Goal: Task Accomplishment & Management: Complete application form

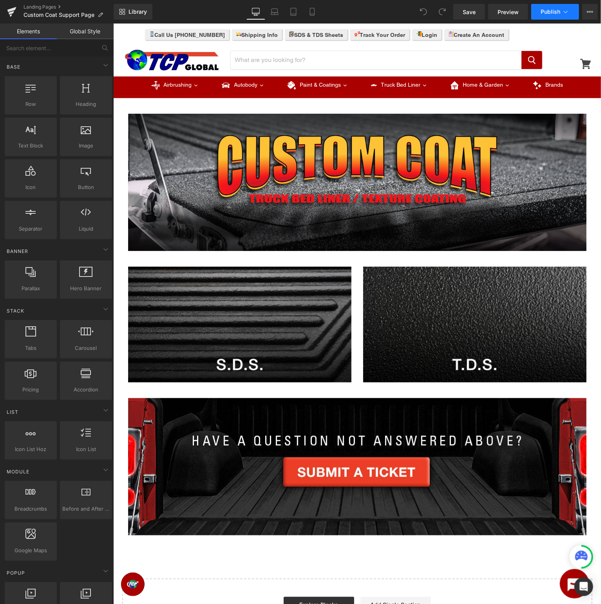
click at [562, 14] on icon at bounding box center [566, 12] width 8 height 8
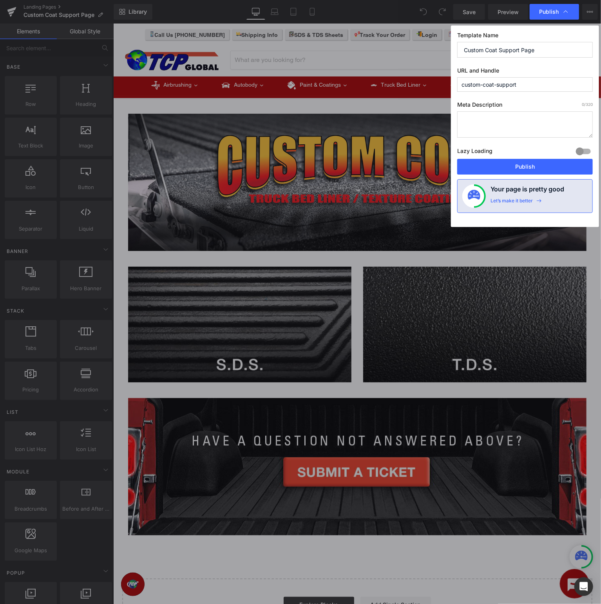
click at [555, 53] on input "Custom Coat Support Page" at bounding box center [525, 50] width 136 height 16
type input "Custom Coat Support"
click at [0, 0] on button "Publish" at bounding box center [0, 0] width 0 height 0
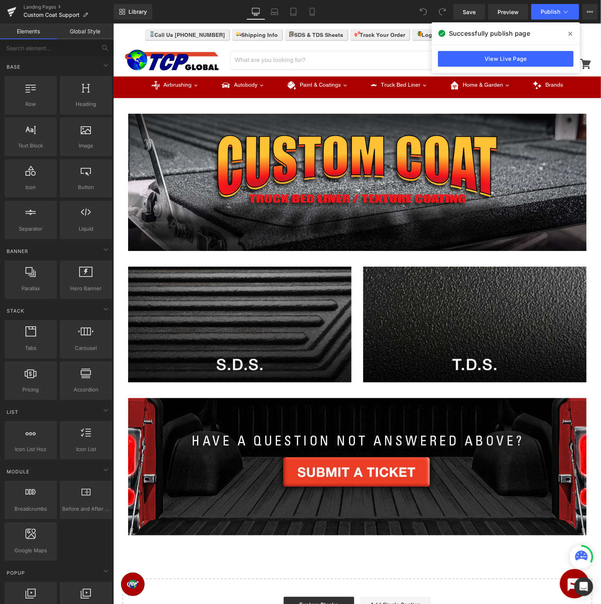
click at [0, 0] on icon at bounding box center [0, 0] width 0 height 0
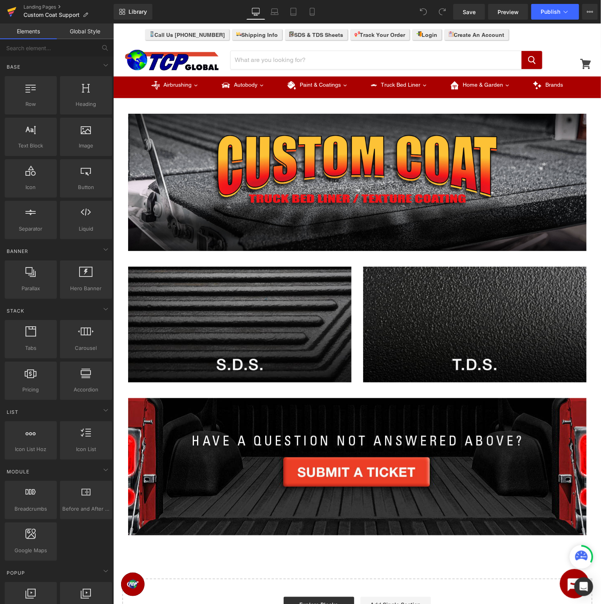
click at [15, 10] on icon at bounding box center [11, 12] width 9 height 20
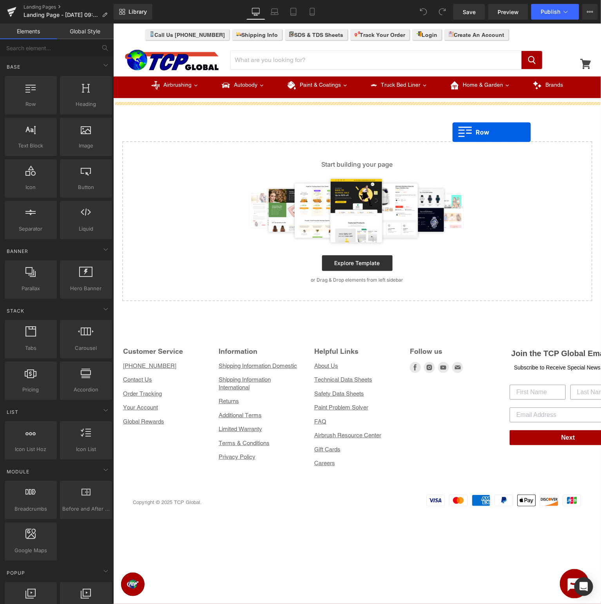
drag, startPoint x: 149, startPoint y: 118, endPoint x: 452, endPoint y: 132, distance: 304.1
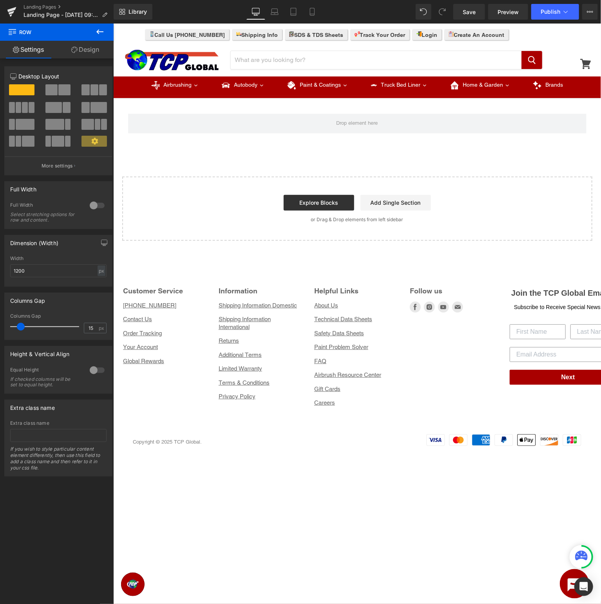
click at [99, 32] on icon at bounding box center [99, 31] width 9 height 9
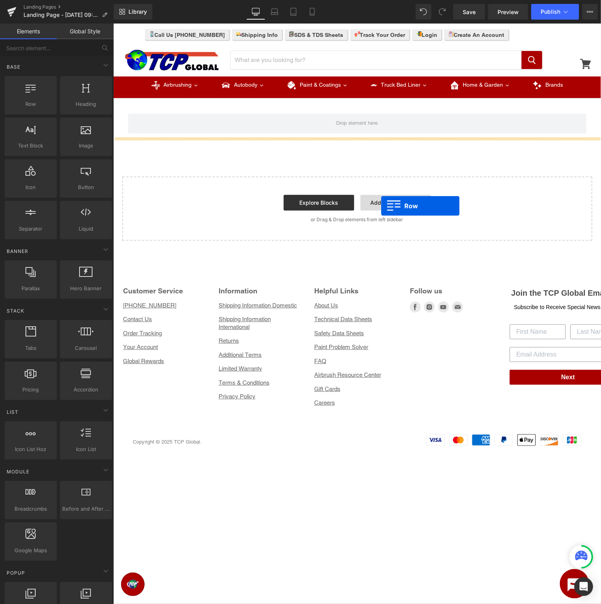
drag, startPoint x: 148, startPoint y: 120, endPoint x: 382, endPoint y: 205, distance: 248.6
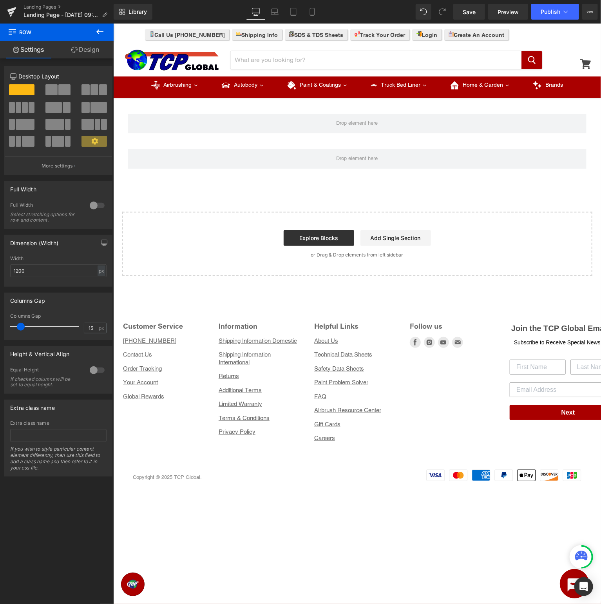
click at [100, 27] on icon at bounding box center [99, 31] width 9 height 9
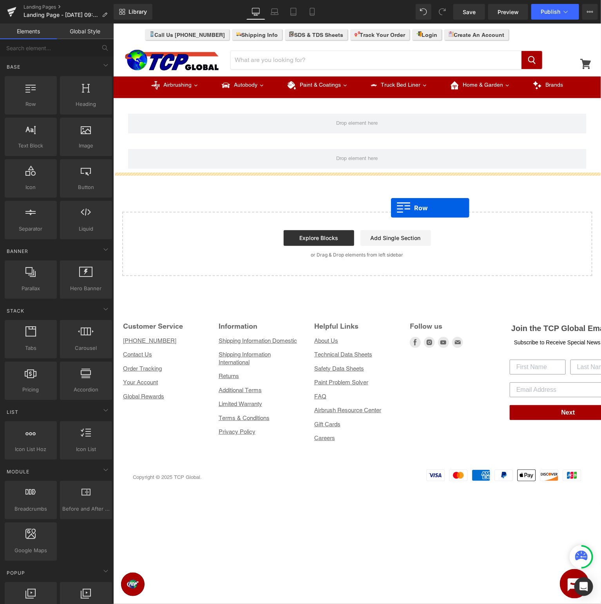
drag, startPoint x: 139, startPoint y: 123, endPoint x: 391, endPoint y: 207, distance: 265.5
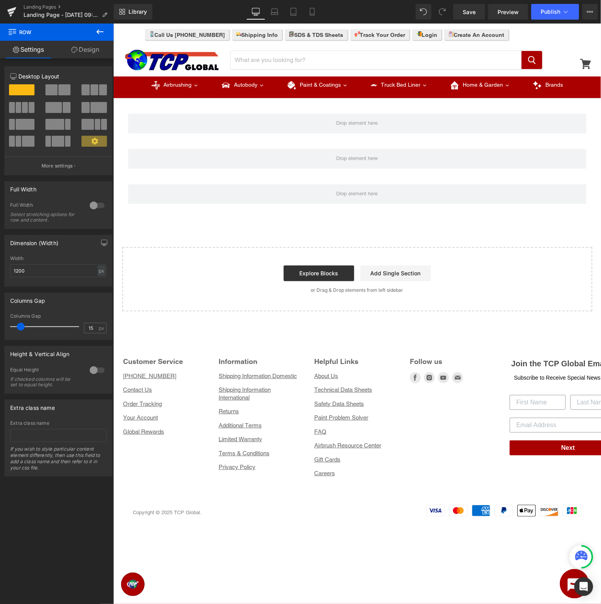
click at [101, 29] on icon at bounding box center [99, 31] width 9 height 9
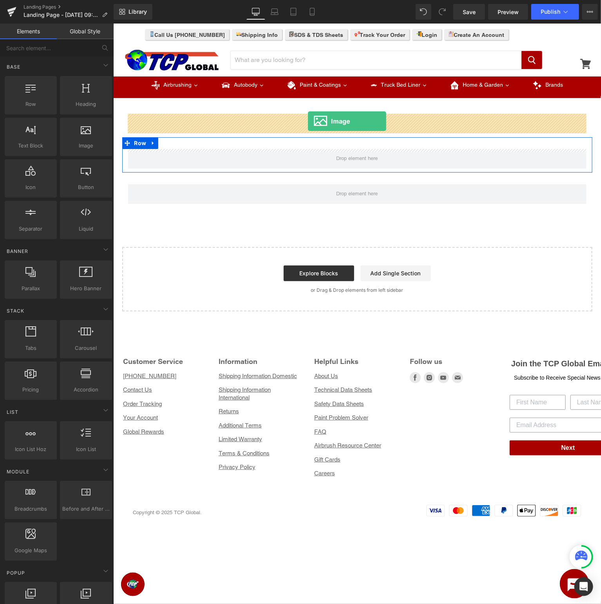
drag, startPoint x: 201, startPoint y: 162, endPoint x: 308, endPoint y: 121, distance: 114.3
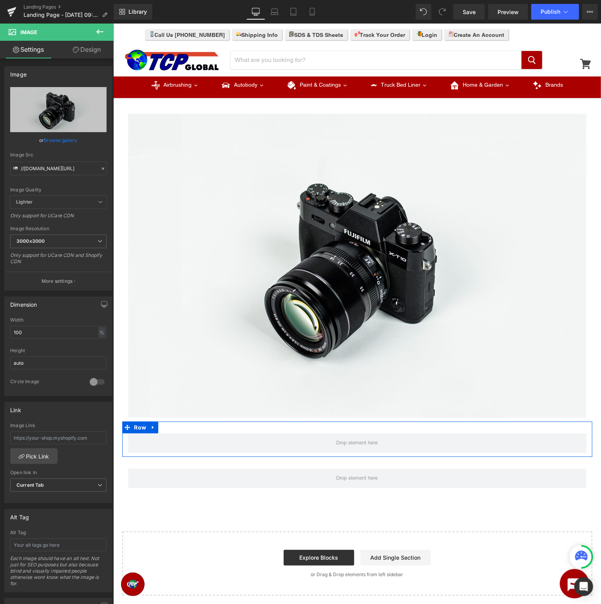
click at [102, 31] on icon at bounding box center [99, 31] width 9 height 9
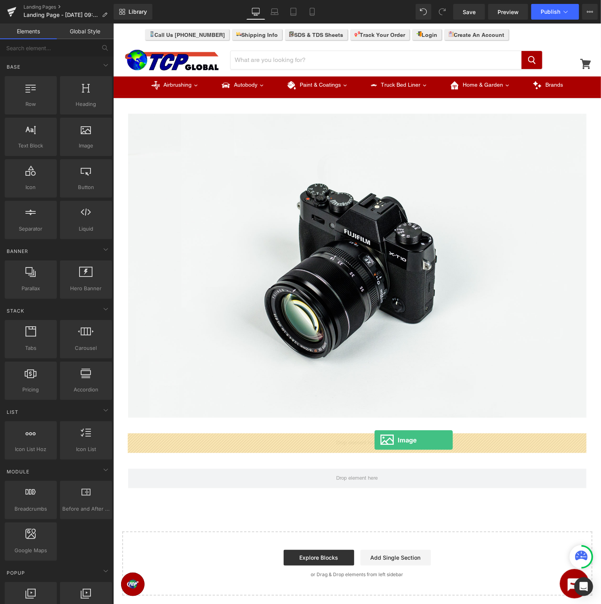
drag, startPoint x: 194, startPoint y: 164, endPoint x: 374, endPoint y: 439, distance: 329.3
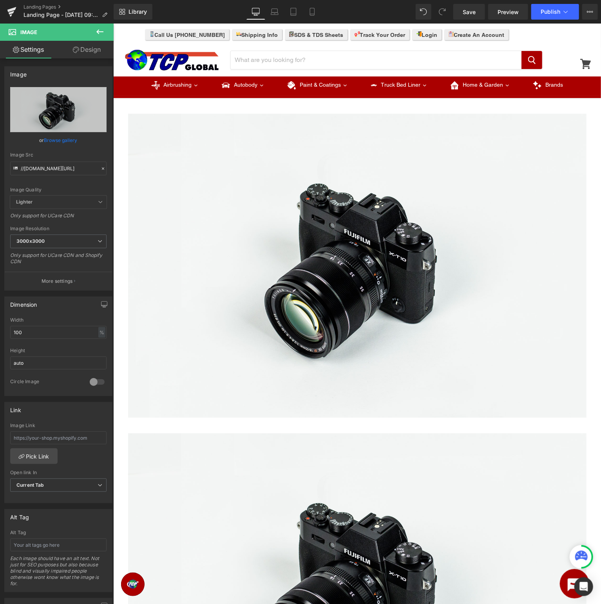
click at [96, 30] on icon at bounding box center [99, 31] width 9 height 9
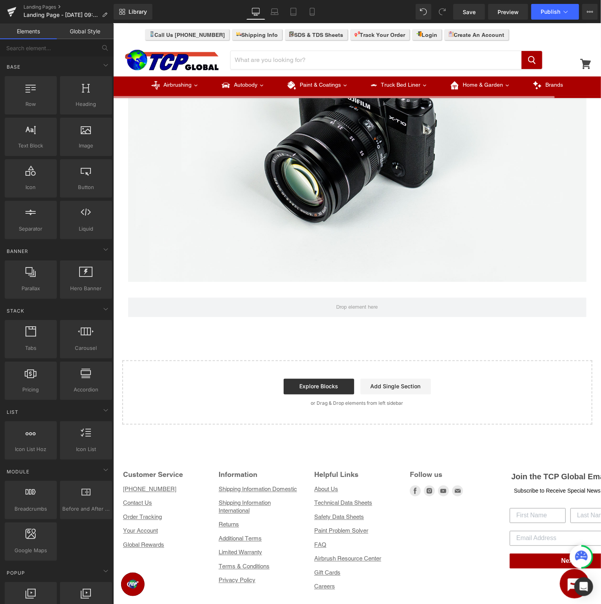
scroll to position [503, 0]
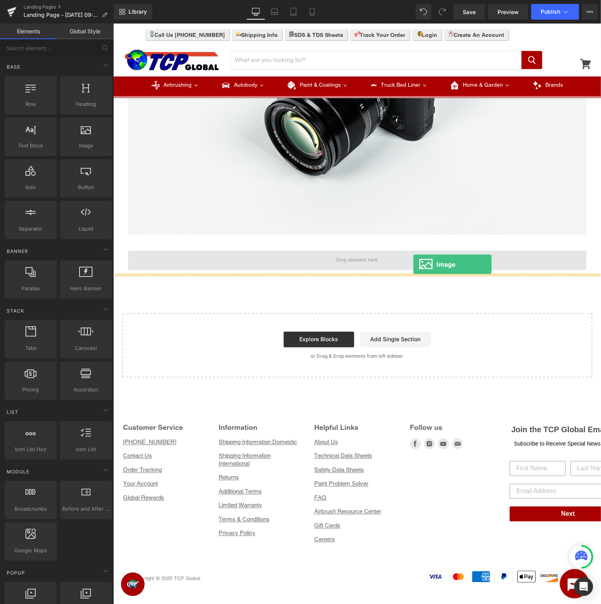
drag, startPoint x: 156, startPoint y: 149, endPoint x: 413, endPoint y: 264, distance: 281.1
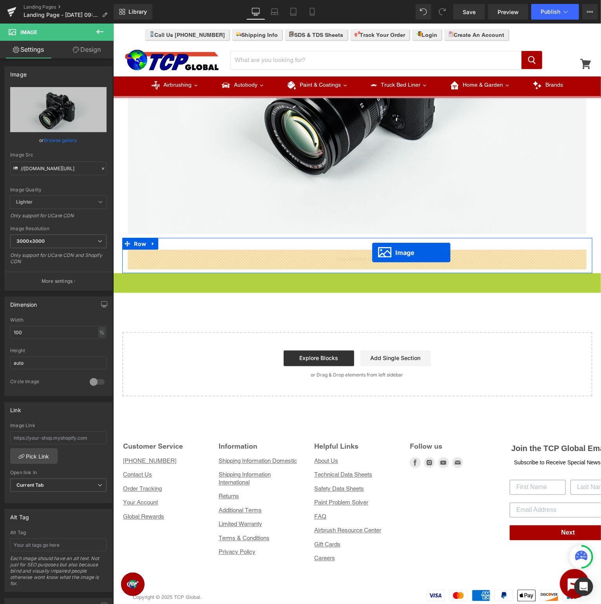
drag, startPoint x: 359, startPoint y: 435, endPoint x: 372, endPoint y: 252, distance: 183.2
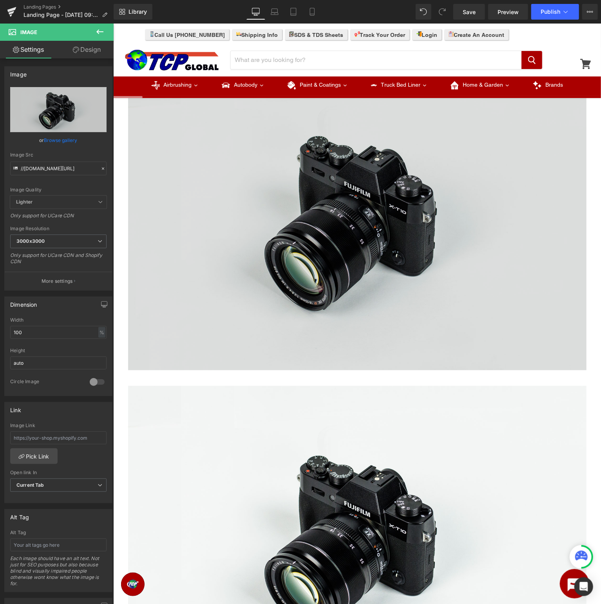
scroll to position [0, 0]
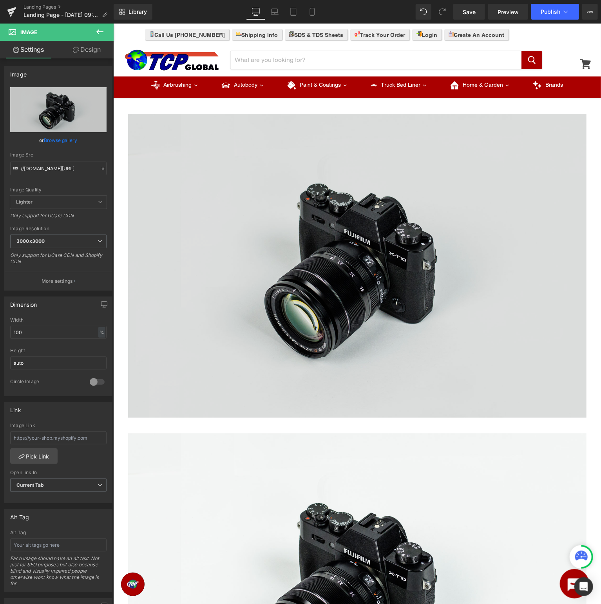
click at [263, 168] on img at bounding box center [357, 265] width 459 height 304
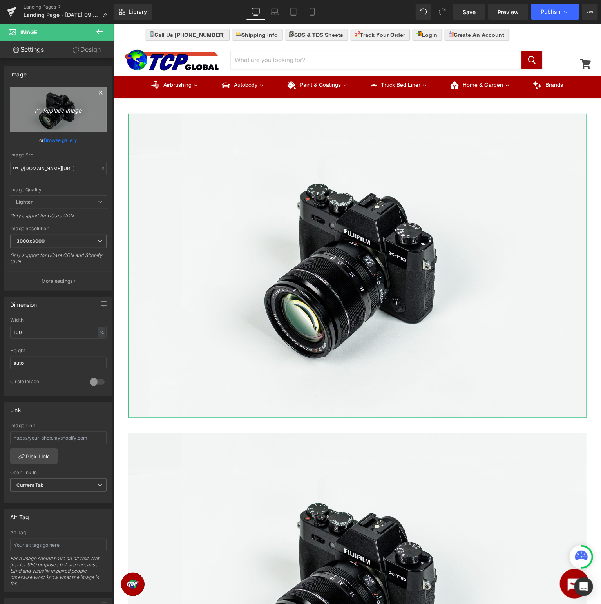
click at [64, 106] on icon "Replace Image" at bounding box center [58, 110] width 63 height 10
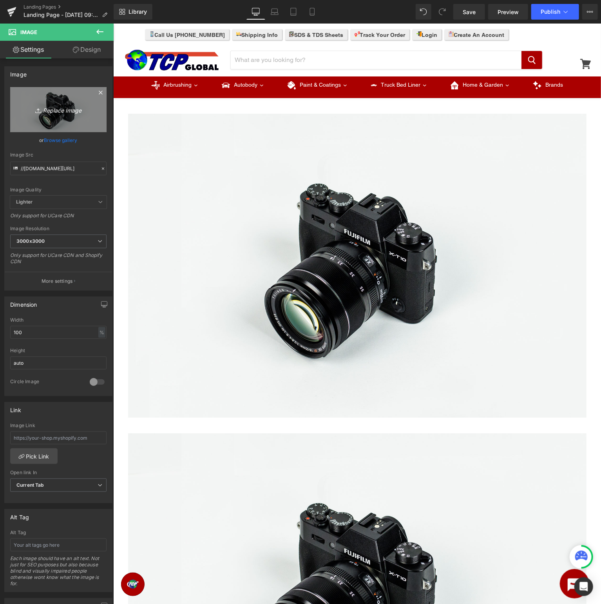
type input "C:\fakepath\CustomCoat_TopBanner.jpg"
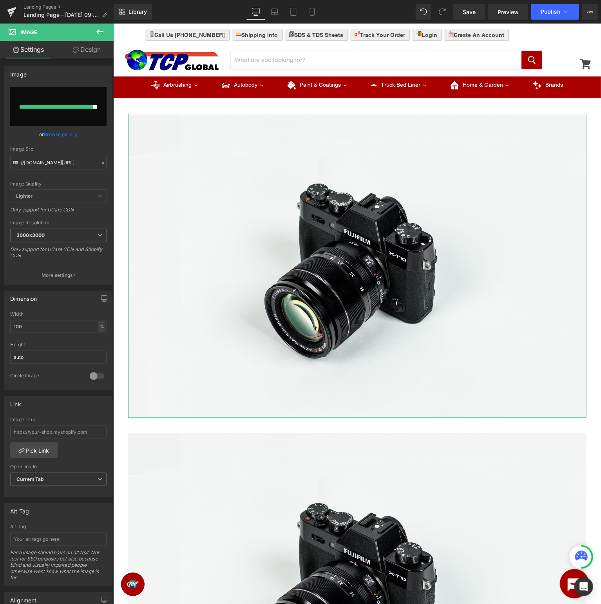
click at [55, 96] on input "file" at bounding box center [58, 106] width 96 height 39
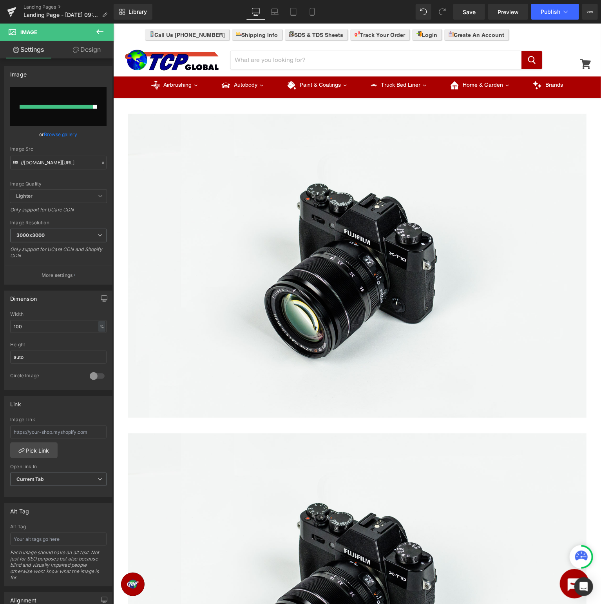
type input "C:\fakepath\CustomCoat_TopBanner.jpg"
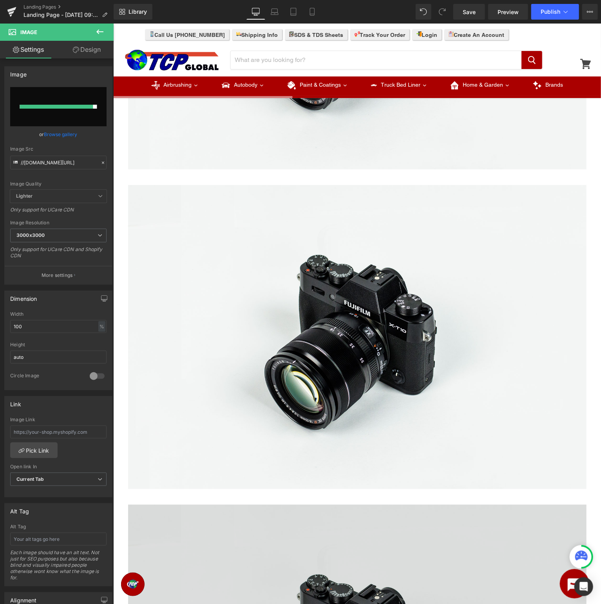
scroll to position [538, 0]
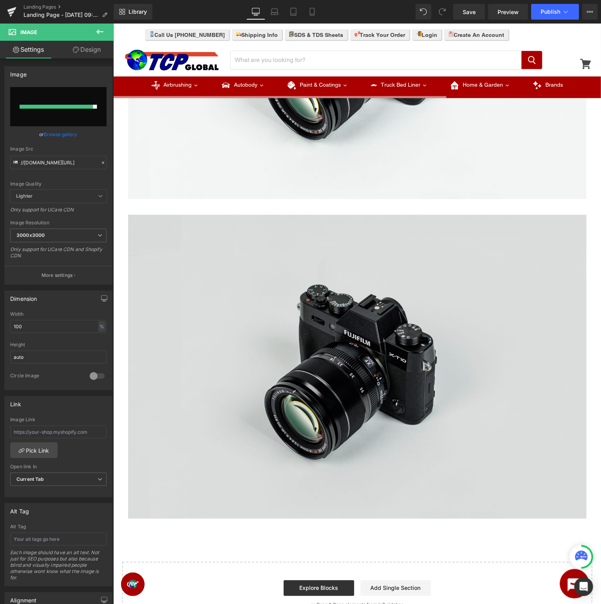
click at [340, 389] on img at bounding box center [357, 366] width 459 height 304
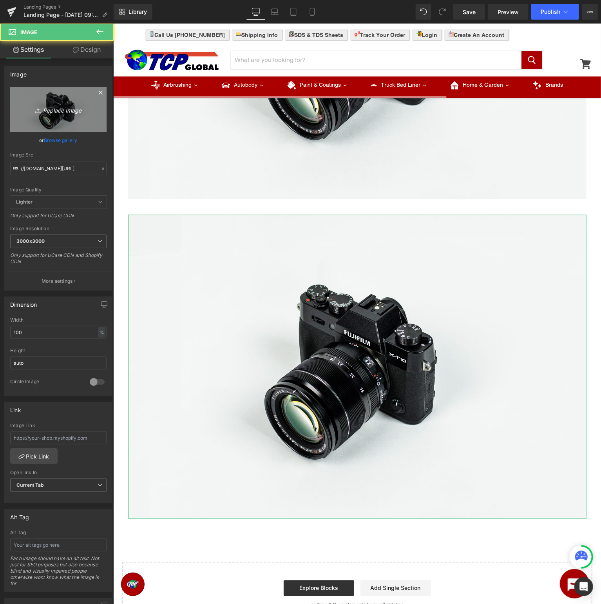
click at [66, 113] on icon "Replace Image" at bounding box center [58, 110] width 63 height 10
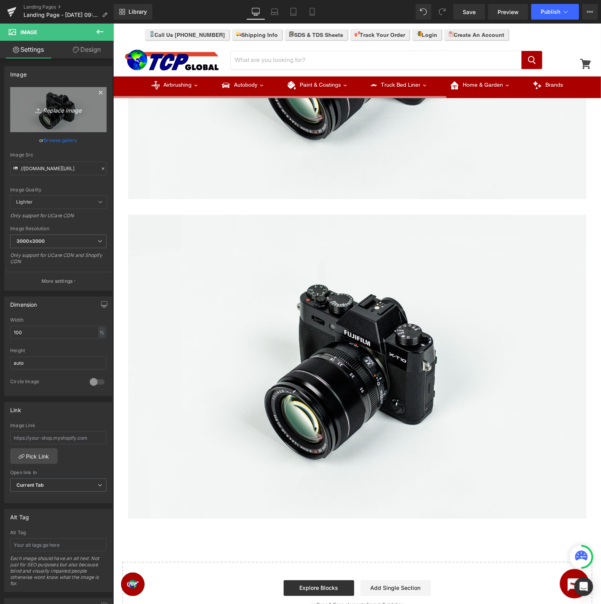
type input "C:\fakepath\CustomCoat_BottomBanner.jpg"
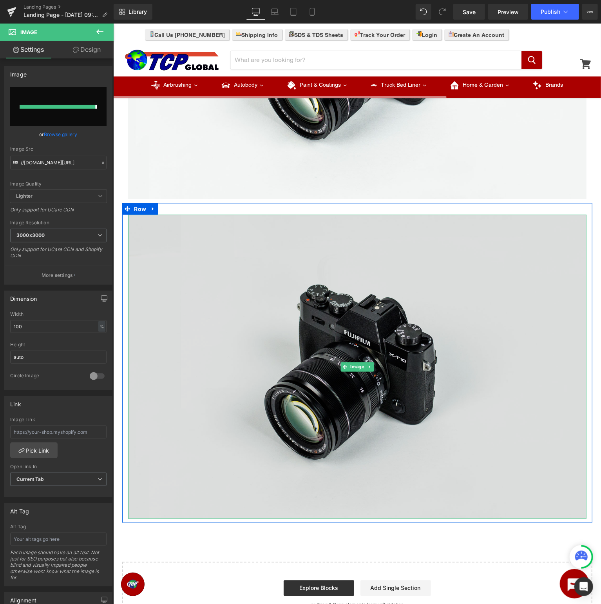
type input "https://ucarecdn.com/1710d881-827c-4528-9a6c-21d18188f51e/-/format/auto/-/previ…"
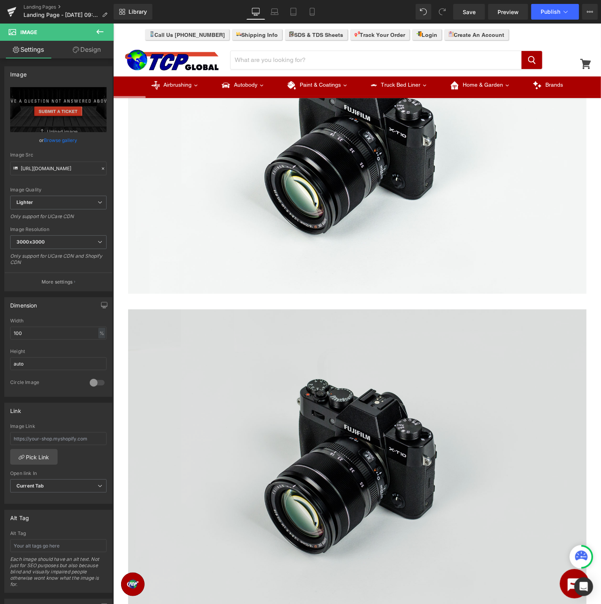
scroll to position [0, 0]
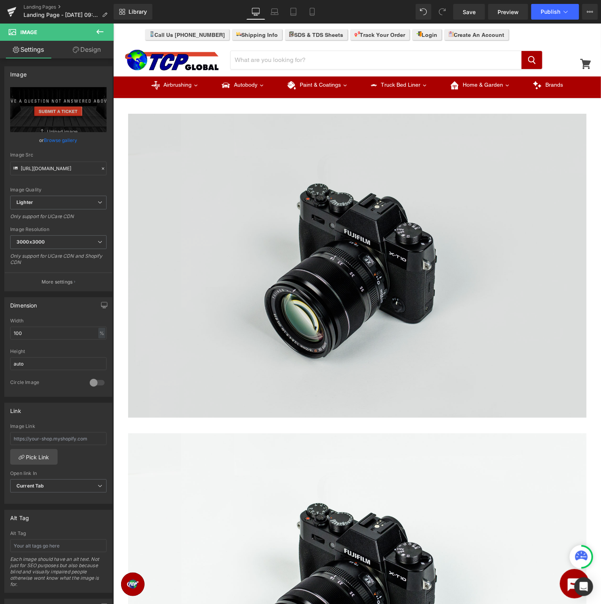
click at [428, 265] on img at bounding box center [357, 265] width 459 height 304
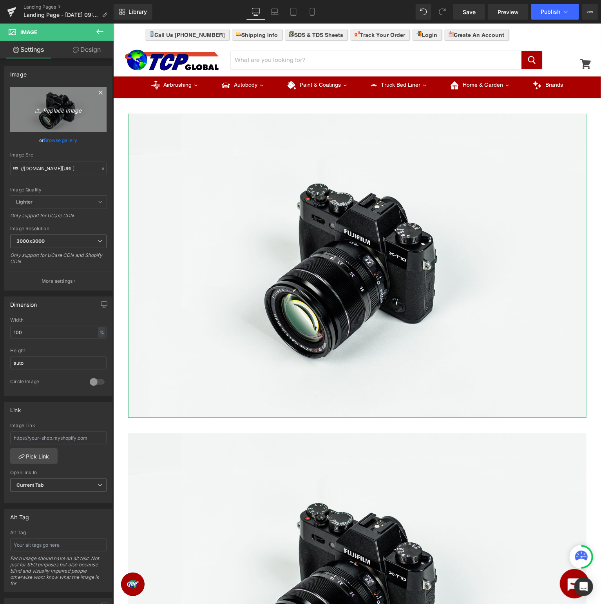
click at [62, 104] on link "Replace Image" at bounding box center [58, 109] width 96 height 45
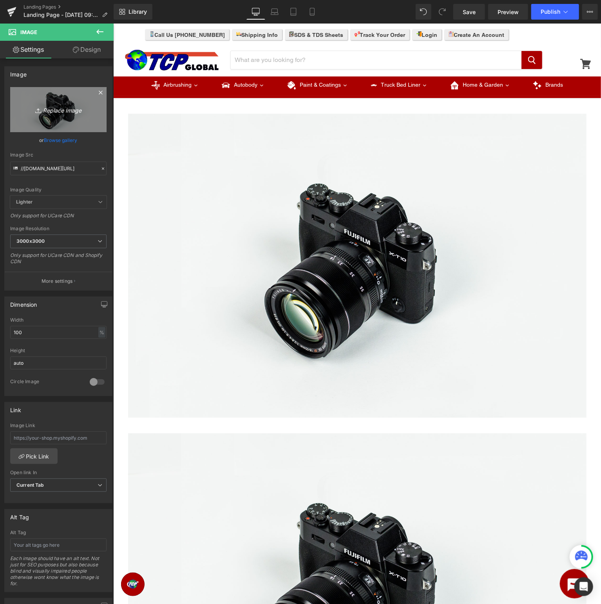
type input "C:\fakepath\CustomCoat_TopBanner.jpg"
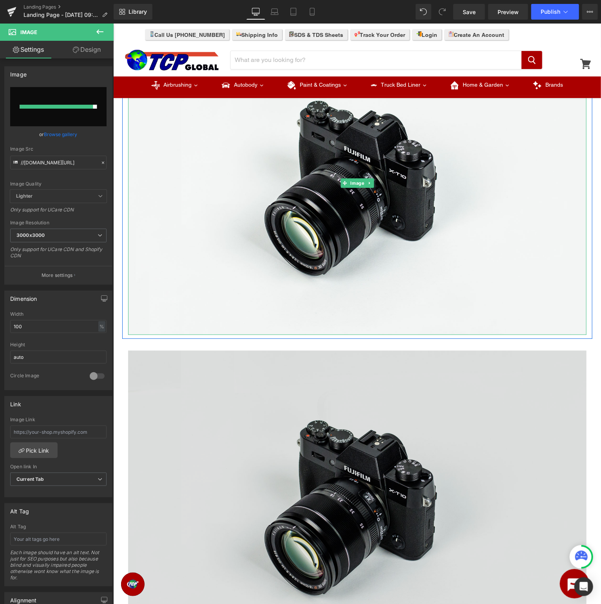
scroll to position [207, 0]
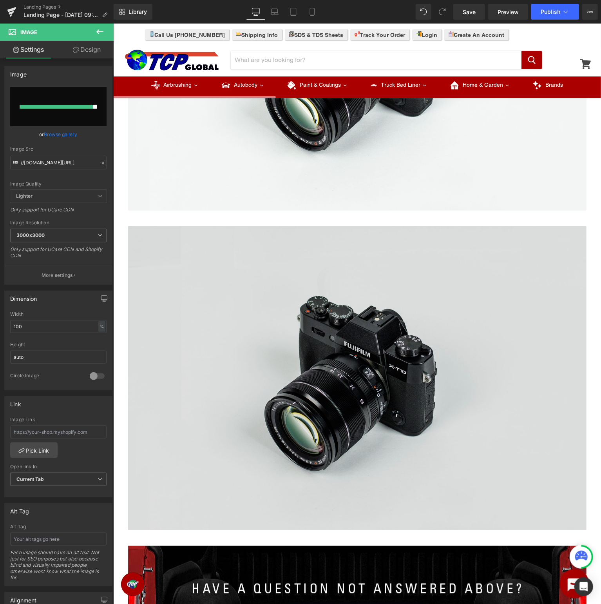
click at [339, 338] on img at bounding box center [357, 378] width 459 height 304
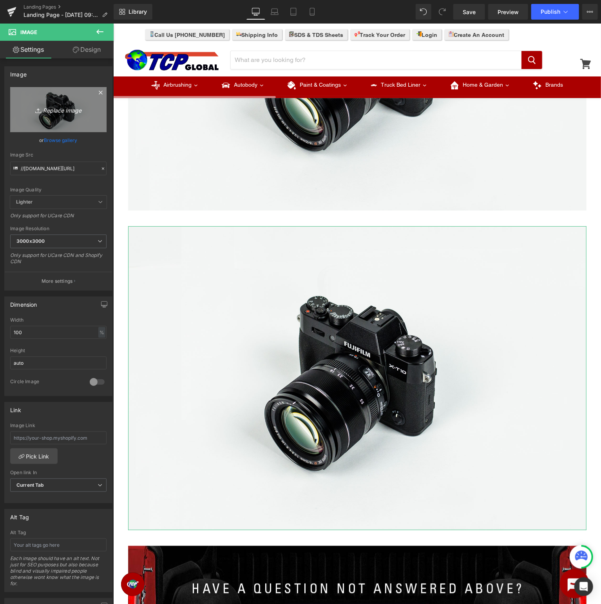
click at [53, 96] on link "Replace Image" at bounding box center [58, 109] width 96 height 45
type input "C:\fakepath\CustomCoat_TDS.jpg"
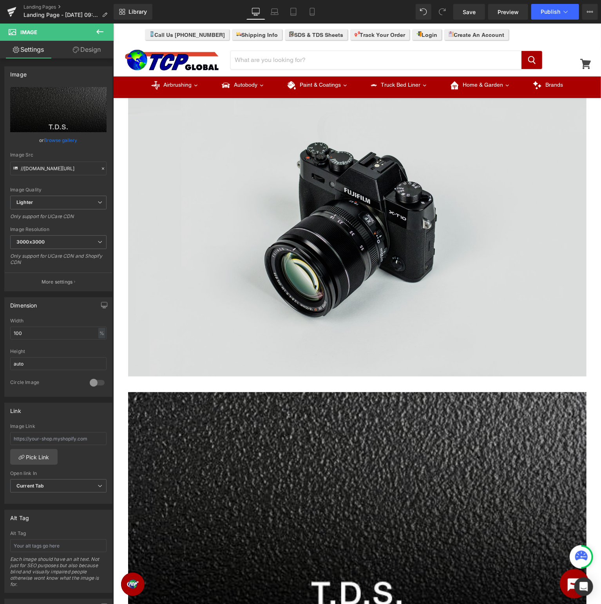
scroll to position [0, 0]
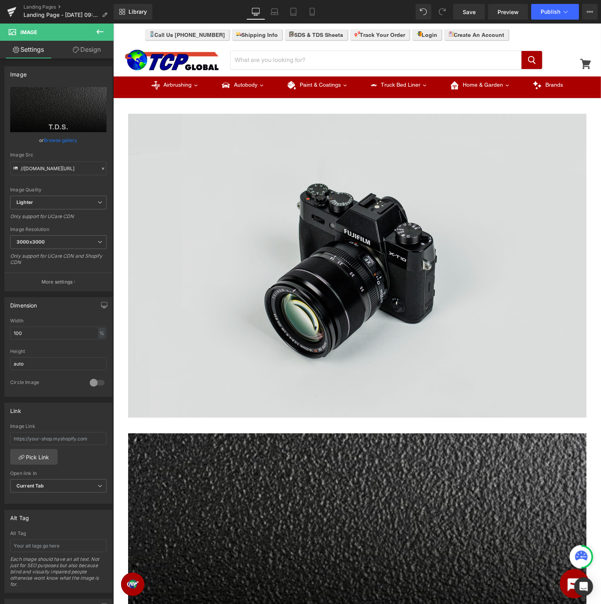
click at [408, 279] on img at bounding box center [357, 265] width 459 height 304
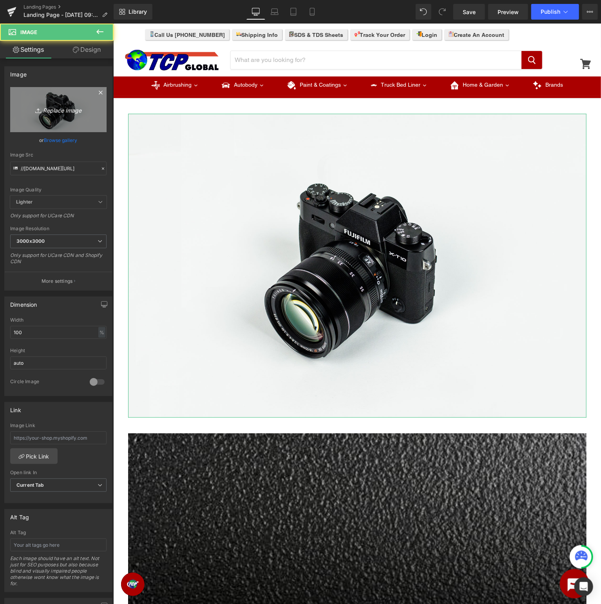
click at [65, 104] on link "Replace Image" at bounding box center [58, 109] width 96 height 45
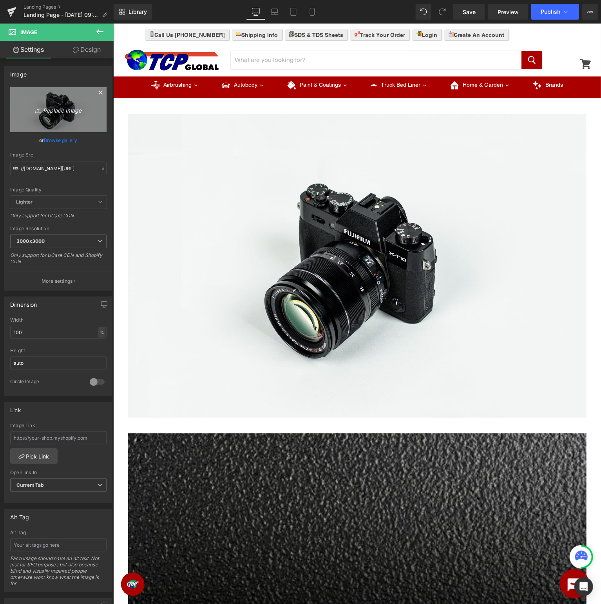
type input "C:\fakepath\CustomCoat_TopBanner.jpg"
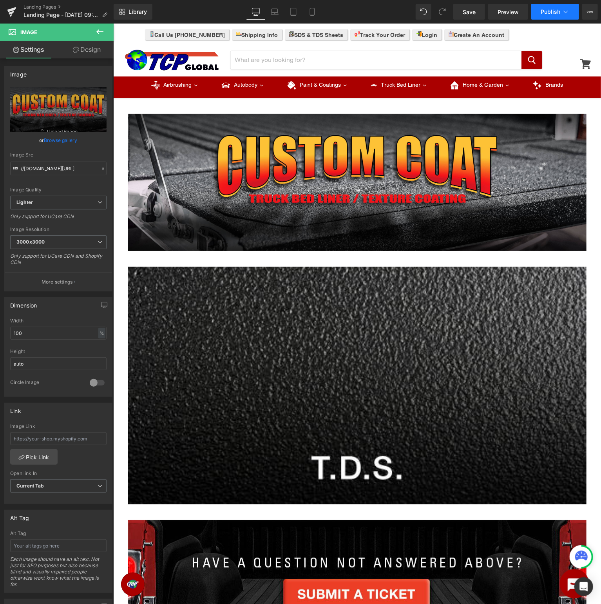
click at [566, 13] on icon at bounding box center [566, 12] width 8 height 8
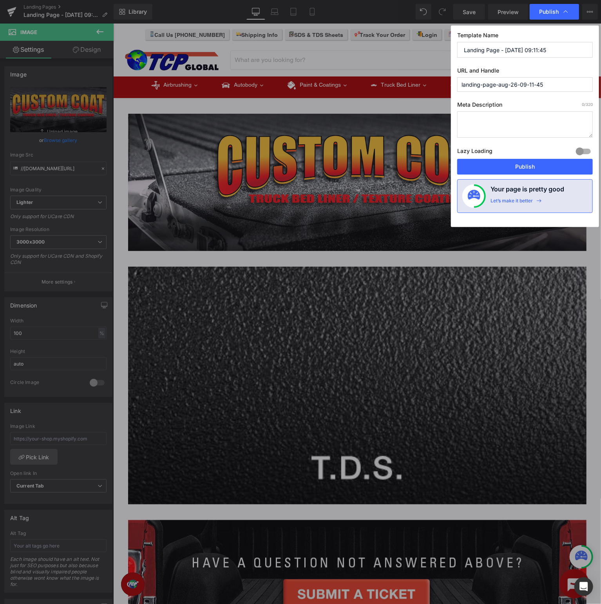
click at [552, 45] on input "Landing Page - Aug 26, 09:11:45" at bounding box center [525, 50] width 136 height 16
drag, startPoint x: 571, startPoint y: 51, endPoint x: 0, endPoint y: 33, distance: 571.8
click at [457, 42] on input "Landing Page - Aug 26, 09:11:45" at bounding box center [525, 50] width 136 height 16
type input "Custom Shop Support - TDS"
click at [569, 82] on input "landing-page-aug-26-09-11-45" at bounding box center [525, 84] width 136 height 15
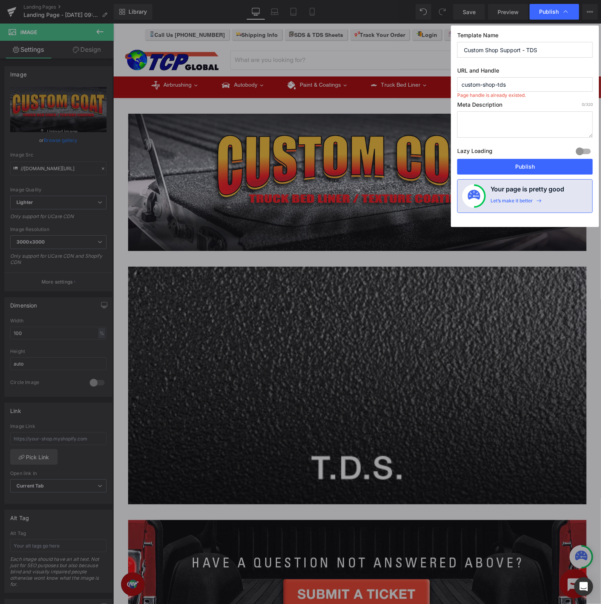
type input "custom-shop-tds"
click at [561, 87] on input "custom-shop-tds" at bounding box center [525, 84] width 136 height 15
click at [490, 45] on input "Custom Shop Support - TDS" at bounding box center [525, 50] width 136 height 16
type input "Custom Coat Support - TDS"
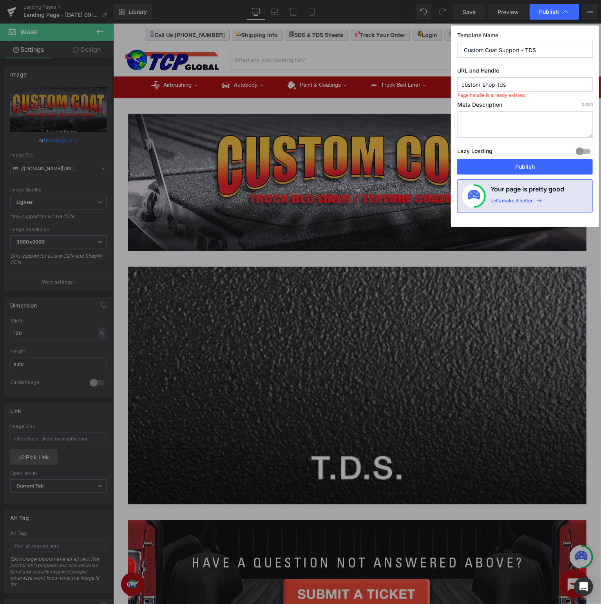
click at [487, 83] on input "custom-shop-tds" at bounding box center [525, 84] width 136 height 15
type input "custom-coat-tds"
click at [507, 165] on button "Publish" at bounding box center [525, 167] width 136 height 16
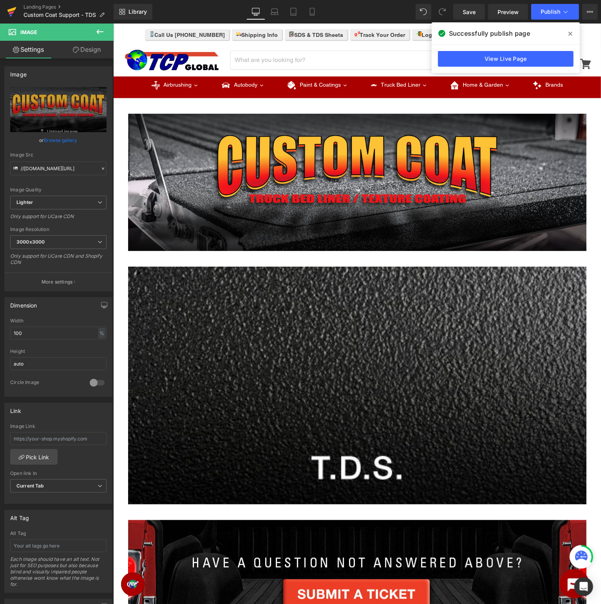
click at [8, 13] on icon at bounding box center [11, 12] width 9 height 20
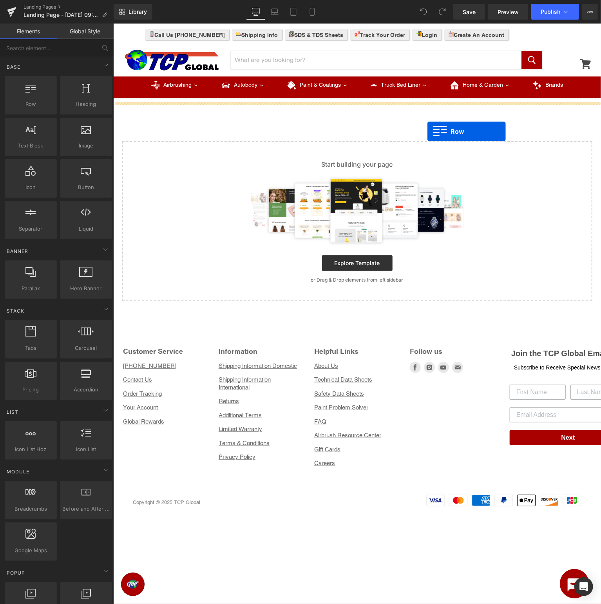
drag, startPoint x: 146, startPoint y: 126, endPoint x: 427, endPoint y: 131, distance: 281.5
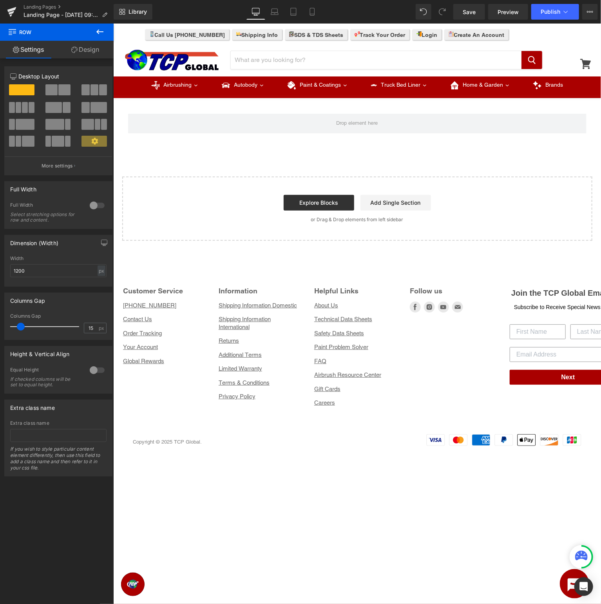
click at [104, 31] on icon at bounding box center [99, 31] width 9 height 9
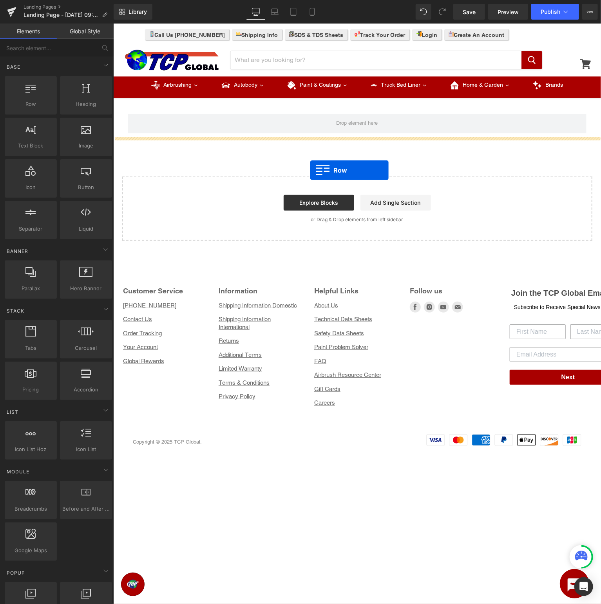
drag, startPoint x: 156, startPoint y: 126, endPoint x: 314, endPoint y: 171, distance: 164.3
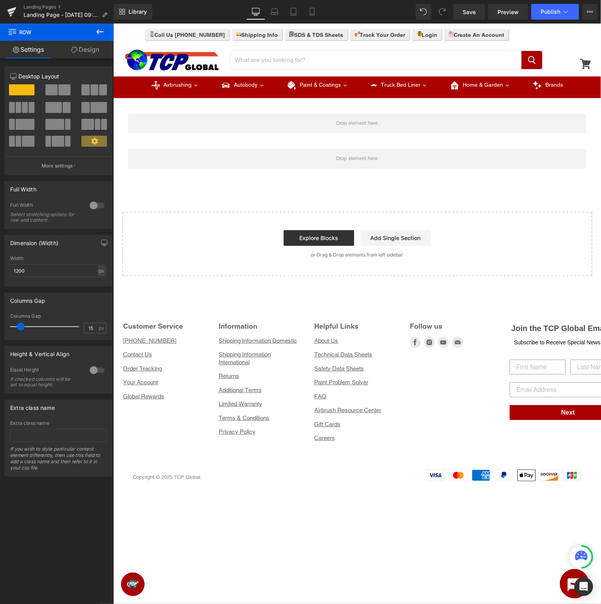
click at [103, 31] on icon at bounding box center [99, 31] width 9 height 9
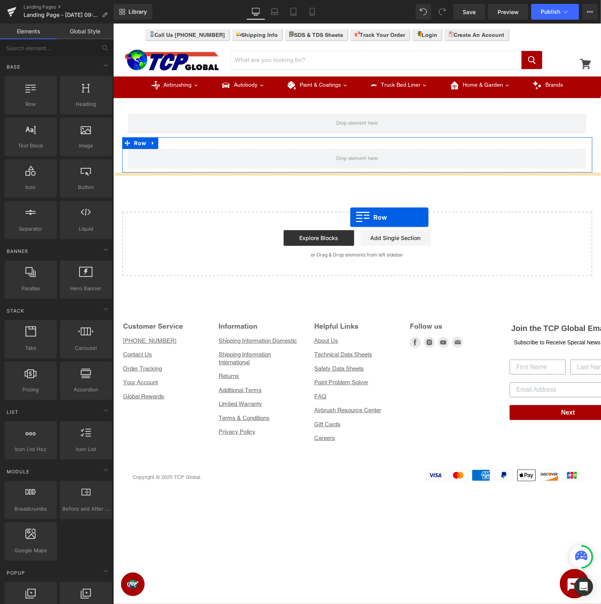
drag, startPoint x: 154, startPoint y: 126, endPoint x: 350, endPoint y: 217, distance: 215.9
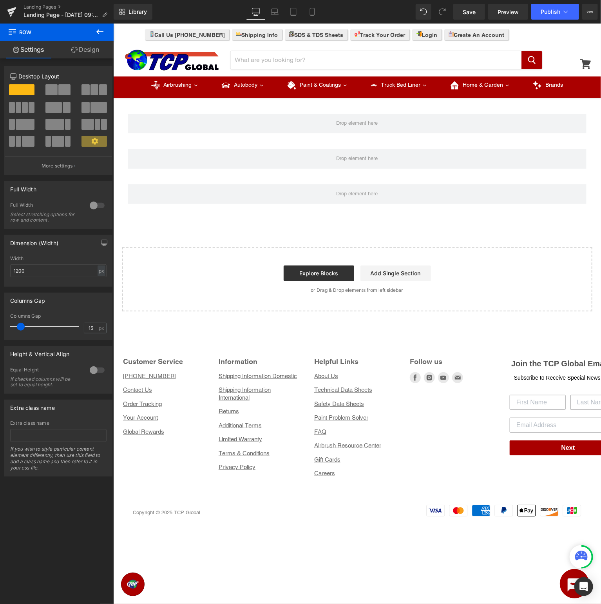
click at [98, 29] on icon at bounding box center [99, 31] width 9 height 9
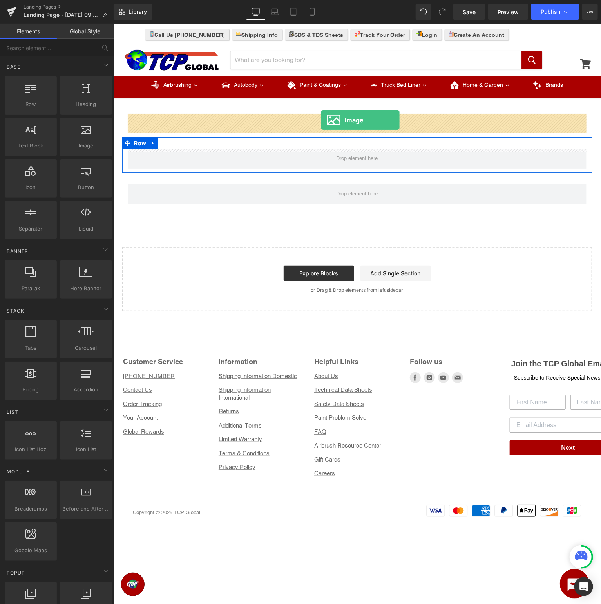
drag, startPoint x: 198, startPoint y: 157, endPoint x: 321, endPoint y: 120, distance: 128.3
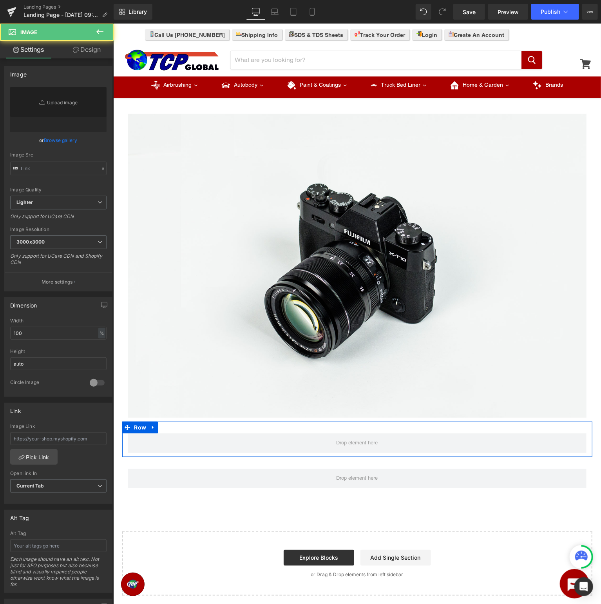
type input "//[DOMAIN_NAME][URL]"
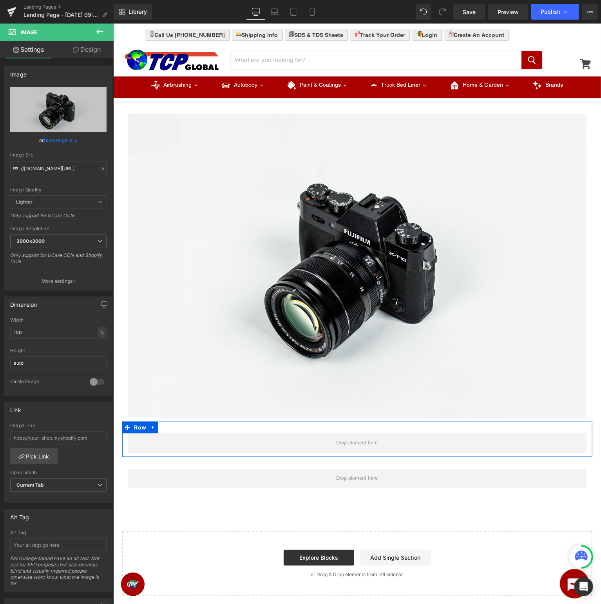
click at [98, 31] on icon at bounding box center [99, 31] width 7 height 5
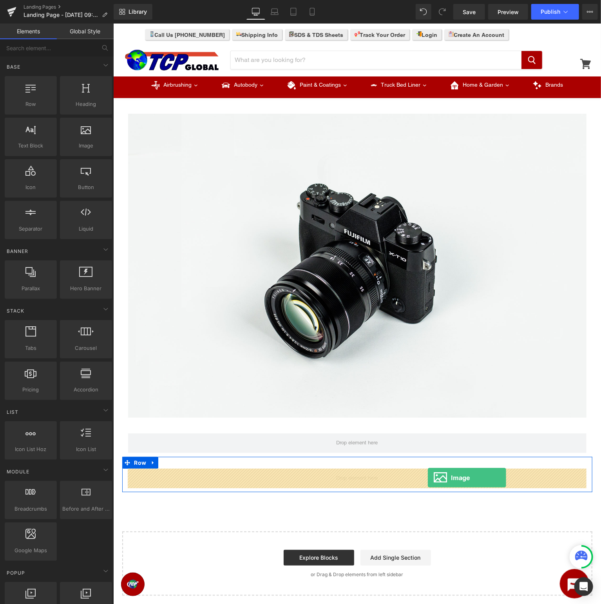
drag, startPoint x: 194, startPoint y: 159, endPoint x: 428, endPoint y: 477, distance: 394.8
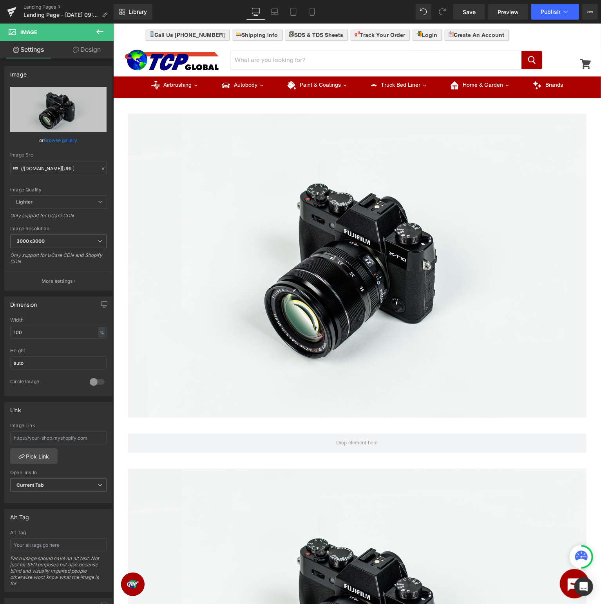
click at [96, 26] on button at bounding box center [99, 32] width 27 height 17
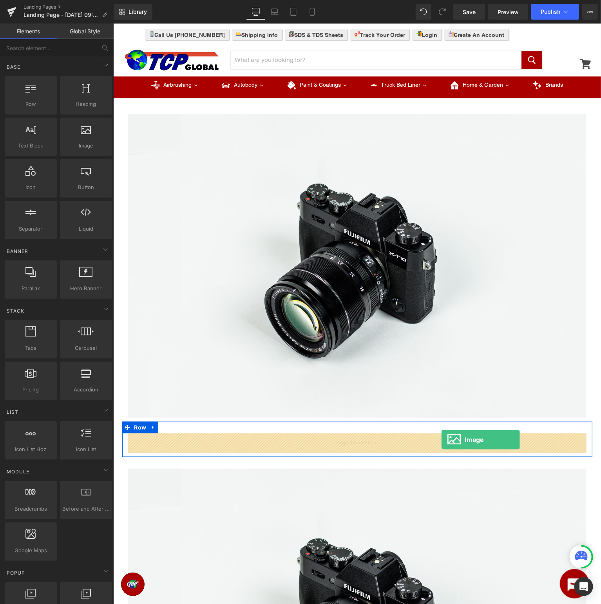
drag, startPoint x: 198, startPoint y: 160, endPoint x: 441, endPoint y: 439, distance: 370.3
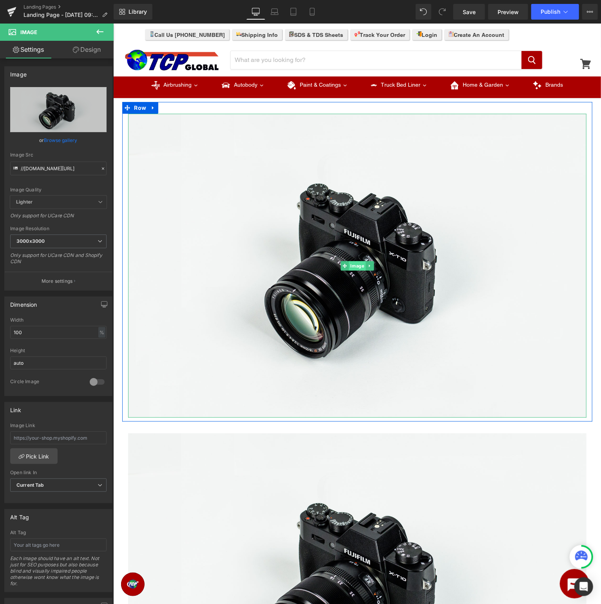
click at [353, 268] on span "Image" at bounding box center [357, 265] width 17 height 9
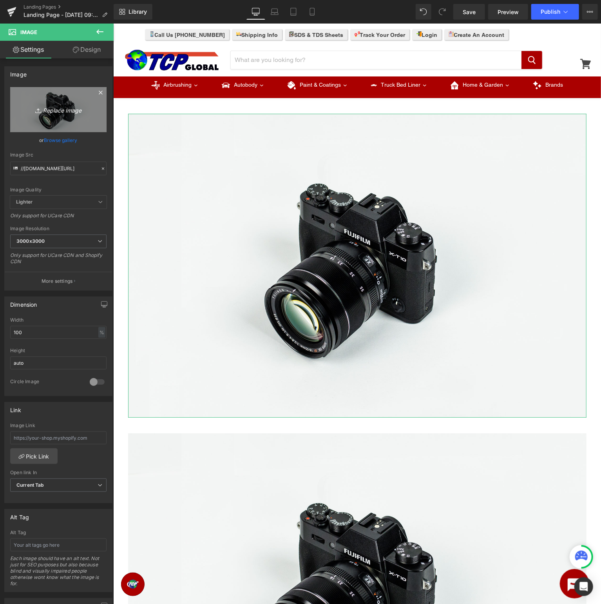
click at [56, 109] on icon "Replace Image" at bounding box center [58, 110] width 63 height 10
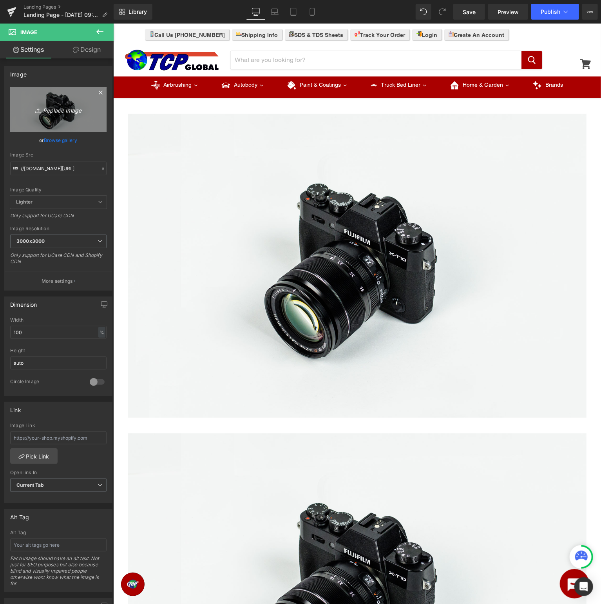
type input "C:\fakepath\CustomCoat_TopBanner.jpg"
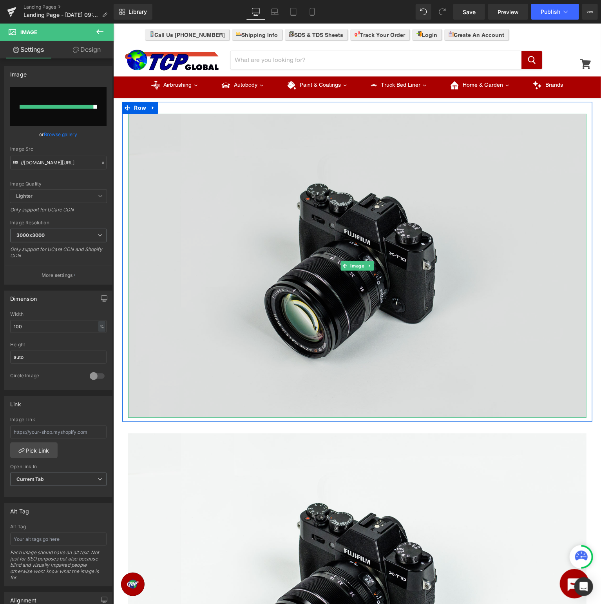
type input "https://ucarecdn.com/8d90d253-81c6-4d4a-b9b4-bf1d5e3ee58c/-/format/auto/-/previ…"
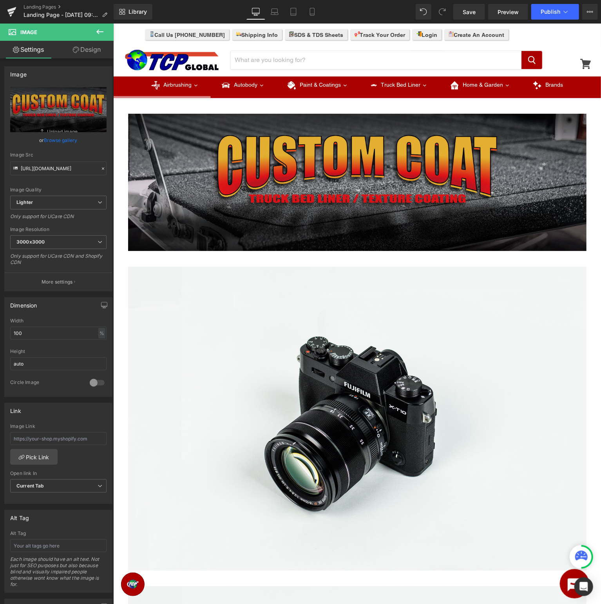
scroll to position [165, 0]
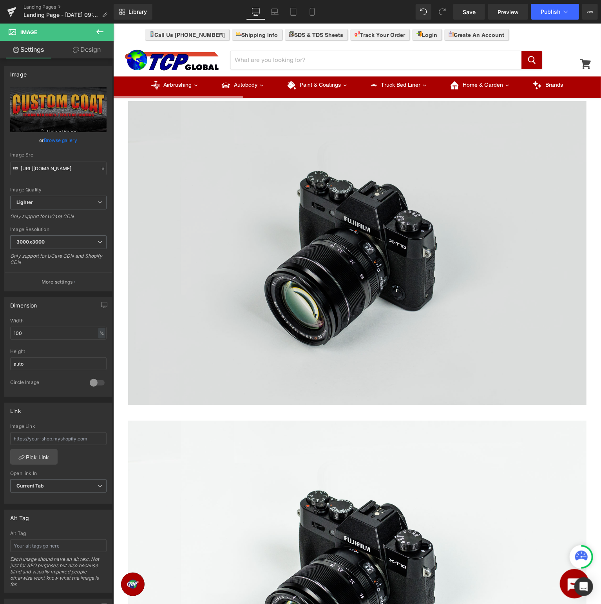
click at [355, 240] on img at bounding box center [357, 253] width 459 height 304
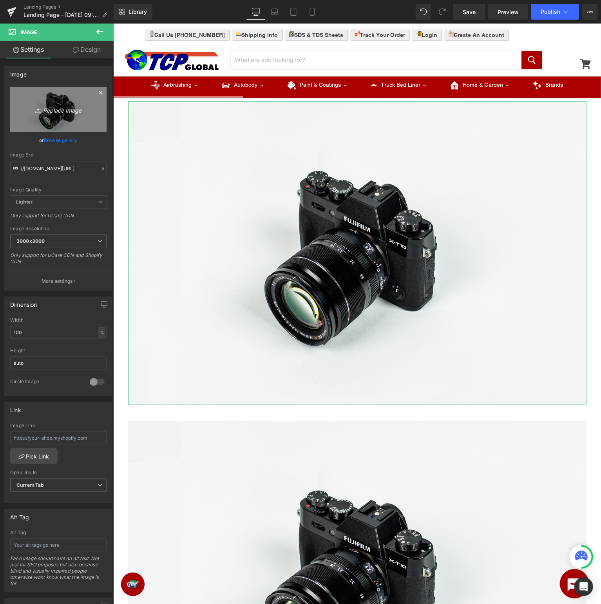
click at [74, 110] on icon "Replace Image" at bounding box center [58, 110] width 63 height 10
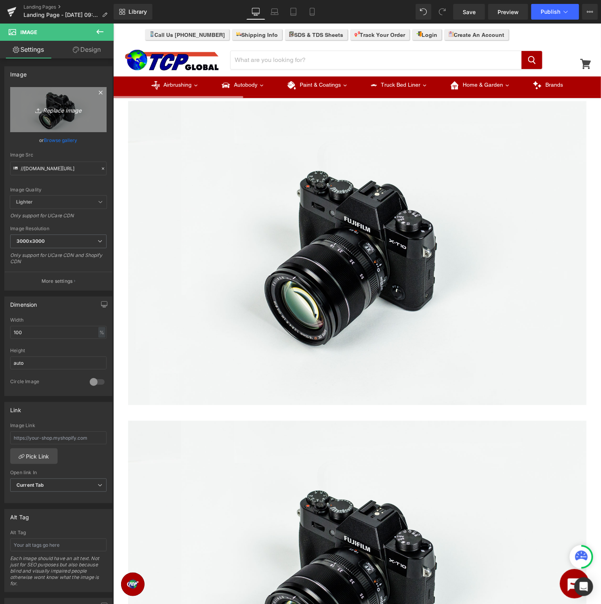
type input "C:\fakepath\CustomCoat_SDS.jpg"
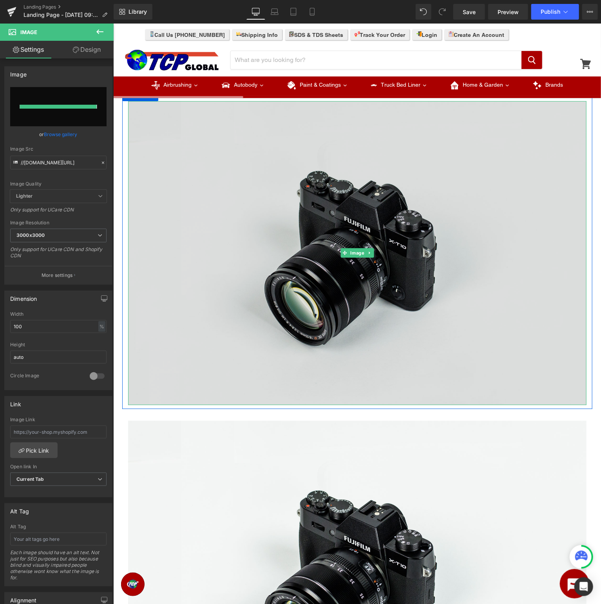
type input "https://ucarecdn.com/cdc3e1dd-3a21-4f5c-b32c-4f24b836a1af/-/format/auto/-/previ…"
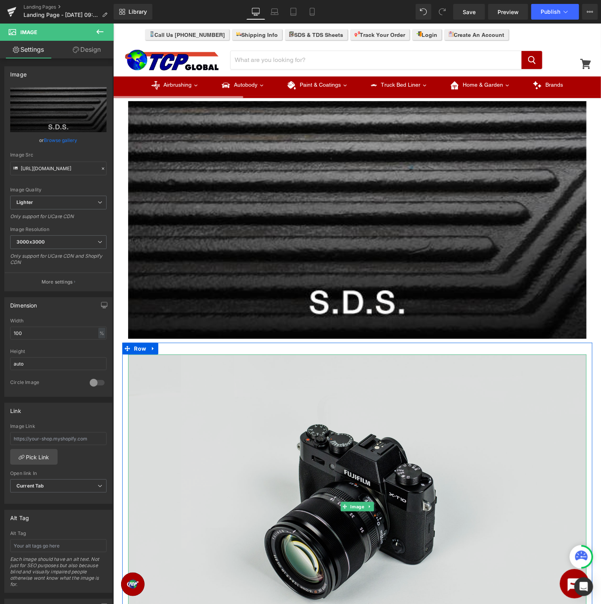
click at [370, 446] on img at bounding box center [357, 506] width 459 height 304
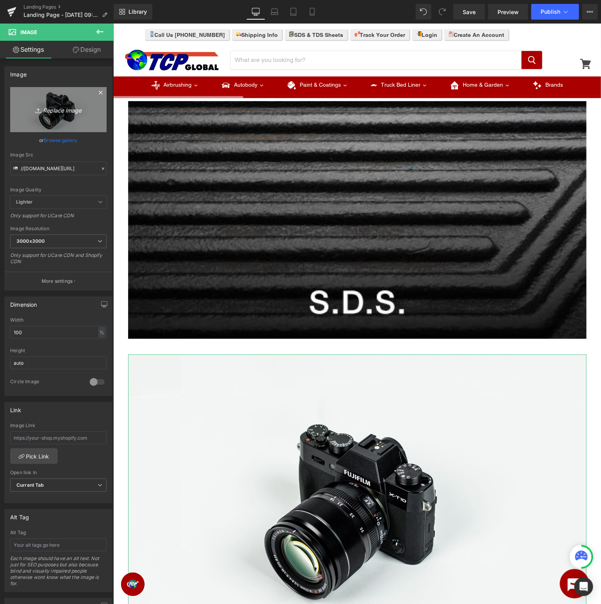
click at [78, 123] on link "Replace Image" at bounding box center [58, 109] width 96 height 45
type input "C:\fakepath\CustomCoat_BottomBanner.jpg"
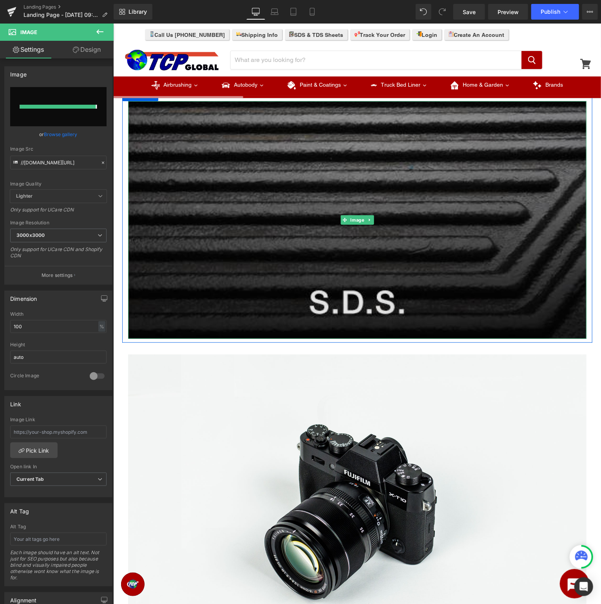
type input "https://ucarecdn.com/d03d0910-4c3c-4028-877d-c8e8c350d06f/-/format/auto/-/previ…"
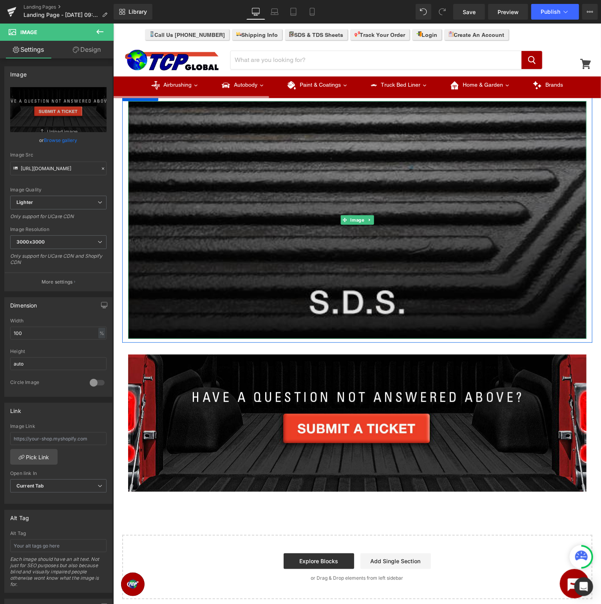
scroll to position [0, 0]
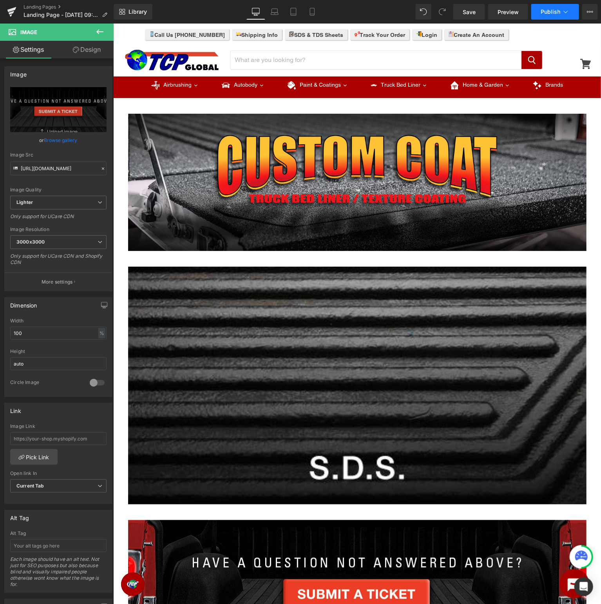
click at [548, 15] on button "Publish" at bounding box center [556, 12] width 48 height 16
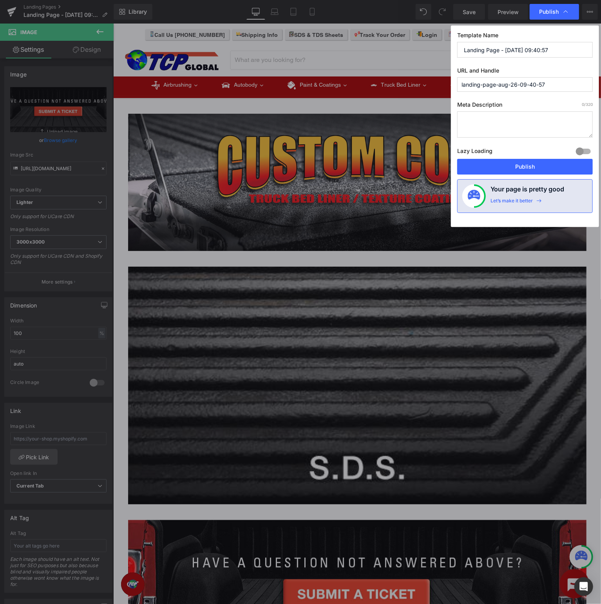
click at [550, 49] on input "Landing Page - Aug 26, 09:40:57" at bounding box center [525, 50] width 136 height 16
type input "Custom Coat Support - SDS"
drag, startPoint x: 563, startPoint y: 74, endPoint x: 566, endPoint y: 76, distance: 4.4
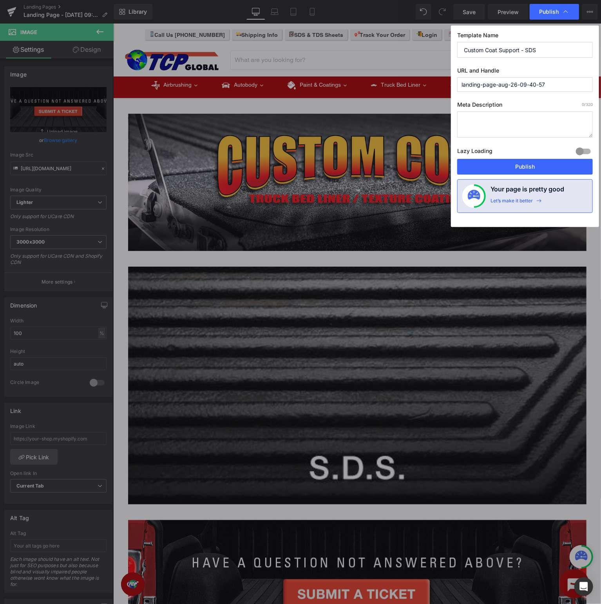
click at [563, 74] on label "URL and Handle" at bounding box center [525, 72] width 136 height 10
click at [568, 79] on input "landing-page-aug-26-09-40-57" at bounding box center [525, 84] width 136 height 15
drag, startPoint x: 570, startPoint y: 82, endPoint x: 222, endPoint y: 67, distance: 348.4
click at [457, 77] on input "landing-page-aug-26-09-40-57" at bounding box center [525, 84] width 136 height 15
type input "custom-coat-sds"
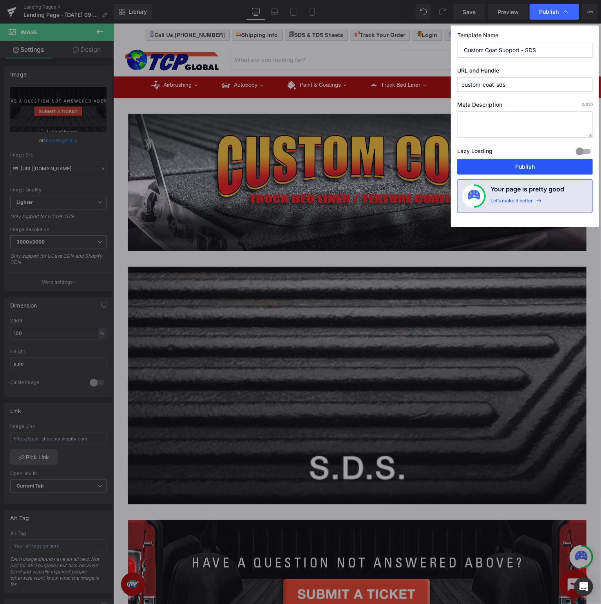
click at [490, 162] on button "Publish" at bounding box center [525, 167] width 136 height 16
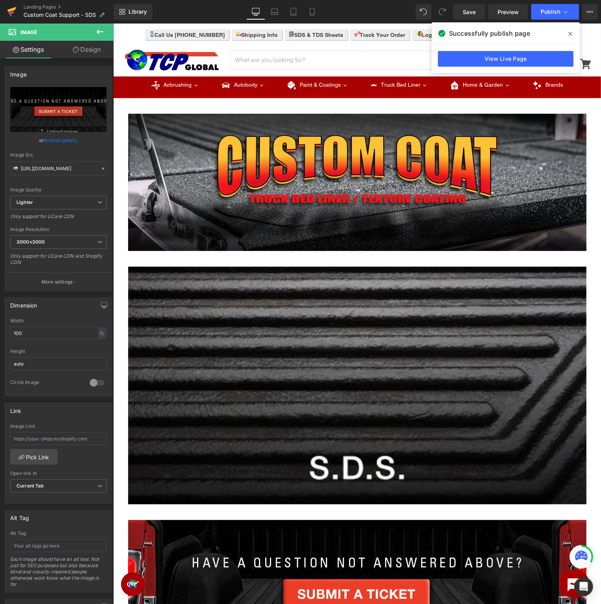
click at [11, 9] on icon at bounding box center [11, 9] width 9 height 5
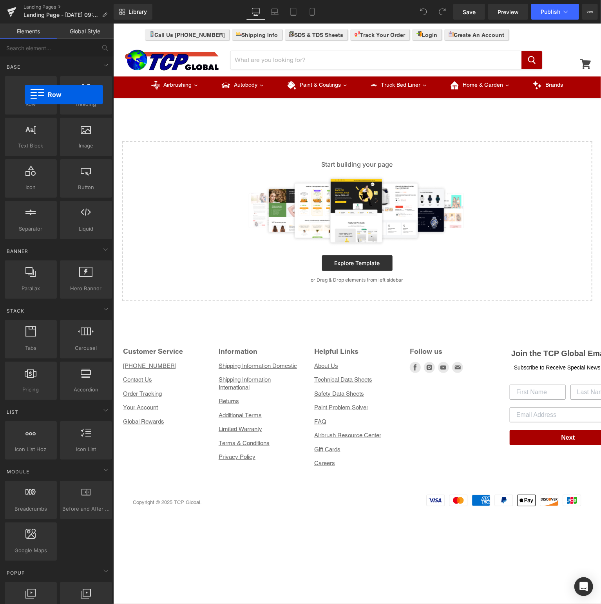
drag, startPoint x: 138, startPoint y: 118, endPoint x: 305, endPoint y: 123, distance: 167.9
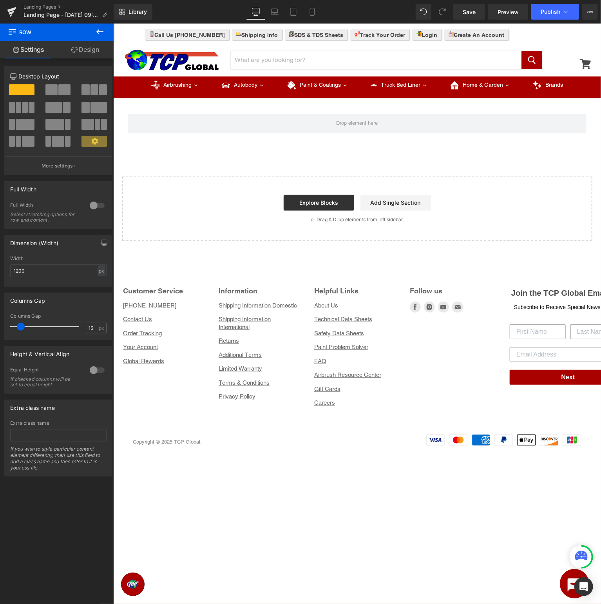
click at [97, 32] on icon at bounding box center [99, 31] width 7 height 5
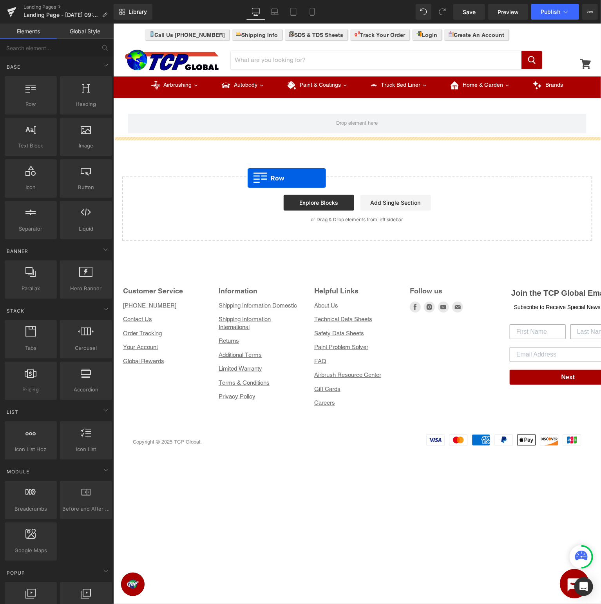
drag, startPoint x: 140, startPoint y: 118, endPoint x: 313, endPoint y: 184, distance: 184.6
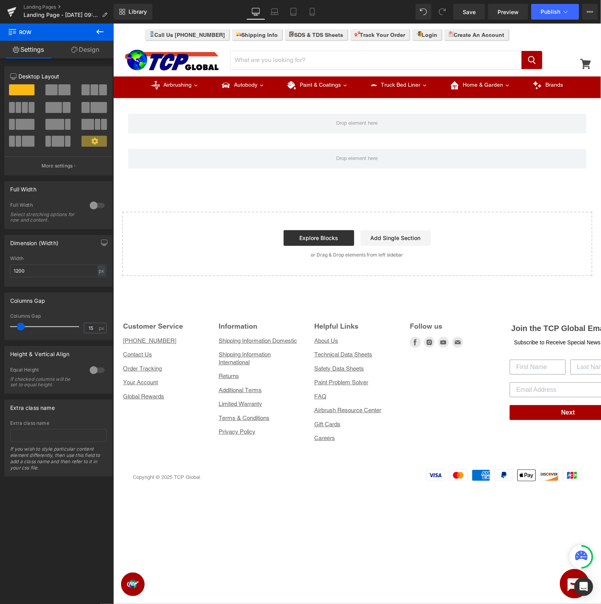
click at [102, 33] on icon at bounding box center [99, 31] width 9 height 9
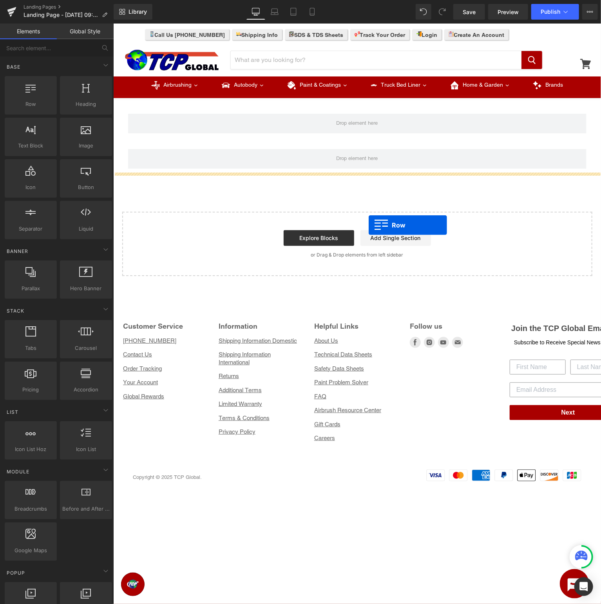
drag, startPoint x: 137, startPoint y: 118, endPoint x: 372, endPoint y: 226, distance: 258.5
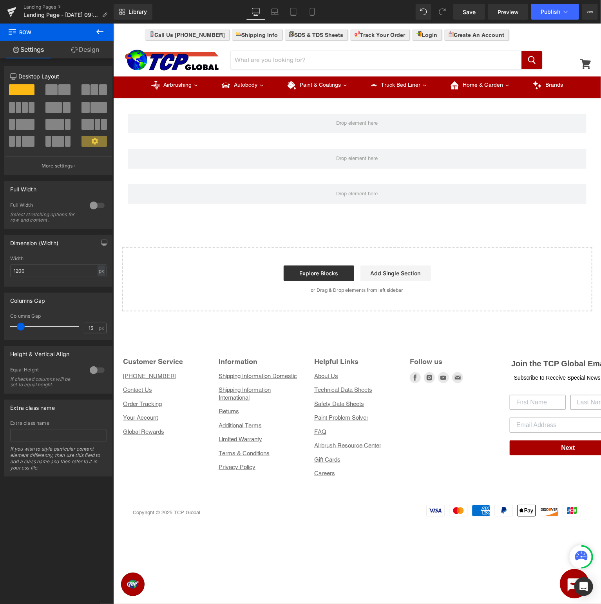
click at [96, 32] on icon at bounding box center [99, 31] width 9 height 9
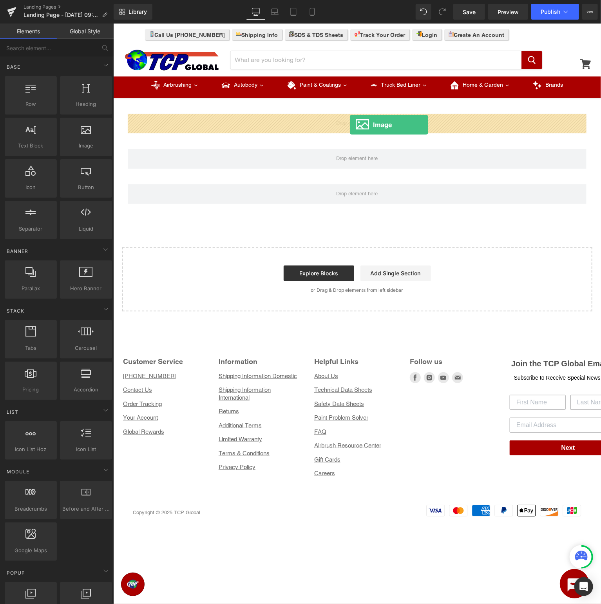
drag, startPoint x: 205, startPoint y: 165, endPoint x: 350, endPoint y: 124, distance: 149.9
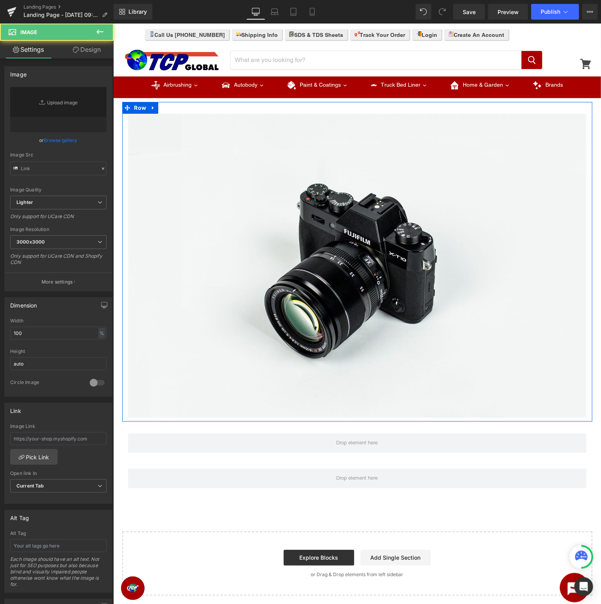
type input "//d1um8515vdn9kb.cloudfront.net/images/parallax.jpg"
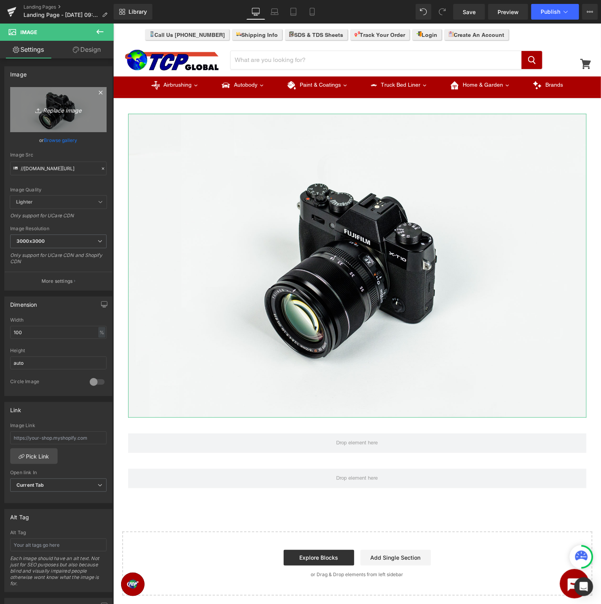
click at [56, 117] on link "Replace Image" at bounding box center [58, 109] width 96 height 45
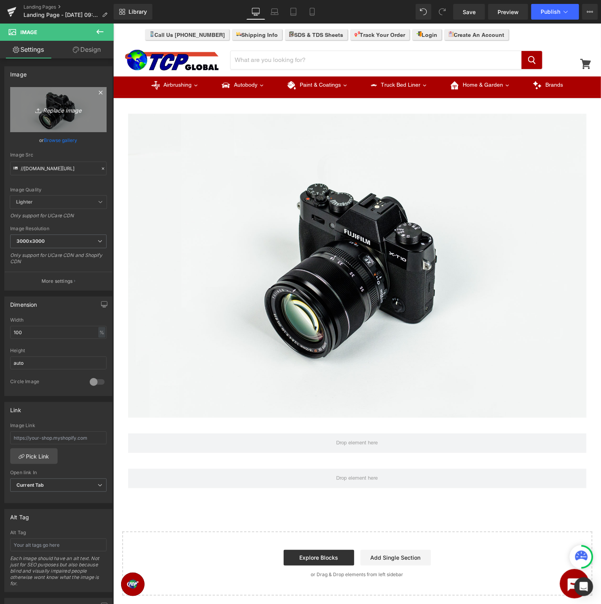
type input "C:\fakepath\Duragold_SupportpageBanner.jpg"
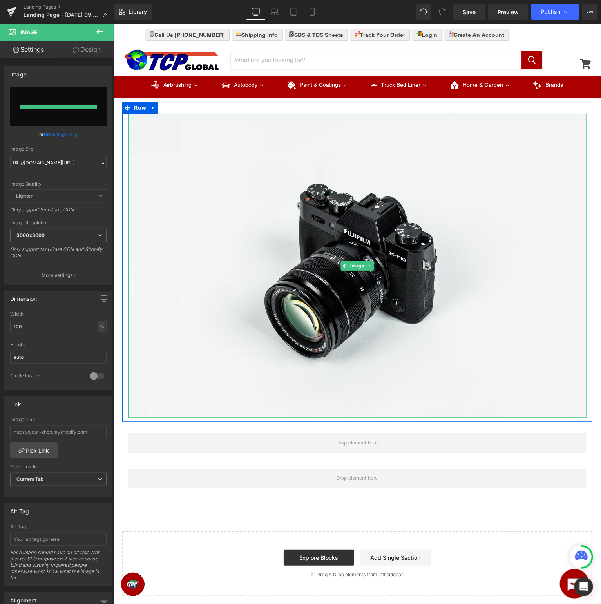
type input "https://ucarecdn.com/49779f0f-c0d1-44ab-9287-ebf530a9d2b5/-/format/auto/-/previ…"
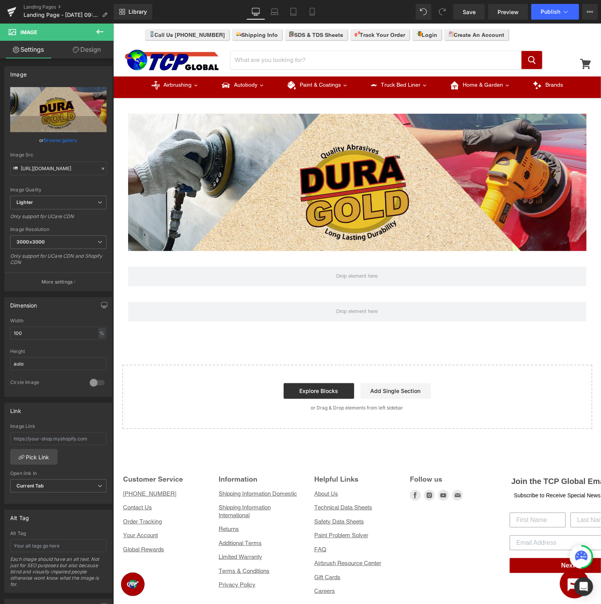
click at [98, 29] on icon at bounding box center [99, 31] width 9 height 9
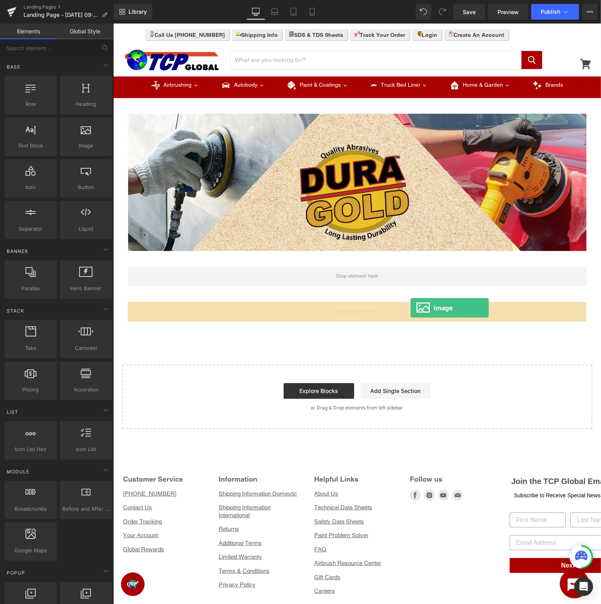
drag, startPoint x: 200, startPoint y: 163, endPoint x: 410, endPoint y: 307, distance: 255.4
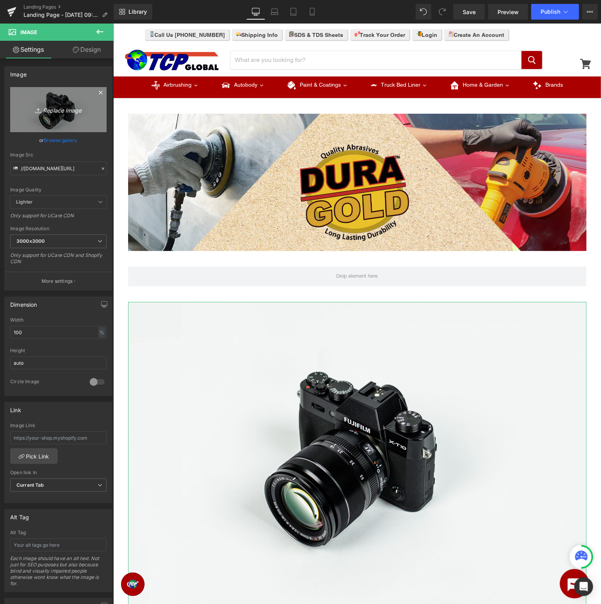
click at [57, 114] on link "Replace Image" at bounding box center [58, 109] width 96 height 45
type input "C:\fakepath\Duragold_SupportpageSubmitaTicket.jpg"
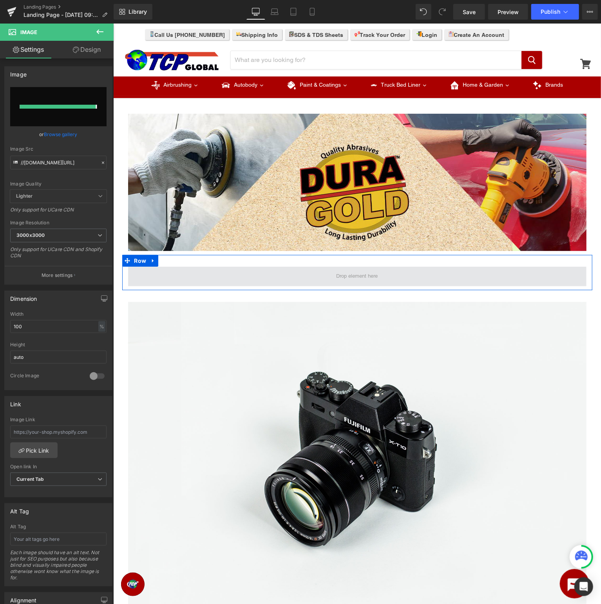
type input "https://ucarecdn.com/55be9a3d-8992-4e4b-b675-ff82625cd5b7/-/format/auto/-/previ…"
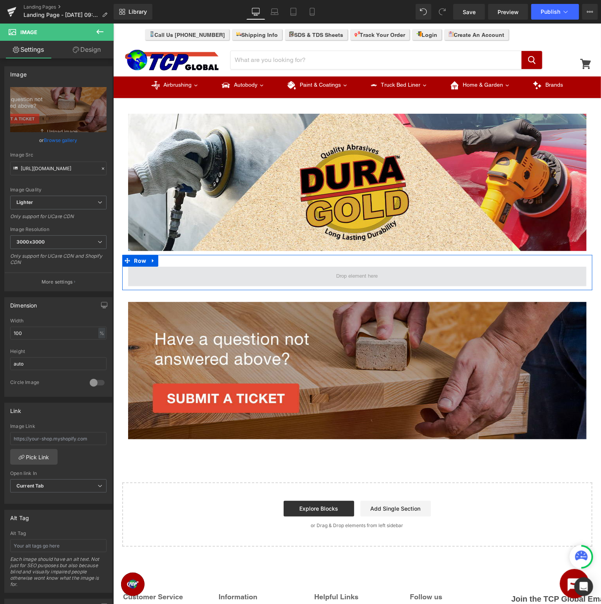
click at [338, 277] on span at bounding box center [357, 276] width 47 height 10
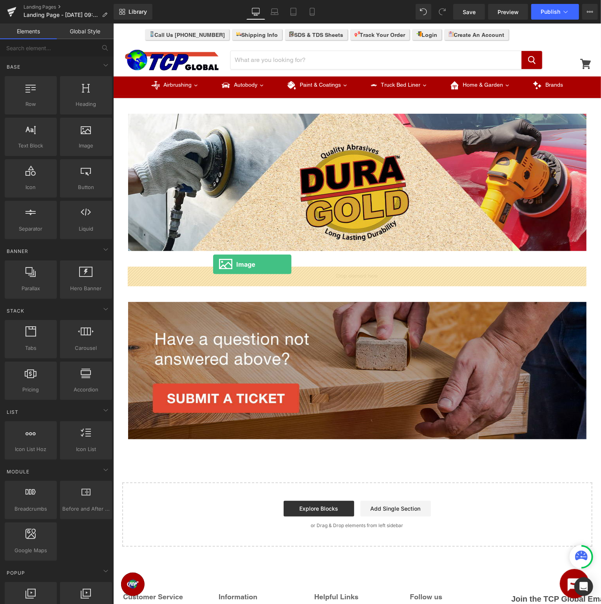
drag, startPoint x: 197, startPoint y: 153, endPoint x: 213, endPoint y: 264, distance: 111.7
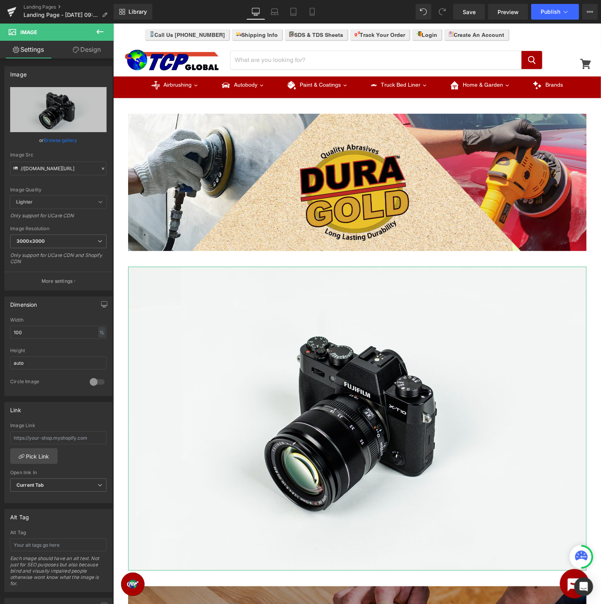
click at [93, 51] on link "Design" at bounding box center [86, 50] width 57 height 18
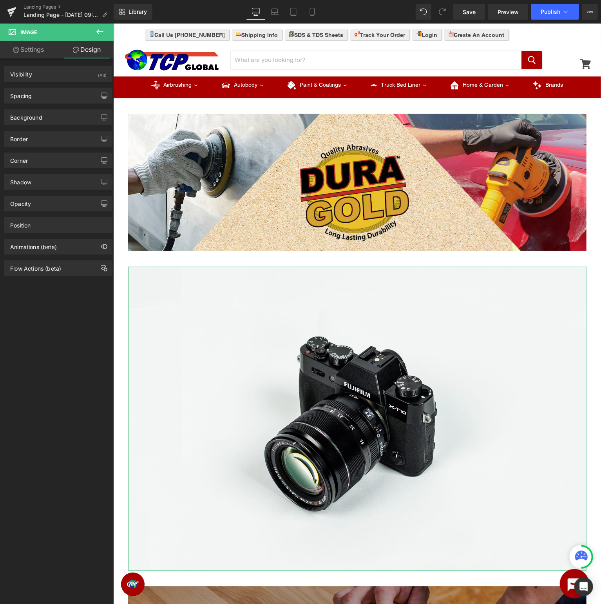
click at [25, 56] on link "Settings" at bounding box center [28, 50] width 57 height 18
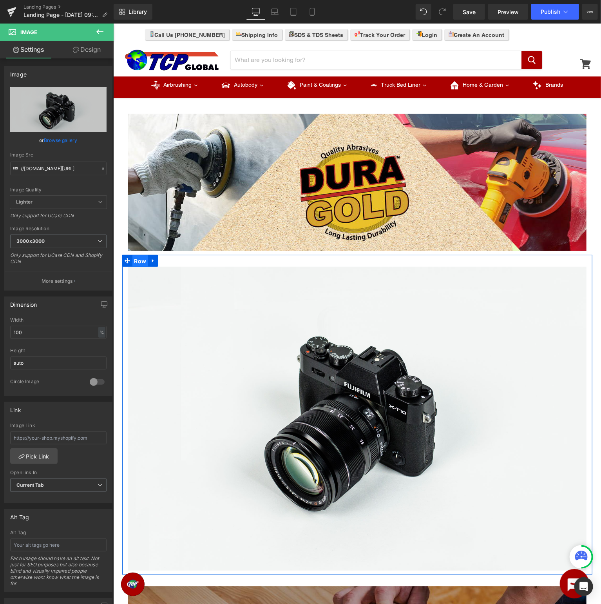
click at [138, 257] on span "Row" at bounding box center [140, 261] width 16 height 12
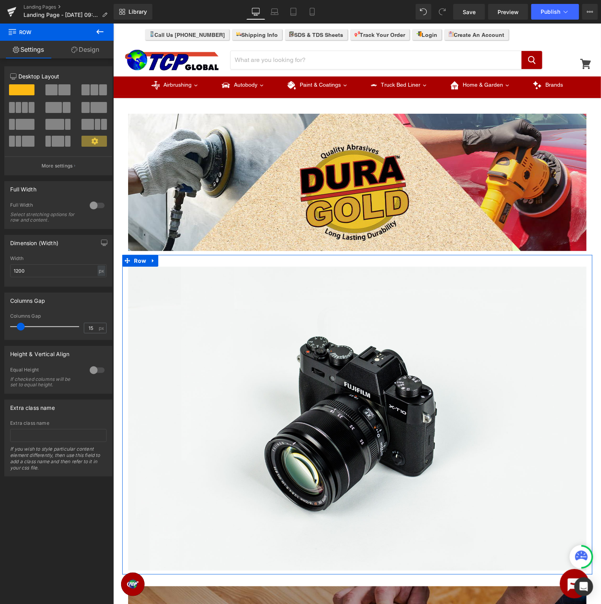
click at [56, 90] on span at bounding box center [51, 89] width 12 height 11
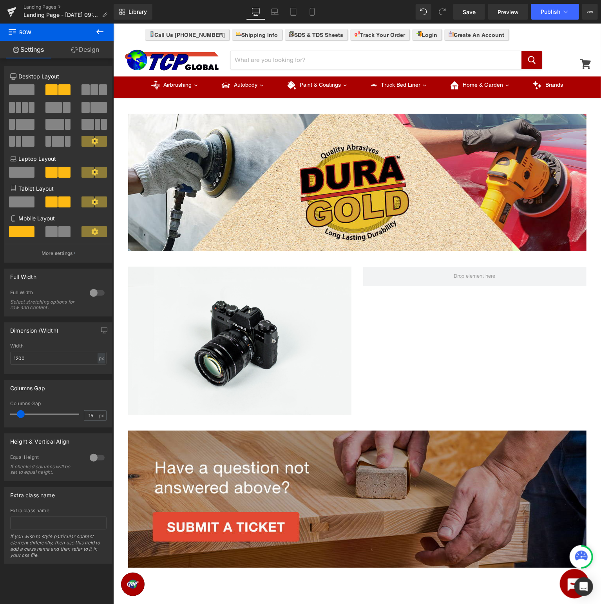
click at [98, 30] on icon at bounding box center [99, 31] width 7 height 5
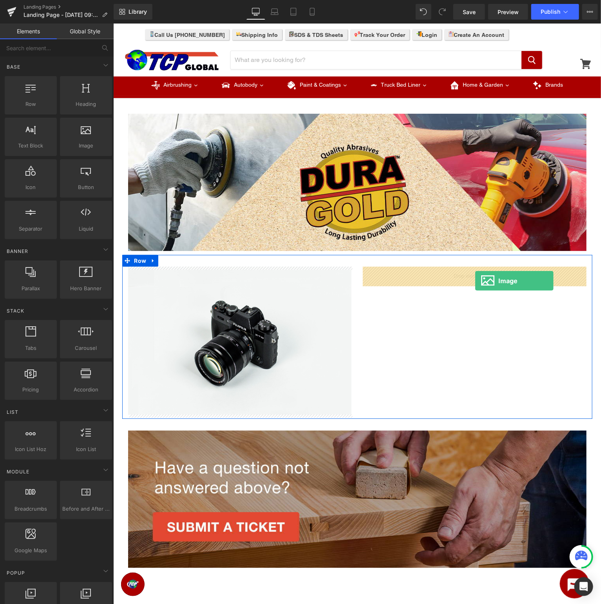
drag, startPoint x: 196, startPoint y: 159, endPoint x: 475, endPoint y: 280, distance: 303.9
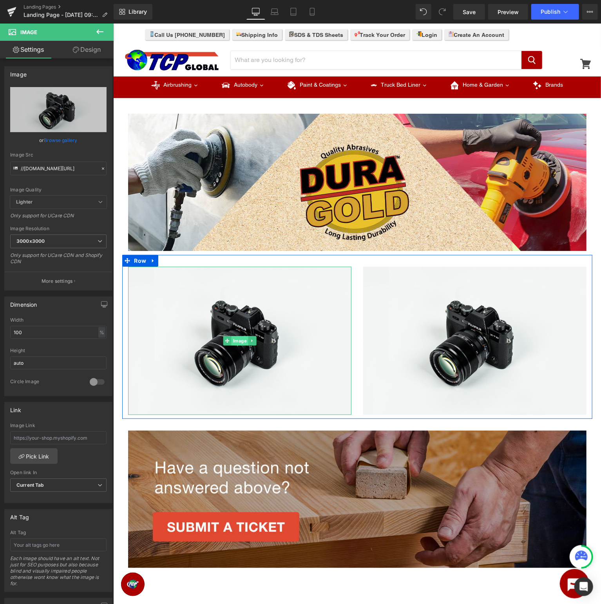
click at [235, 342] on span "Image" at bounding box center [239, 340] width 17 height 9
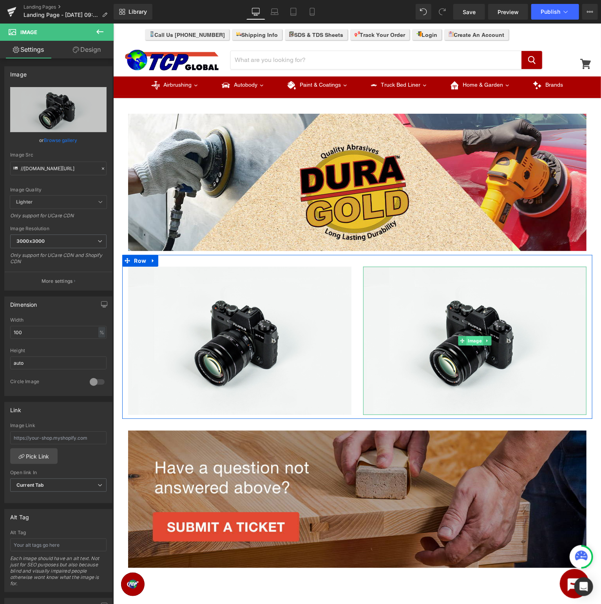
click at [479, 342] on span "Image" at bounding box center [474, 340] width 17 height 9
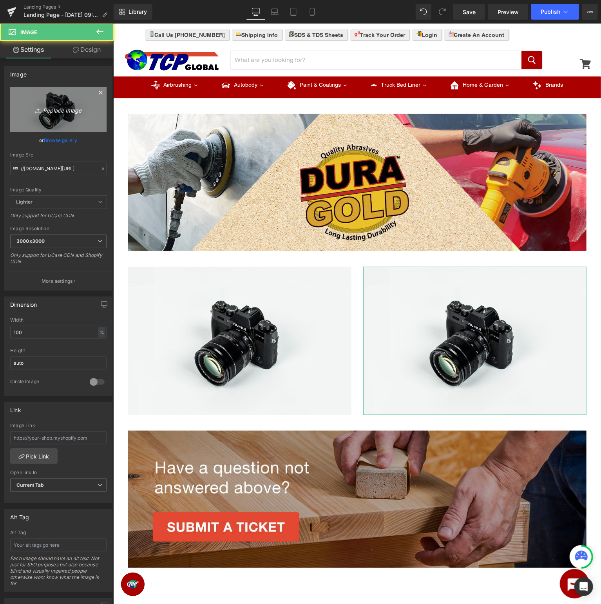
click at [54, 104] on link "Replace Image" at bounding box center [58, 109] width 96 height 45
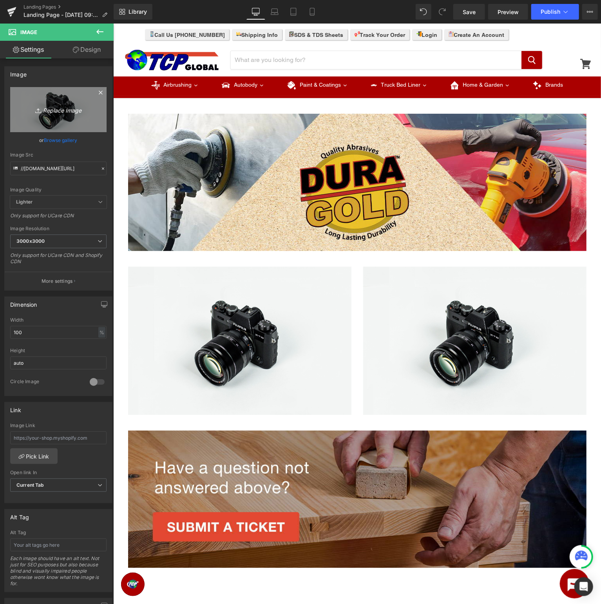
type input "C:\fakepath\Duragold_SupportpageAmazonStore.jpg"
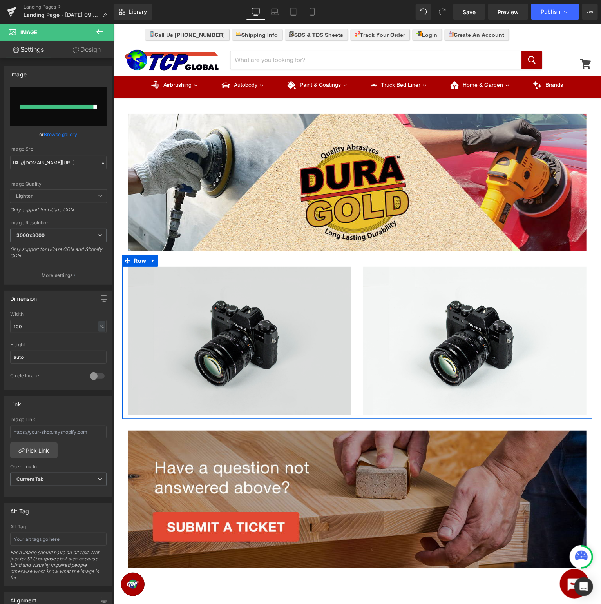
type input "https://ucarecdn.com/f878915c-9e89-432b-8622-9331a396fdf1/-/format/auto/-/previ…"
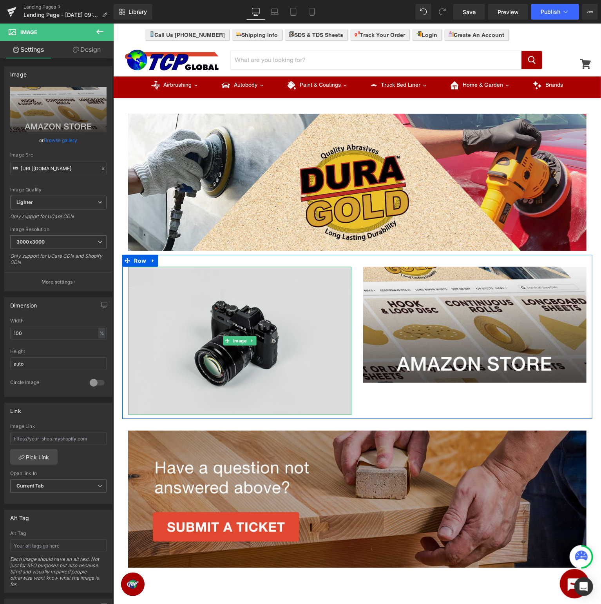
click at [227, 315] on img at bounding box center [239, 340] width 223 height 148
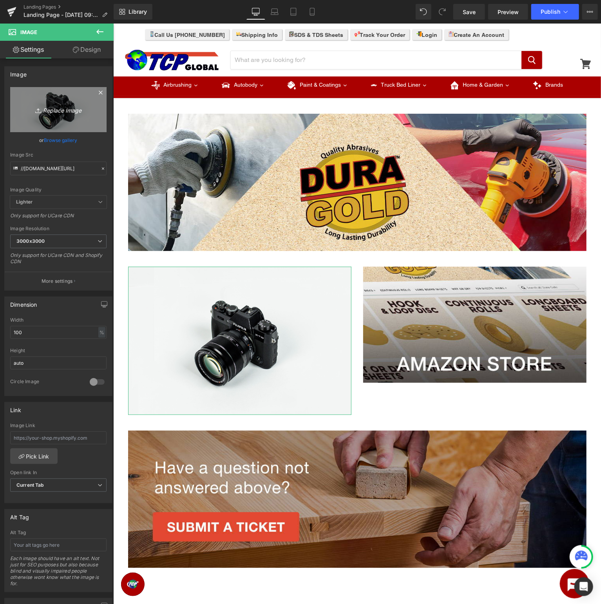
click at [53, 112] on icon "Replace Image" at bounding box center [58, 110] width 63 height 10
type input "C:\fakepath\Duragold_SupportpageManuals.jpg"
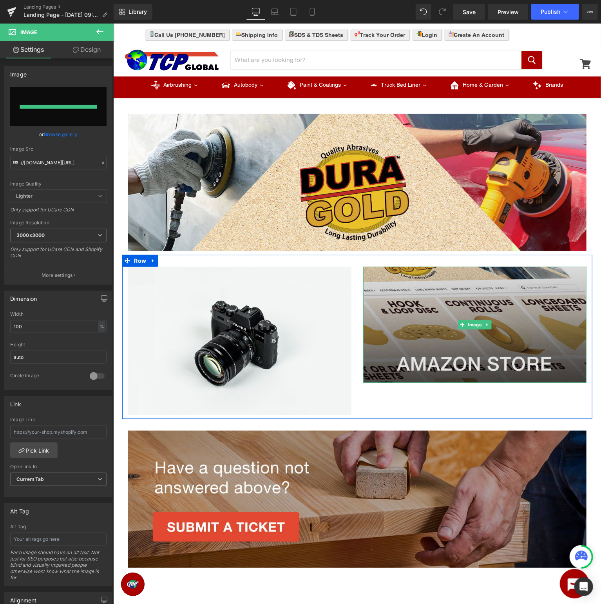
type input "https://ucarecdn.com/7eae78e4-760c-441e-a20f-374d900ba706/-/format/auto/-/previ…"
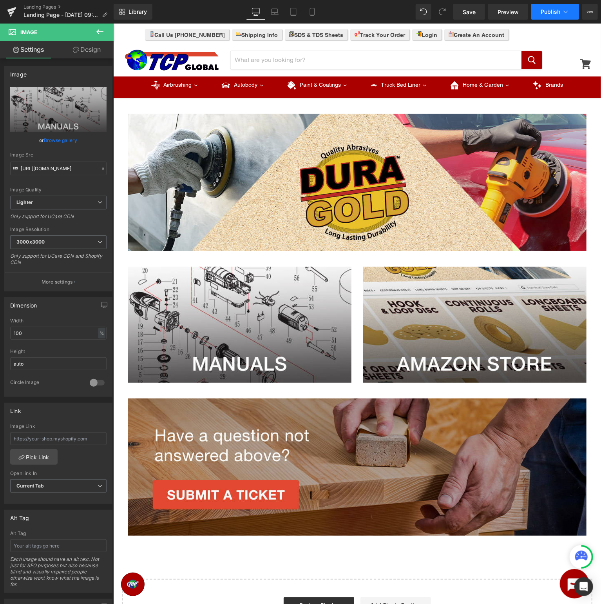
click at [559, 10] on span "Publish" at bounding box center [551, 12] width 20 height 6
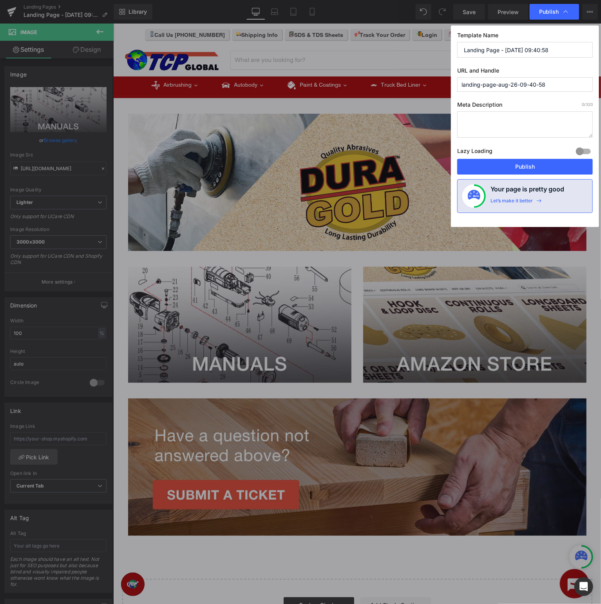
click at [548, 49] on input "Landing Page - Aug 26, 09:40:58" at bounding box center [525, 50] width 136 height 16
drag, startPoint x: 566, startPoint y: 49, endPoint x: 281, endPoint y: 32, distance: 285.9
click at [457, 42] on input "Landing Page - Aug 26, 09:40:58" at bounding box center [525, 50] width 136 height 16
type input "Dura-Gold Support"
type input "dura-gold-support"
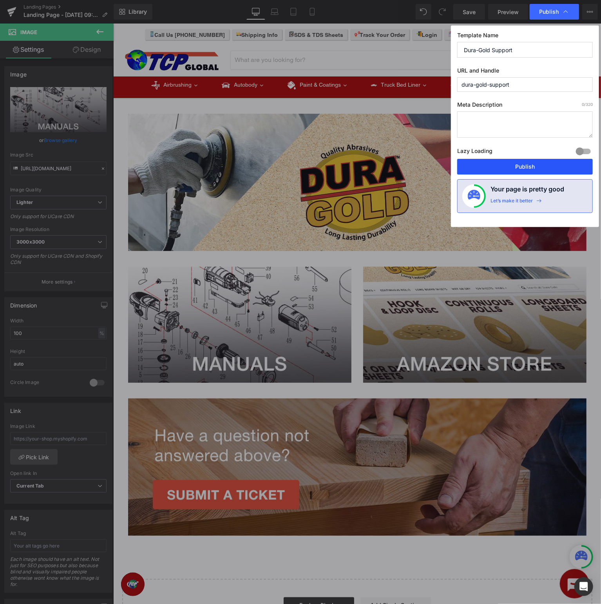
click at [557, 166] on button "Publish" at bounding box center [525, 167] width 136 height 16
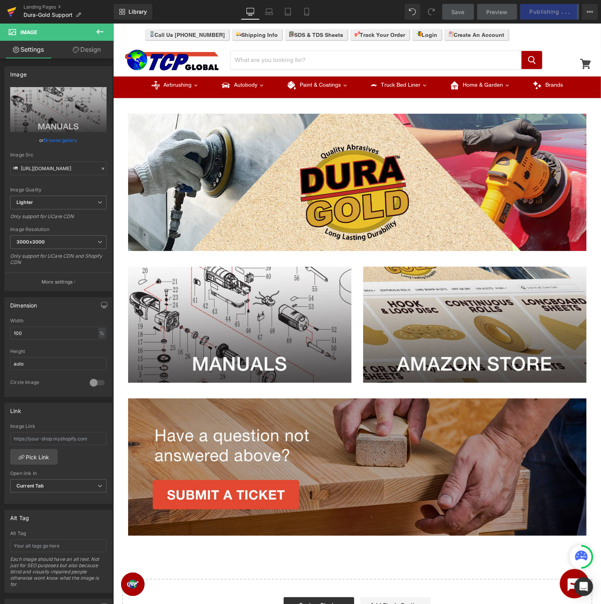
drag, startPoint x: 235, startPoint y: 302, endPoint x: 15, endPoint y: 9, distance: 366.5
click at [15, 9] on icon at bounding box center [11, 12] width 9 height 20
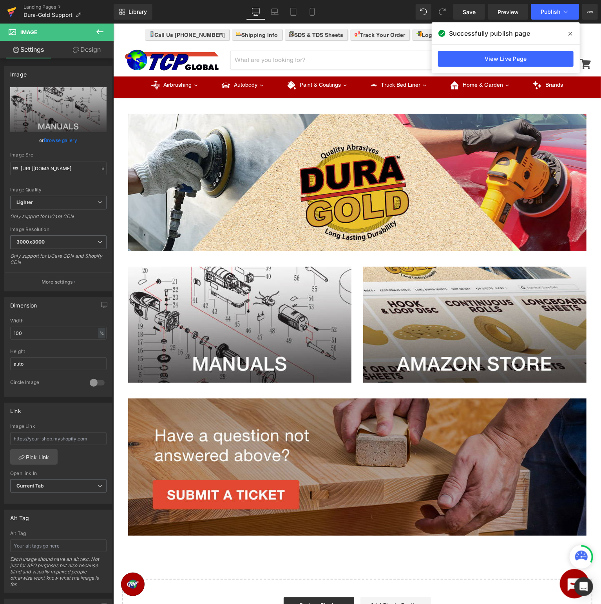
click at [9, 11] on icon at bounding box center [11, 9] width 9 height 5
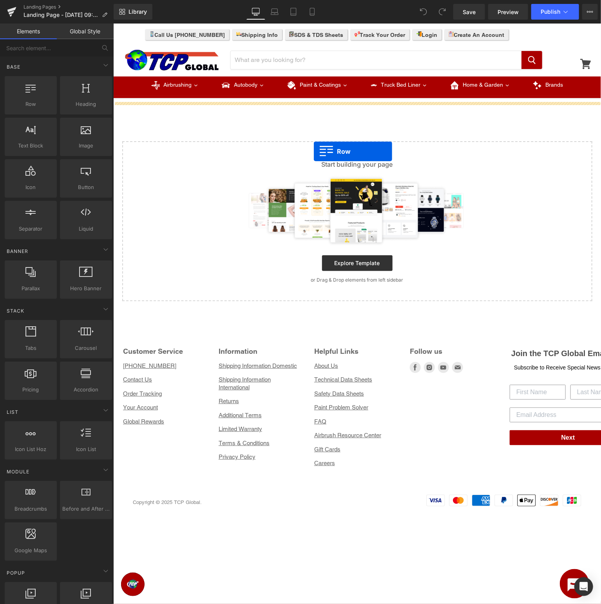
drag, startPoint x: 157, startPoint y: 121, endPoint x: 314, endPoint y: 151, distance: 159.6
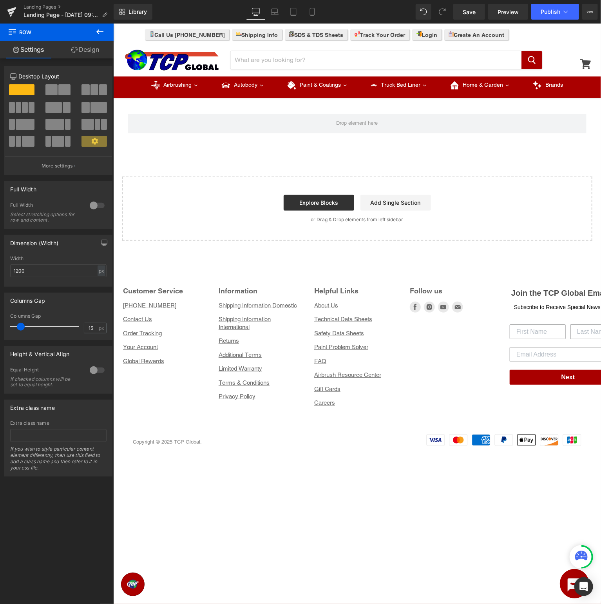
click at [100, 34] on icon at bounding box center [99, 31] width 9 height 9
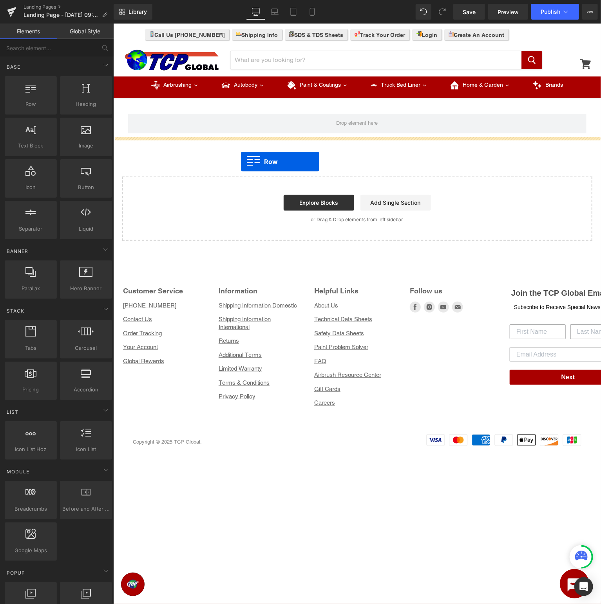
drag, startPoint x: 152, startPoint y: 118, endPoint x: 329, endPoint y: 172, distance: 185.2
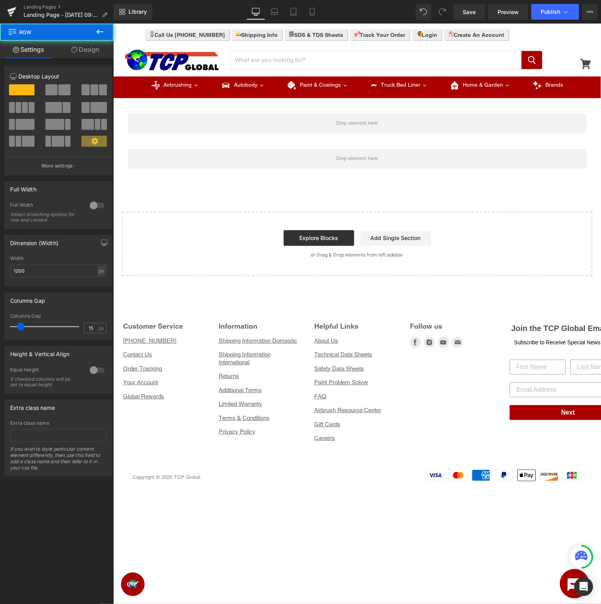
click at [105, 32] on button at bounding box center [99, 32] width 27 height 17
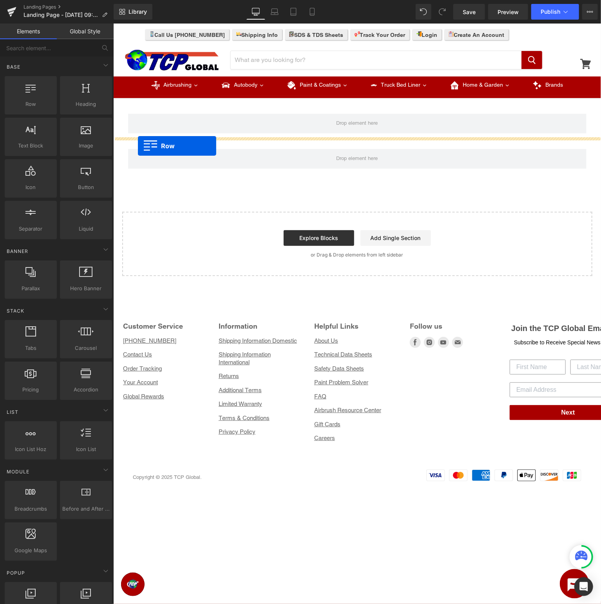
drag, startPoint x: 138, startPoint y: 145, endPoint x: 476, endPoint y: 249, distance: 354.2
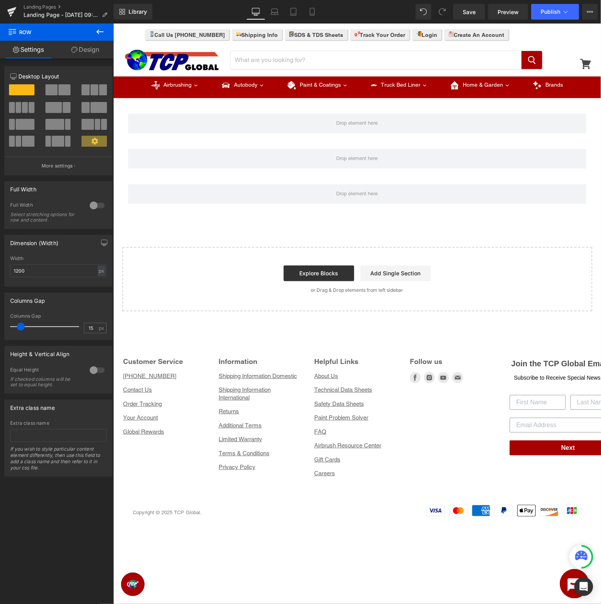
click at [96, 32] on icon at bounding box center [99, 31] width 9 height 9
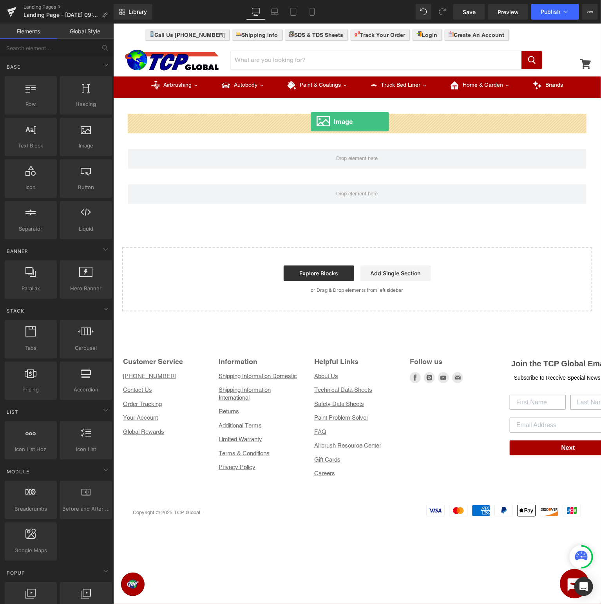
drag, startPoint x: 198, startPoint y: 156, endPoint x: 310, endPoint y: 121, distance: 117.5
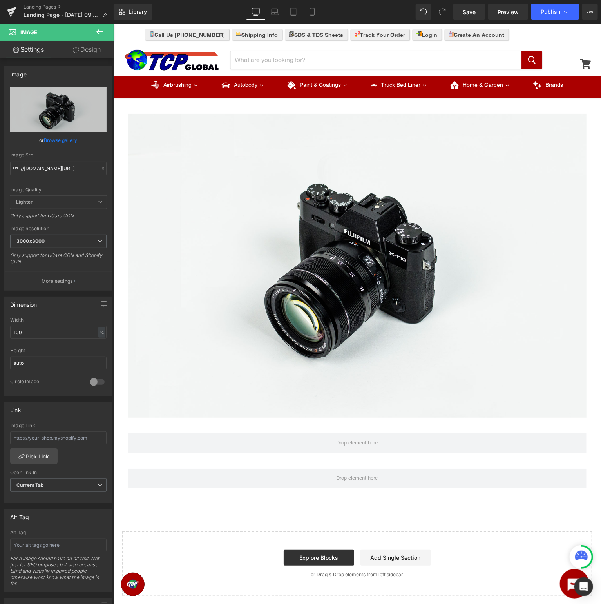
click at [102, 35] on icon at bounding box center [99, 31] width 9 height 9
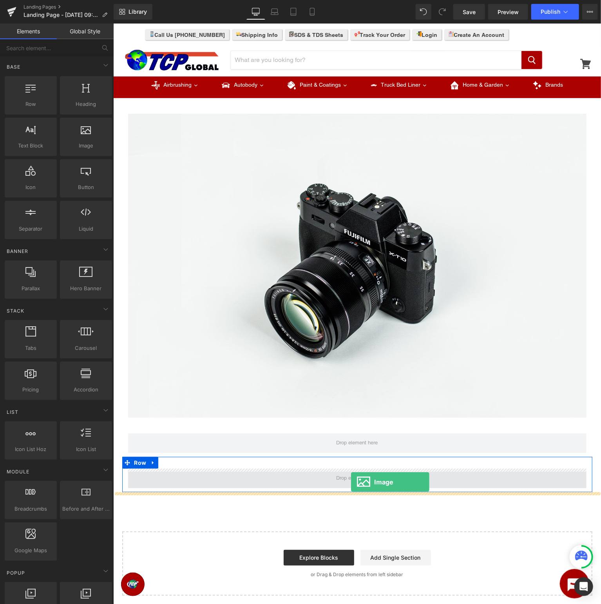
drag, startPoint x: 197, startPoint y: 156, endPoint x: 351, endPoint y: 481, distance: 359.7
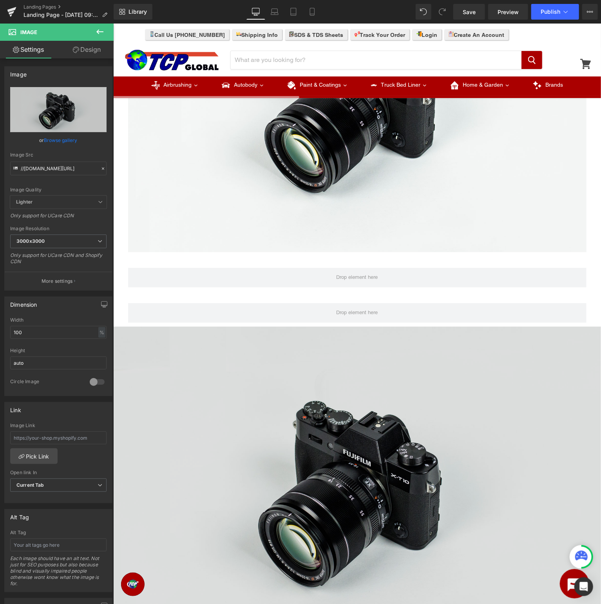
scroll to position [207, 0]
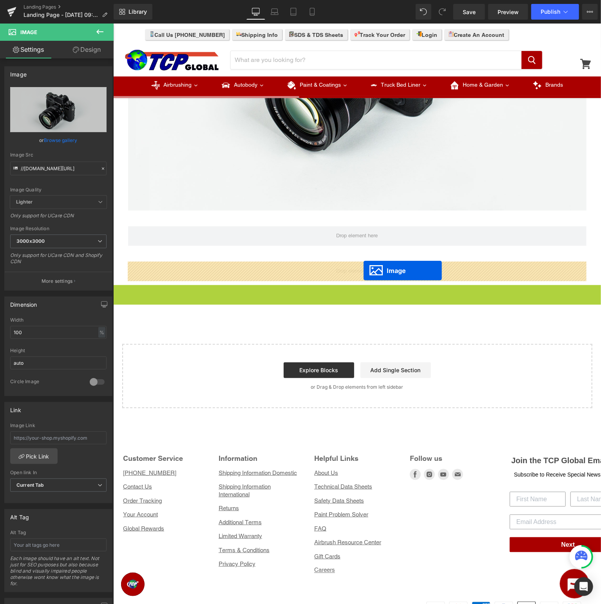
drag, startPoint x: 354, startPoint y: 445, endPoint x: 363, endPoint y: 270, distance: 174.7
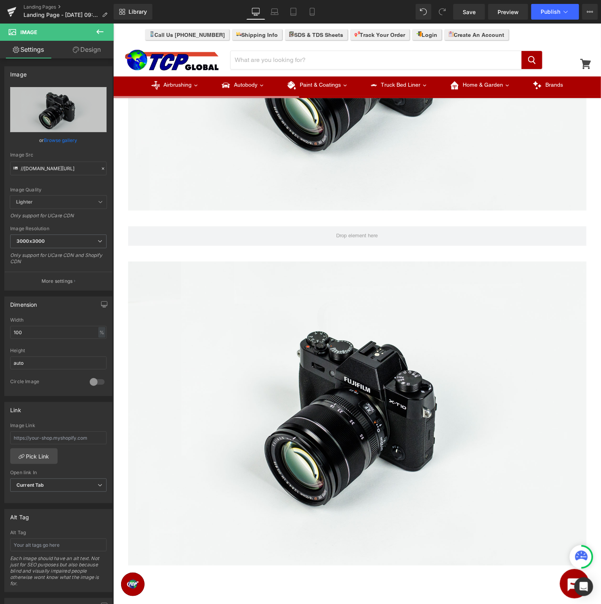
click at [98, 32] on icon at bounding box center [99, 31] width 9 height 9
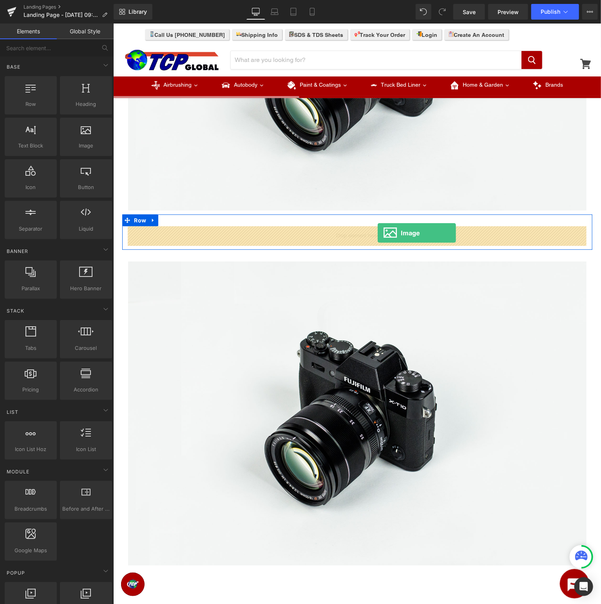
drag, startPoint x: 198, startPoint y: 163, endPoint x: 378, endPoint y: 232, distance: 192.1
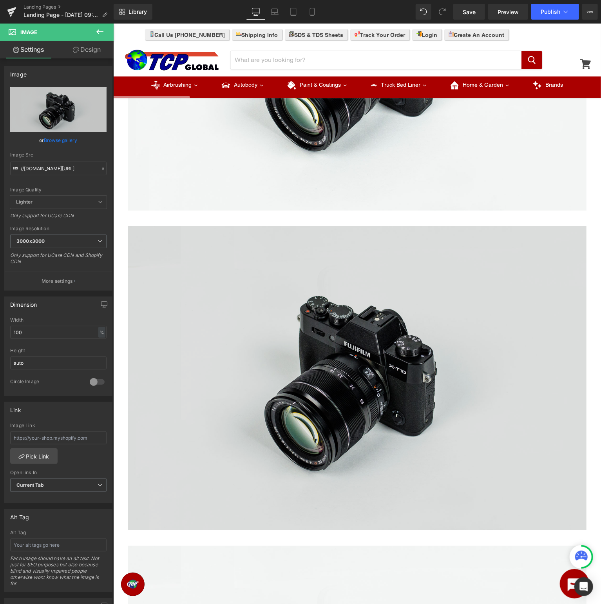
scroll to position [0, 0]
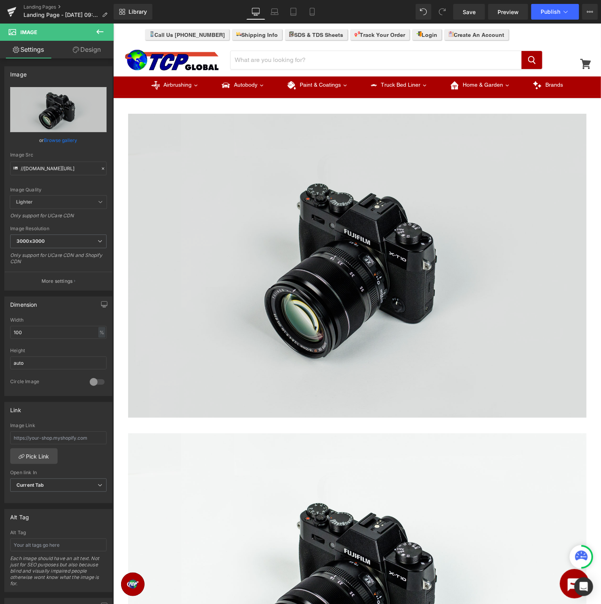
click at [354, 165] on img at bounding box center [357, 265] width 459 height 304
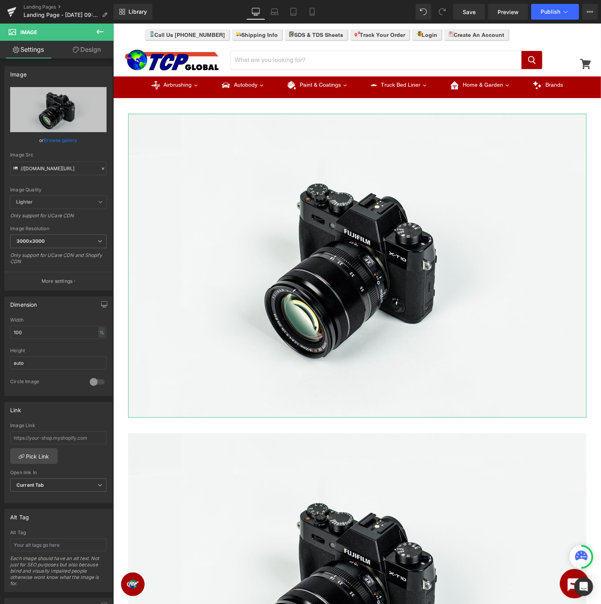
click at [97, 51] on link "Design" at bounding box center [86, 50] width 57 height 18
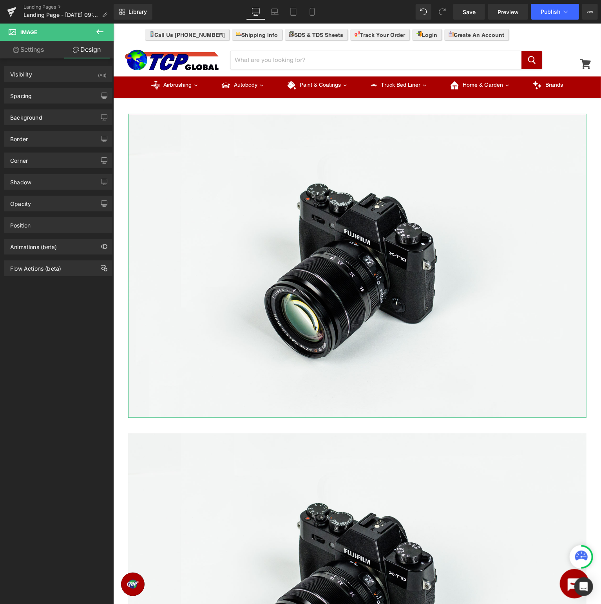
click at [20, 50] on link "Settings" at bounding box center [28, 50] width 57 height 18
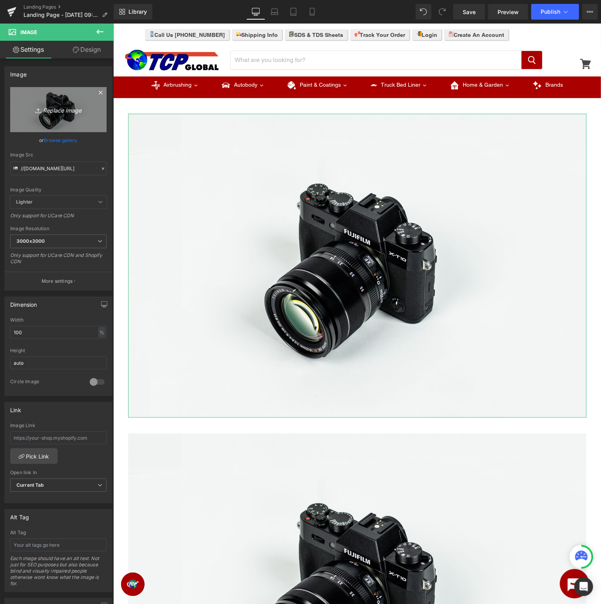
click at [75, 106] on icon "Replace Image" at bounding box center [58, 110] width 63 height 10
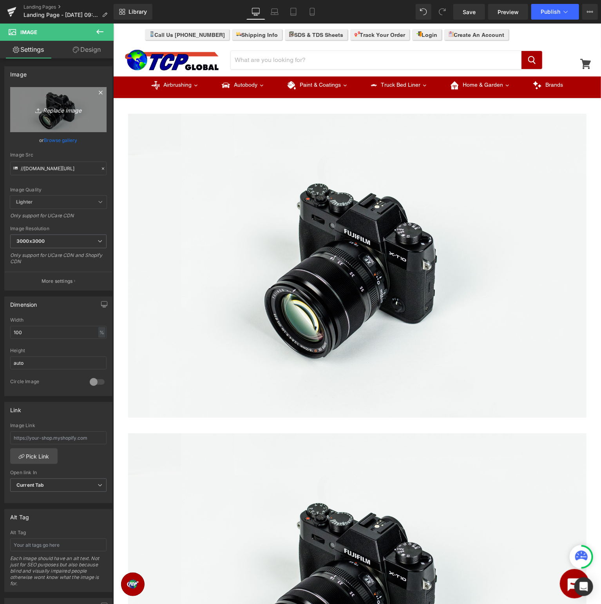
type input "C:\fakepath\Duragold_SupportpageBanner.jpg"
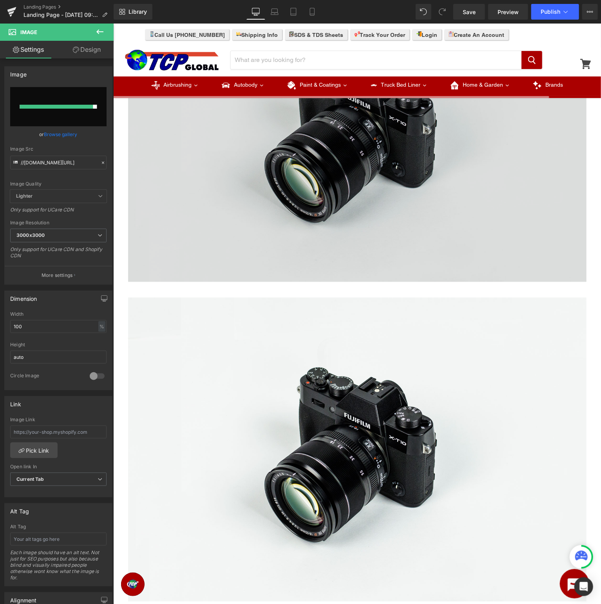
scroll to position [704, 0]
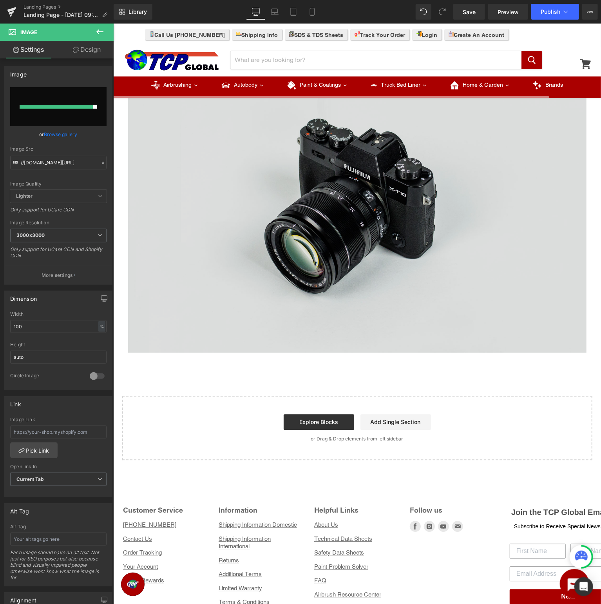
click at [375, 249] on img at bounding box center [357, 201] width 459 height 304
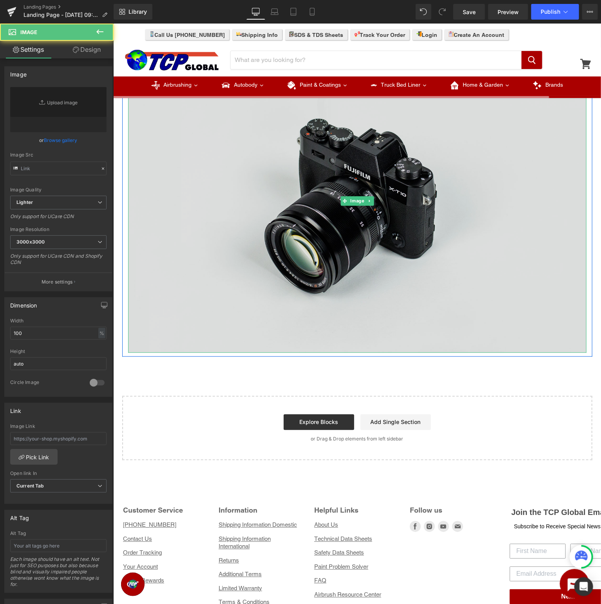
type input "//d1um8515vdn9kb.cloudfront.net/images/parallax.jpg"
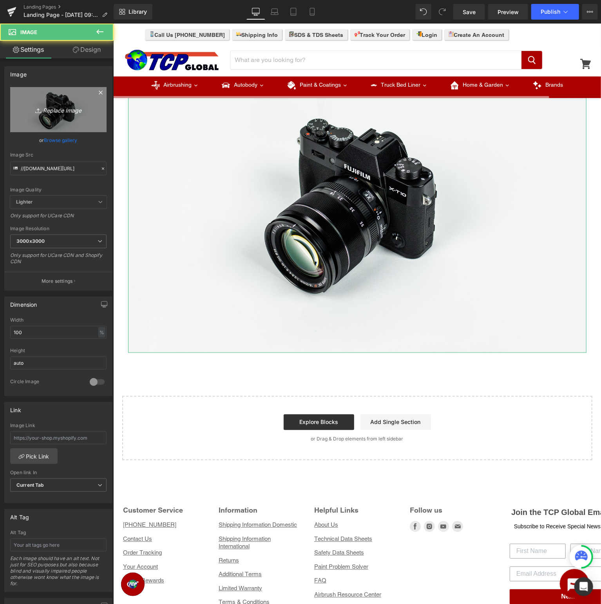
click at [71, 105] on icon "Replace Image" at bounding box center [58, 110] width 63 height 10
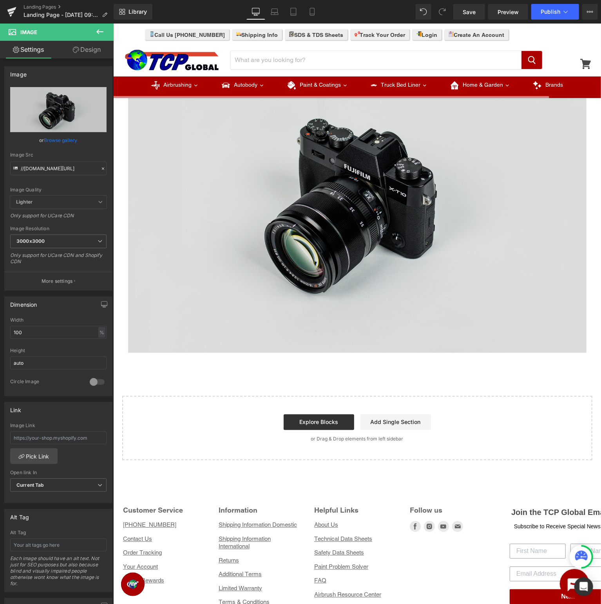
type input "C:\fakepath\Duragold_SupportpageSubmitaTicket.jpg"
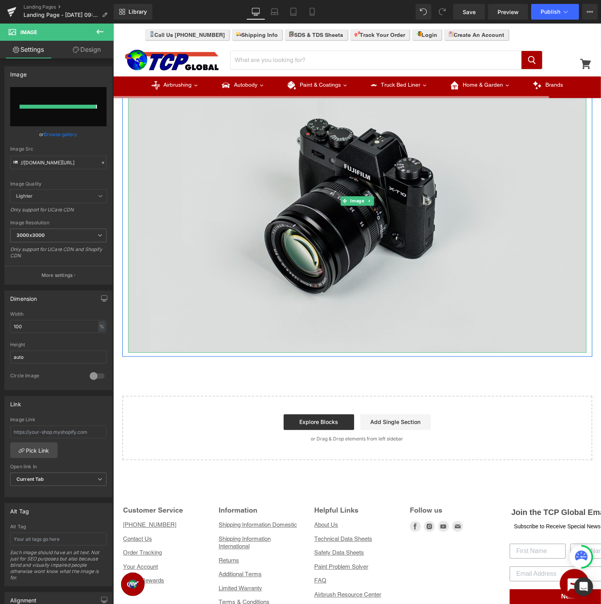
type input "https://ucarecdn.com/d96fec6d-02d3-4b62-b3a5-6d6b9c4f971f/-/format/auto/-/previ…"
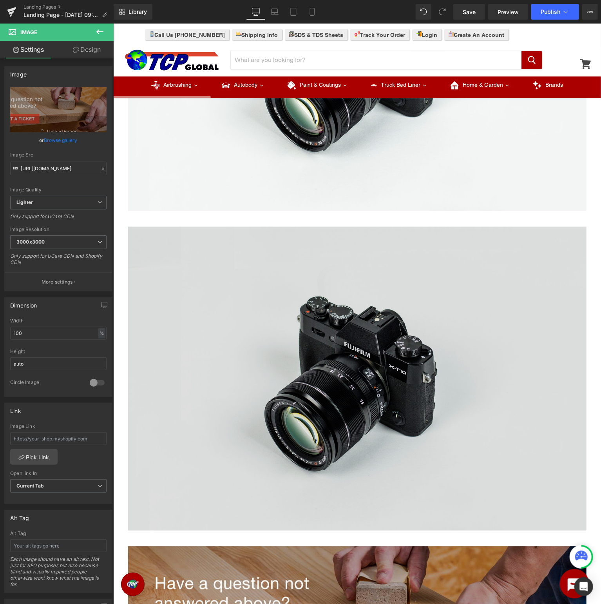
scroll to position [0, 0]
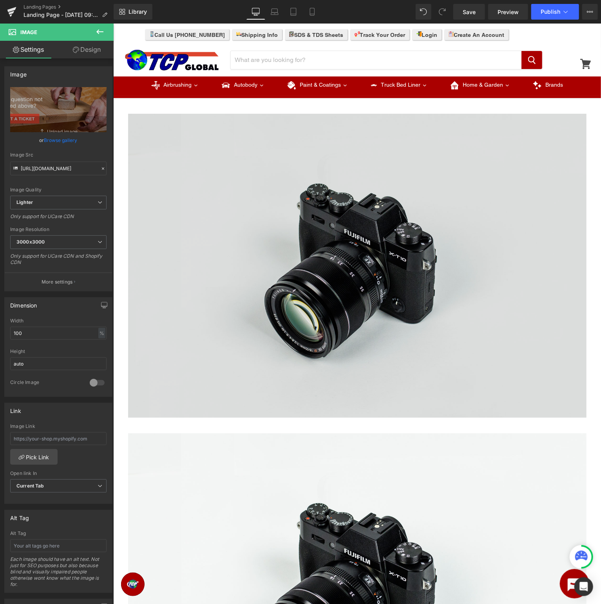
click at [396, 200] on img at bounding box center [357, 265] width 459 height 304
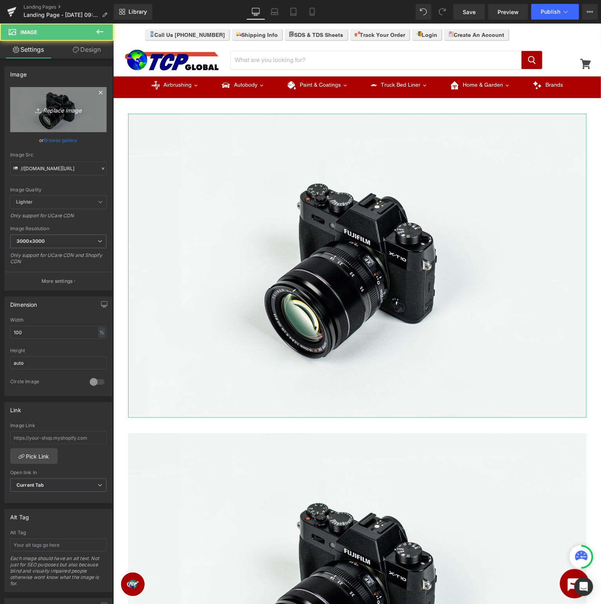
click at [43, 106] on icon "Replace Image" at bounding box center [58, 110] width 63 height 10
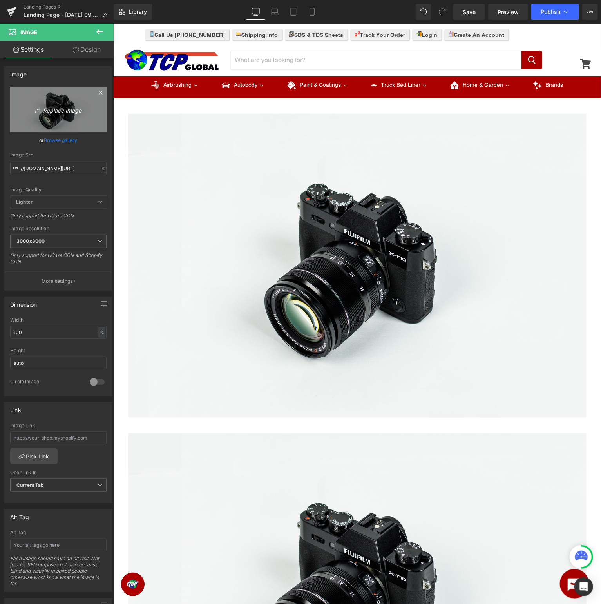
type input "C:\fakepath\Duragold_SupportpageBanner.jpg"
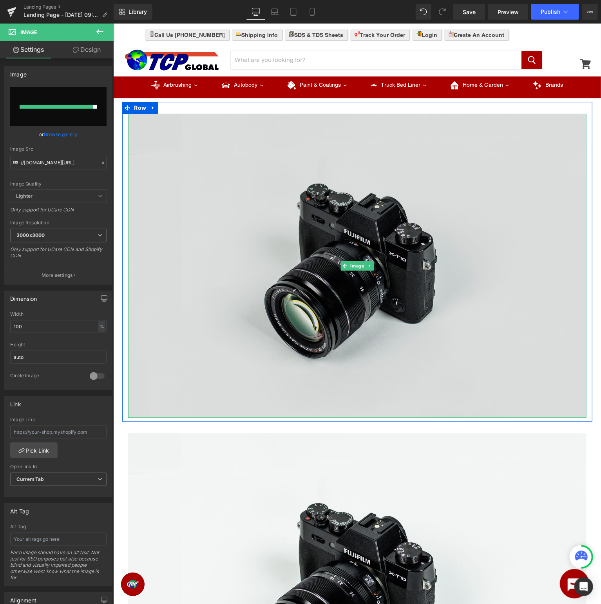
click at [310, 264] on img at bounding box center [357, 265] width 459 height 304
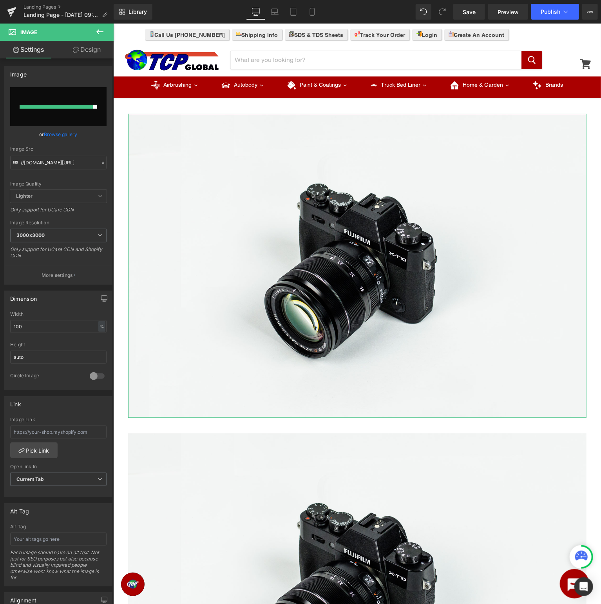
click at [49, 98] on input "file" at bounding box center [58, 106] width 96 height 39
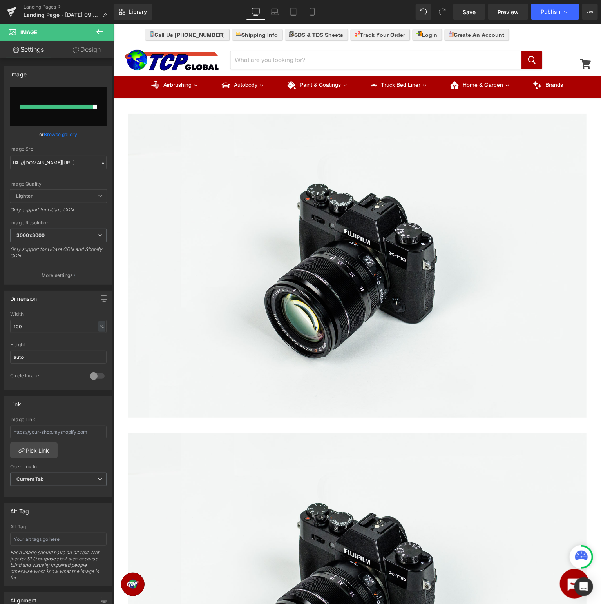
type input "C:\fakepath\Duragold_SupportpageBanner.jpg"
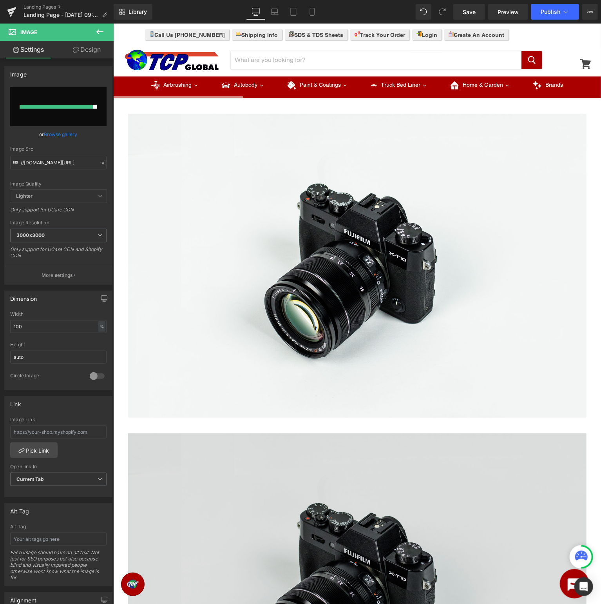
scroll to position [165, 0]
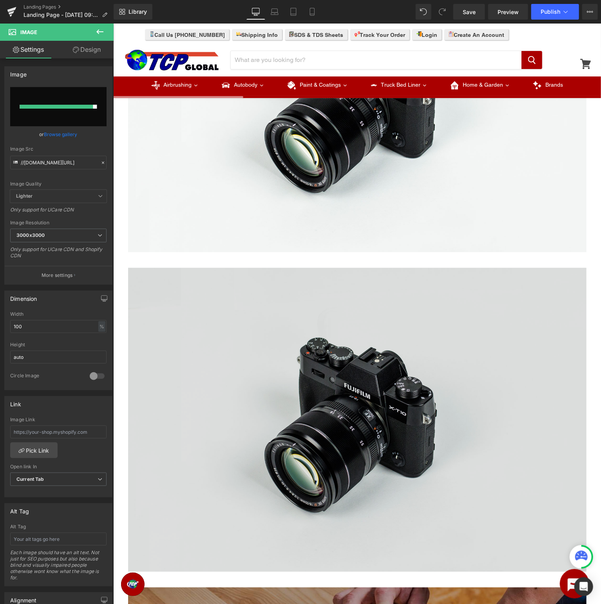
click at [406, 392] on img at bounding box center [357, 419] width 459 height 304
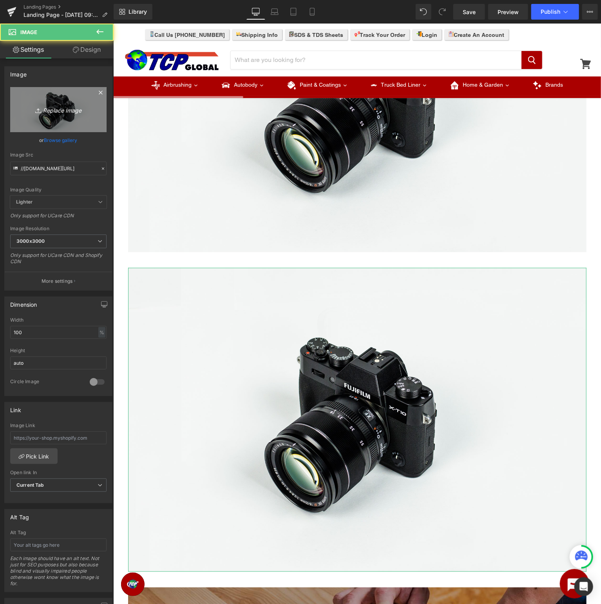
click at [86, 112] on icon "Replace Image" at bounding box center [58, 110] width 63 height 10
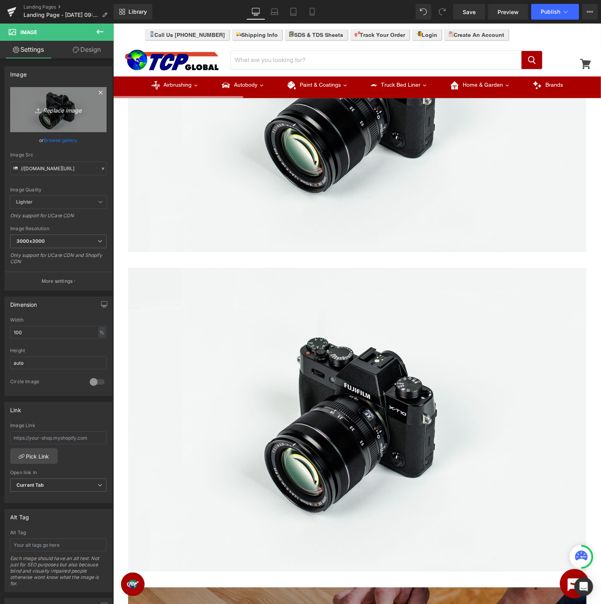
type input "C:\fakepath\Duragold_SupportpageManuals.jpg"
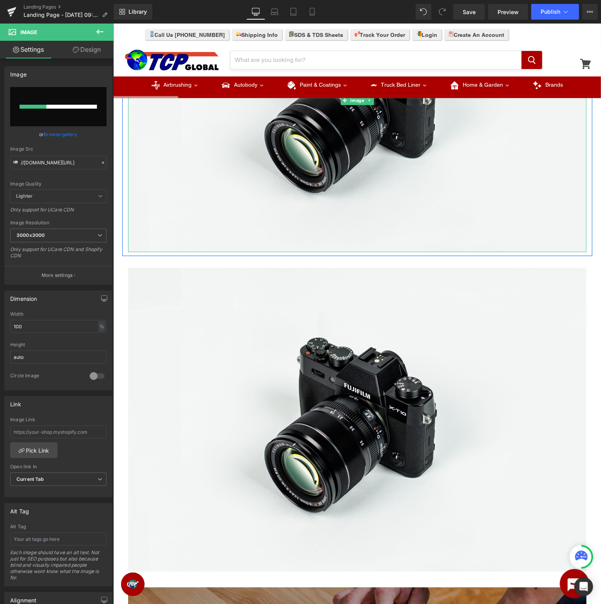
scroll to position [41, 0]
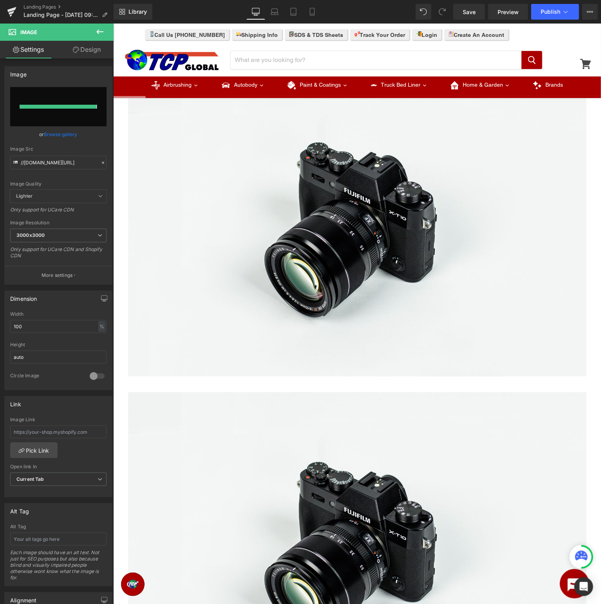
type input "https://ucarecdn.com/8bace2df-3120-4fa6-b22f-b4273becfcf8/-/format/auto/-/previ…"
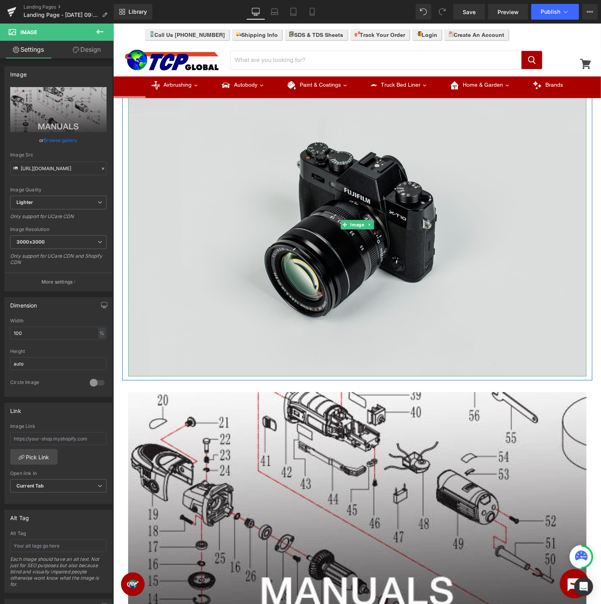
click at [401, 218] on img at bounding box center [357, 224] width 459 height 304
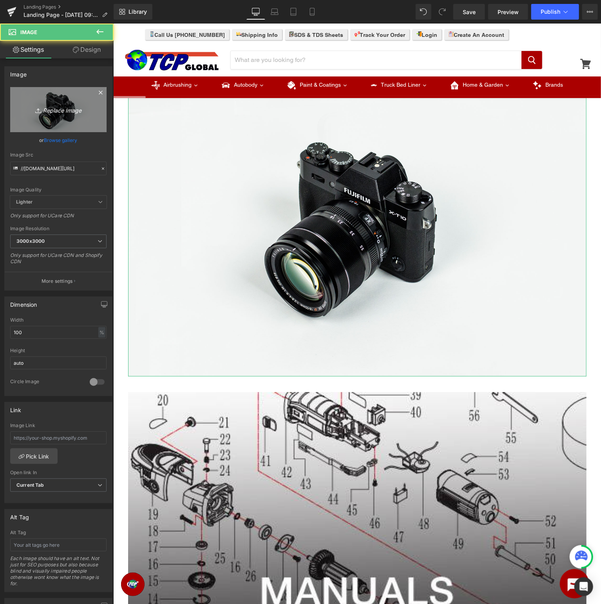
click at [74, 111] on icon "Replace Image" at bounding box center [58, 110] width 63 height 10
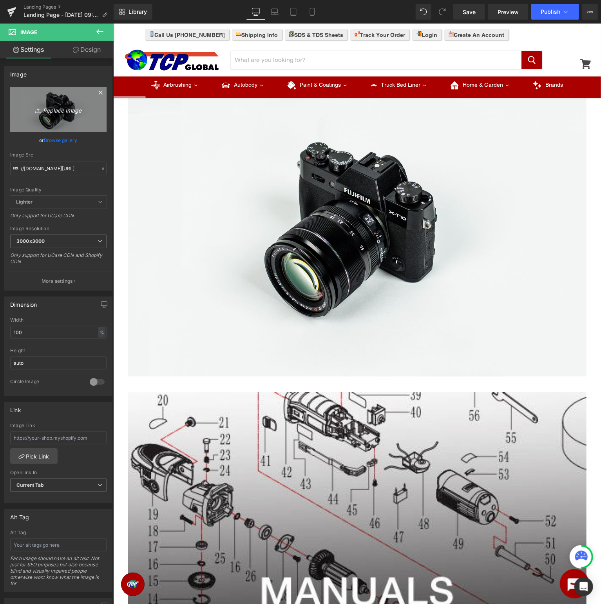
type input "C:\fakepath\Duragold_SupportpageBanner.jpg"
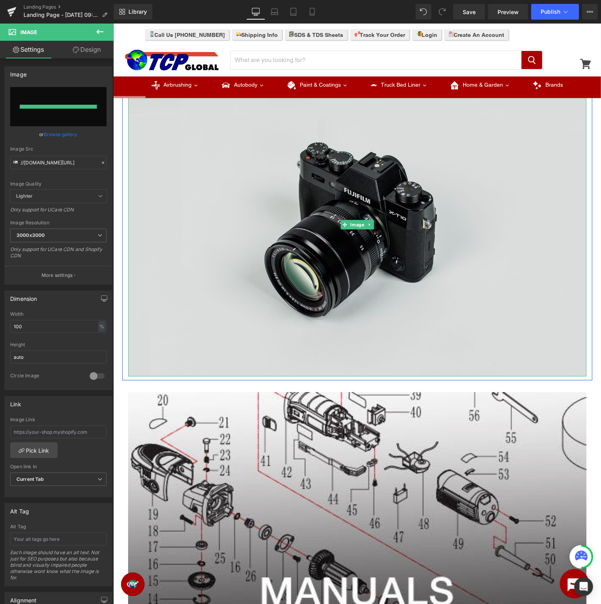
type input "https://ucarecdn.com/f4b03eb5-4f67-465c-bed3-18ea40604d8a/-/format/auto/-/previ…"
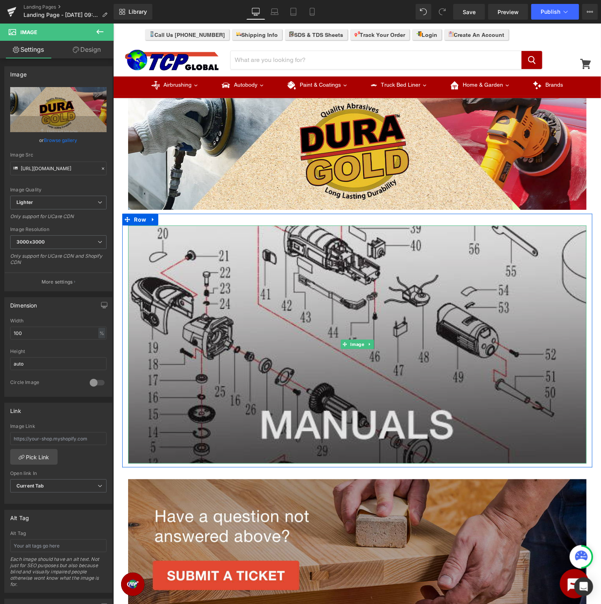
scroll to position [0, 0]
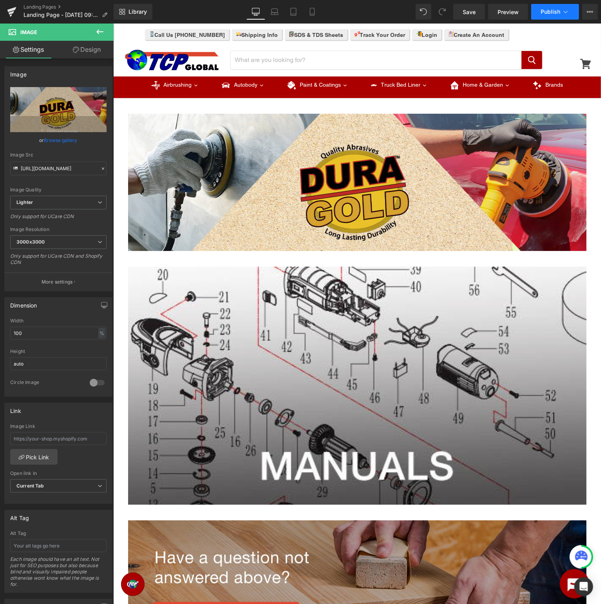
click at [551, 7] on button "Publish" at bounding box center [556, 12] width 48 height 16
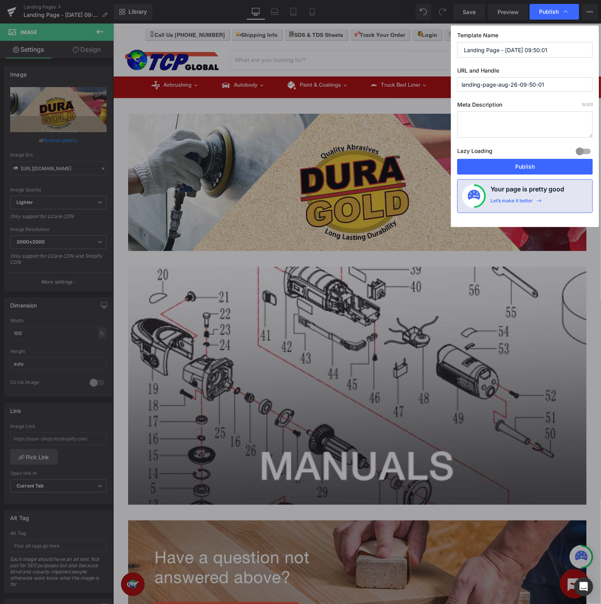
click at [553, 52] on input "Landing Page - Aug 26, 09:50:01" at bounding box center [525, 50] width 136 height 16
drag, startPoint x: 574, startPoint y: 52, endPoint x: 129, endPoint y: 40, distance: 444.3
click at [457, 42] on input "Landing Page - Aug 26, 09:50:01" at bounding box center [525, 50] width 136 height 16
type input "Dura-Gold Support - Manuals"
type input "dura-gold-manuals"
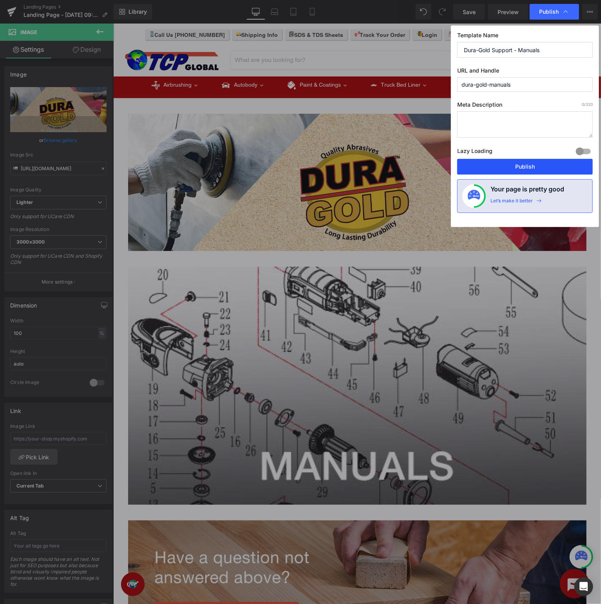
click at [543, 166] on button "Publish" at bounding box center [525, 167] width 136 height 16
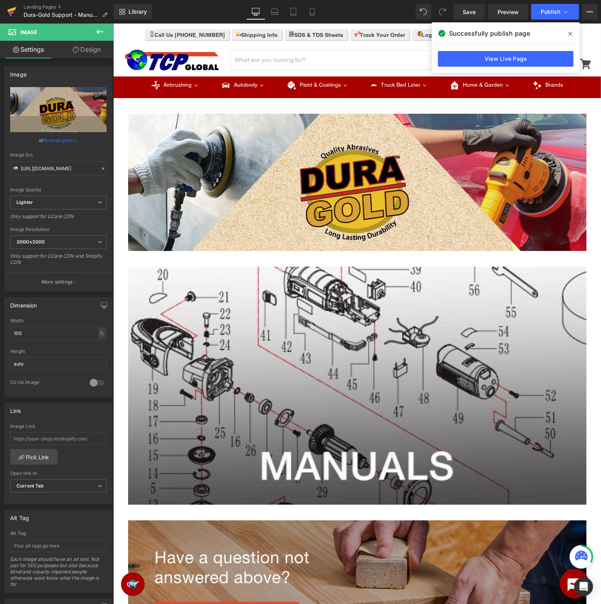
click at [12, 12] on icon at bounding box center [11, 13] width 5 height 4
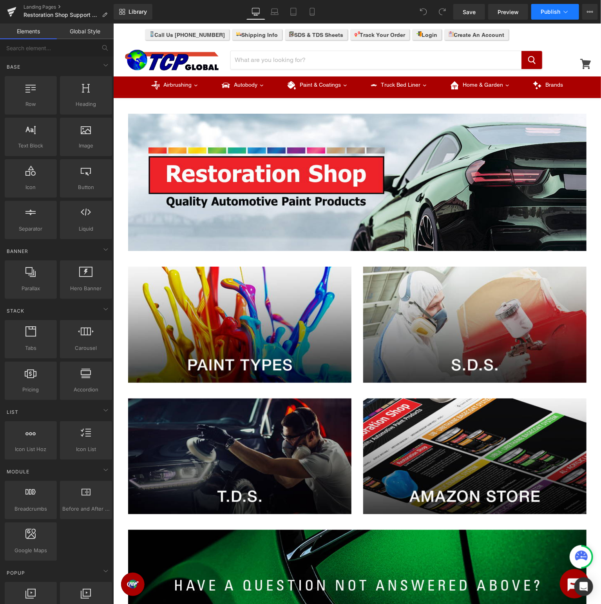
click at [549, 13] on span "Publish" at bounding box center [551, 12] width 20 height 6
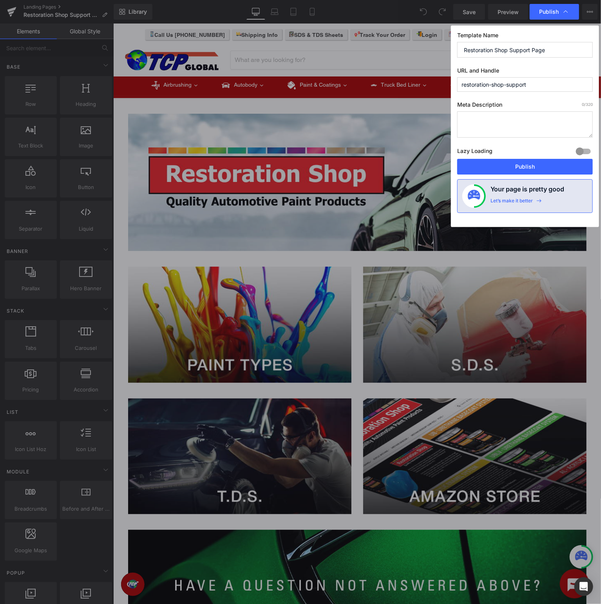
type input "Restoration Shop Support"
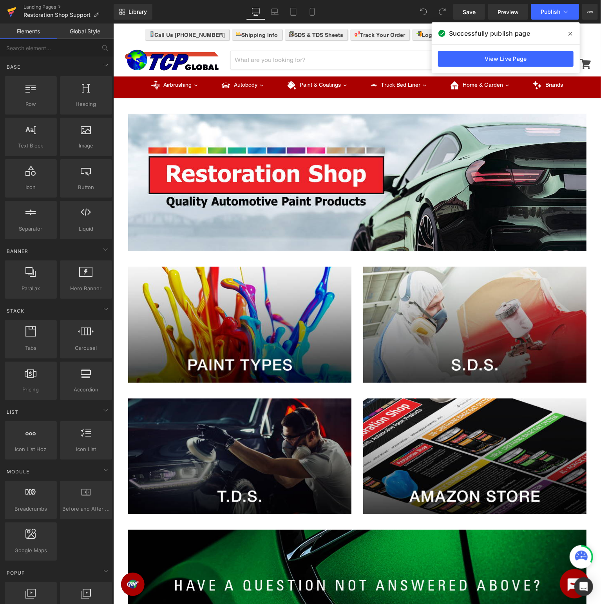
click at [14, 10] on icon at bounding box center [11, 9] width 9 height 5
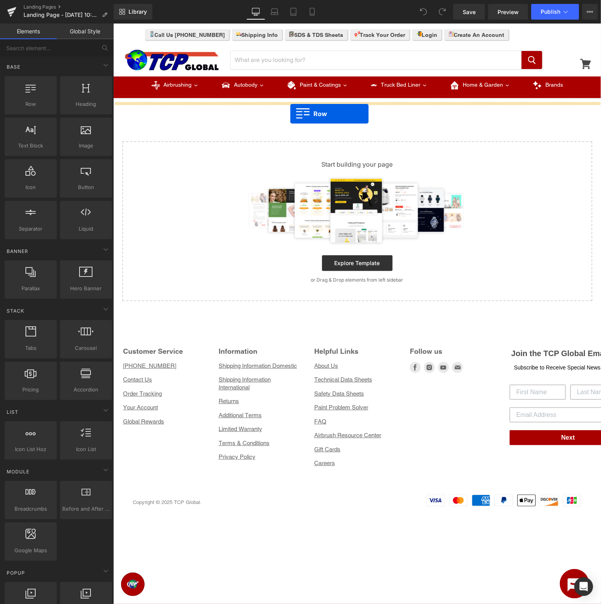
drag, startPoint x: 154, startPoint y: 122, endPoint x: 290, endPoint y: 113, distance: 136.3
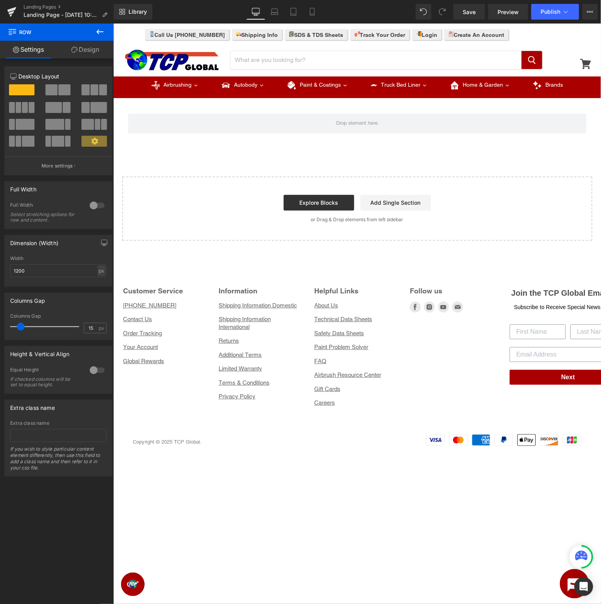
click at [98, 32] on icon at bounding box center [99, 31] width 7 height 5
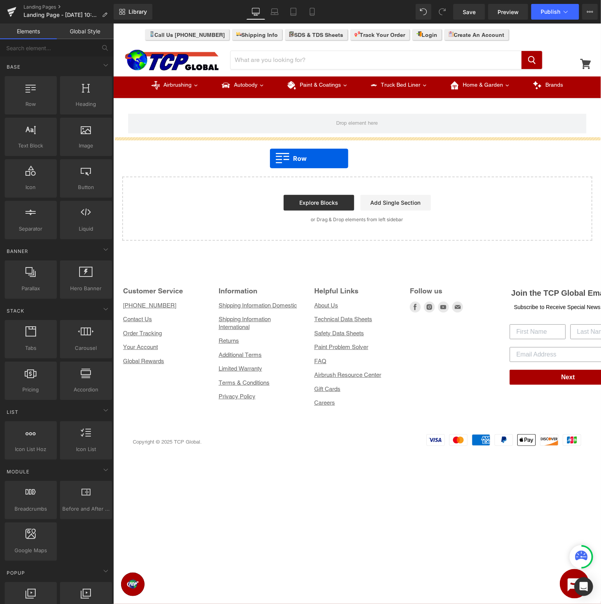
drag, startPoint x: 149, startPoint y: 126, endPoint x: 270, endPoint y: 158, distance: 124.6
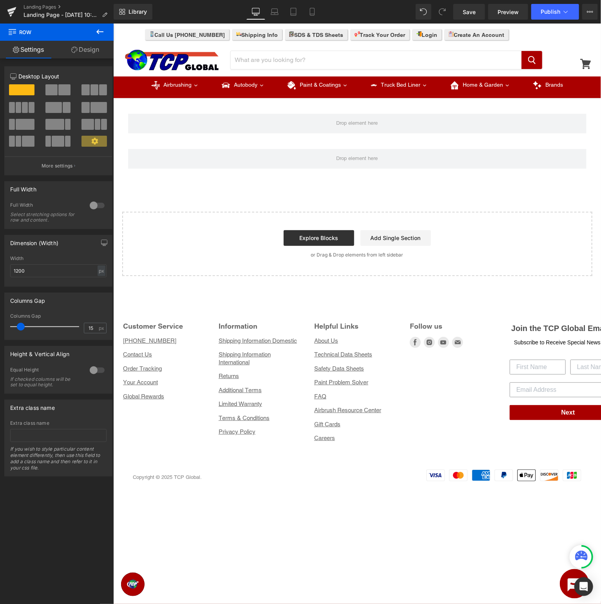
click at [94, 32] on button at bounding box center [99, 32] width 27 height 17
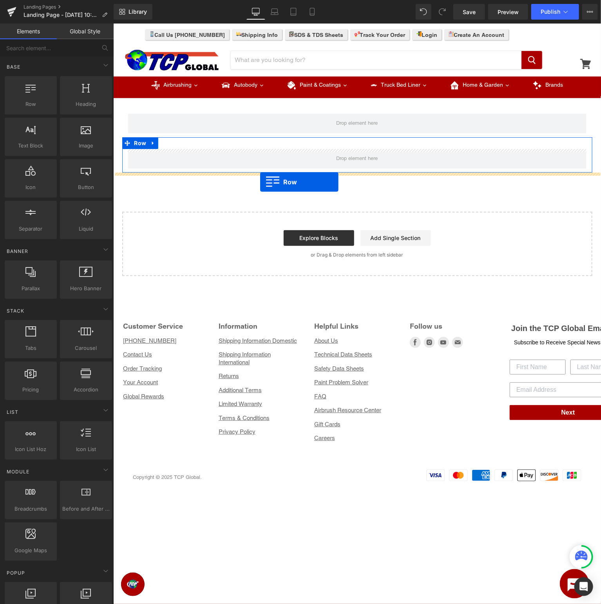
drag, startPoint x: 147, startPoint y: 130, endPoint x: 260, endPoint y: 182, distance: 123.8
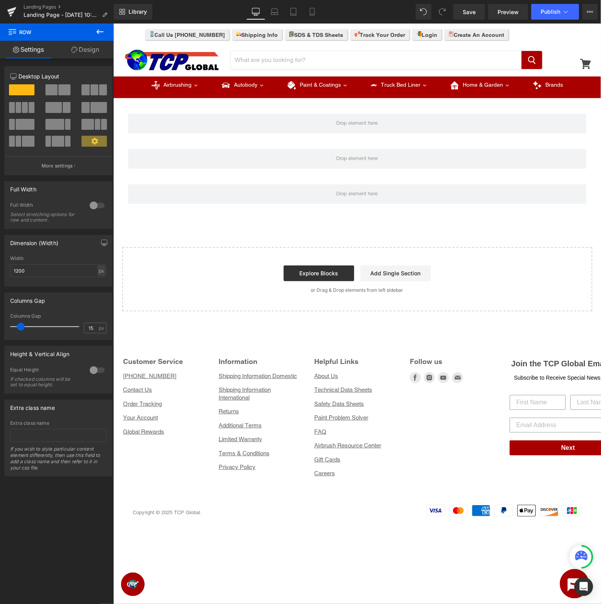
click at [97, 31] on icon at bounding box center [99, 31] width 9 height 9
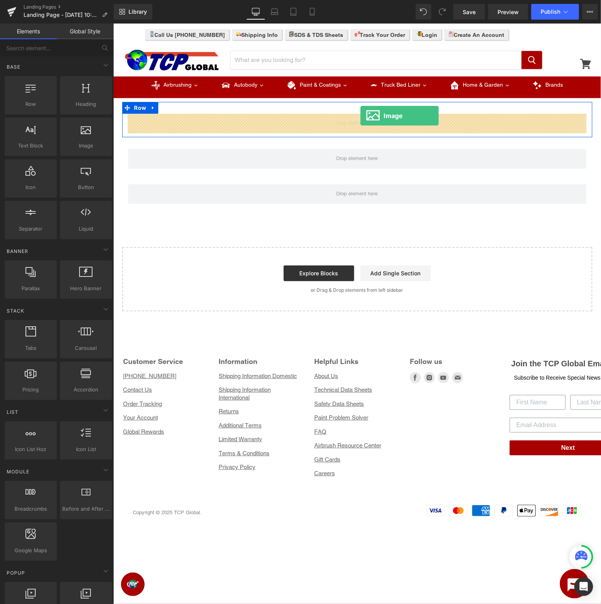
drag, startPoint x: 205, startPoint y: 171, endPoint x: 360, endPoint y: 115, distance: 165.2
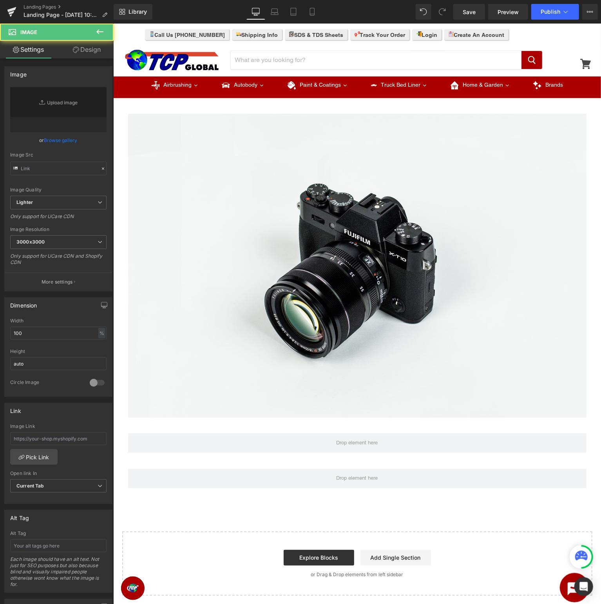
type input "//[DOMAIN_NAME][URL]"
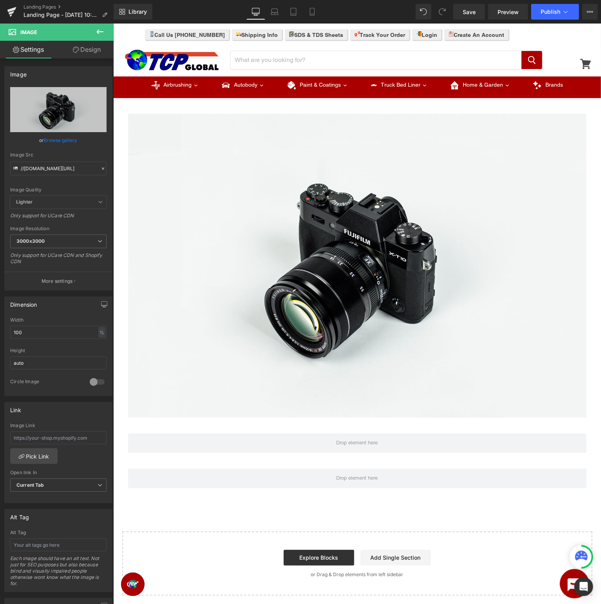
click at [102, 34] on icon at bounding box center [99, 31] width 9 height 9
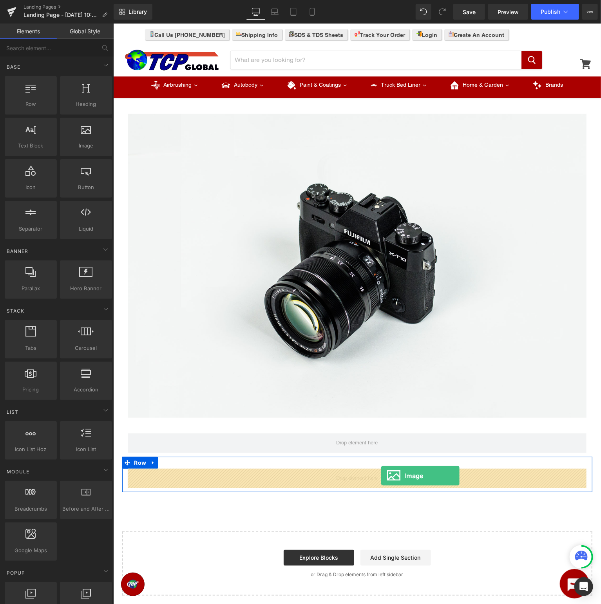
drag, startPoint x: 202, startPoint y: 169, endPoint x: 381, endPoint y: 475, distance: 354.5
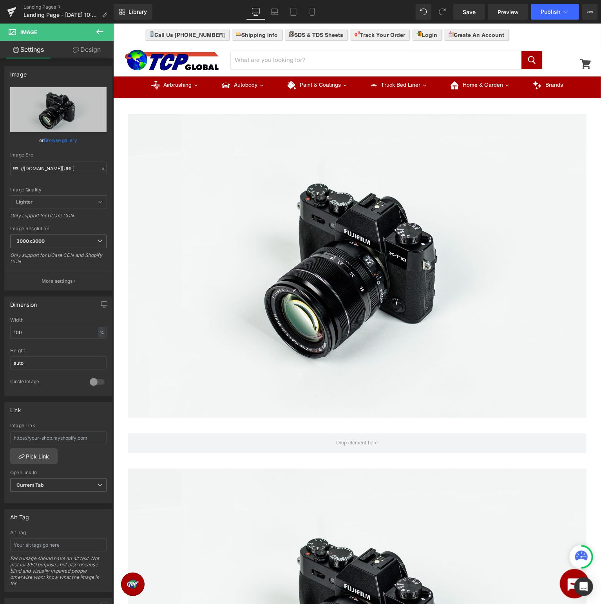
click at [99, 29] on icon at bounding box center [99, 31] width 9 height 9
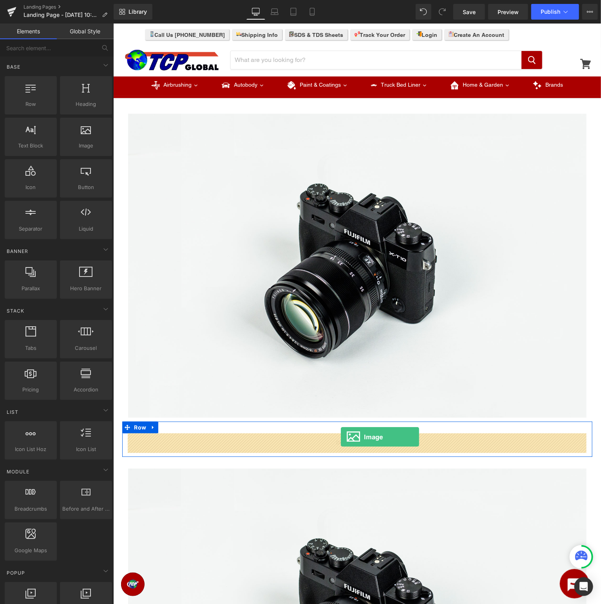
drag, startPoint x: 194, startPoint y: 161, endPoint x: 341, endPoint y: 436, distance: 312.2
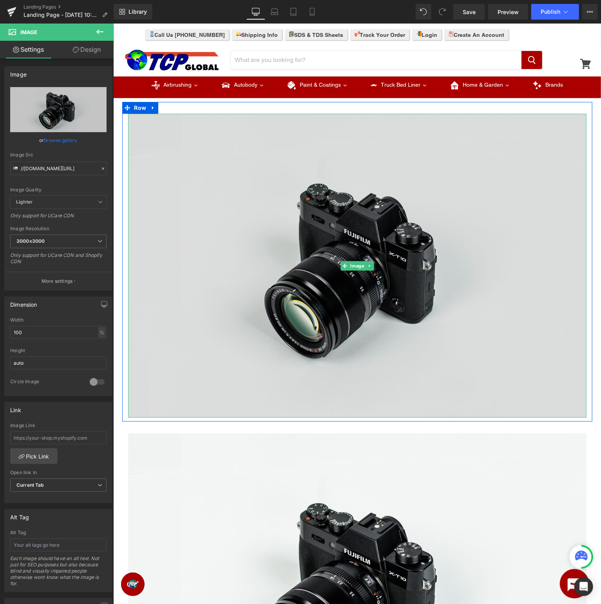
click at [385, 276] on img at bounding box center [357, 265] width 459 height 304
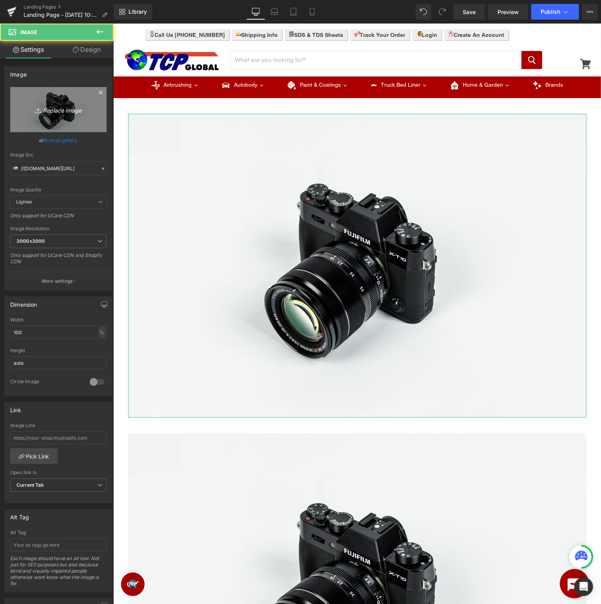
click at [74, 107] on icon "Replace Image" at bounding box center [58, 110] width 63 height 10
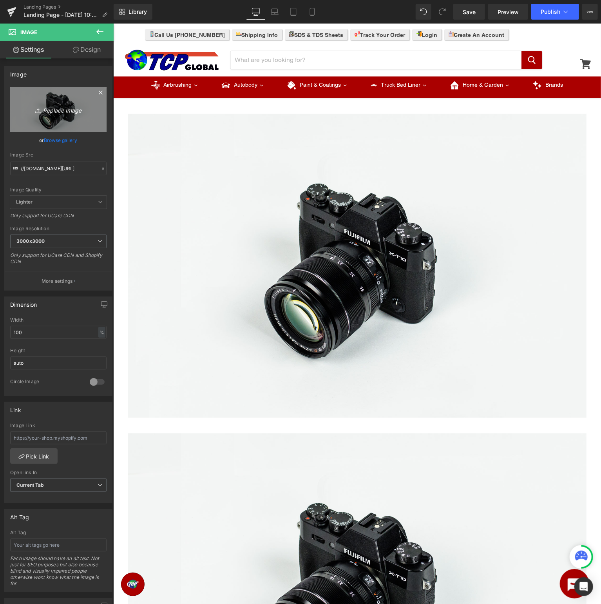
type input "C:\fakepath\Duragold_SupportpageBanner.jpg"
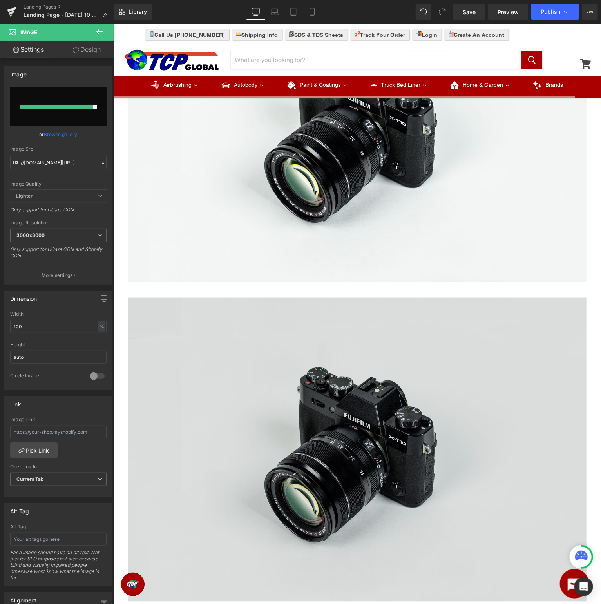
scroll to position [745, 0]
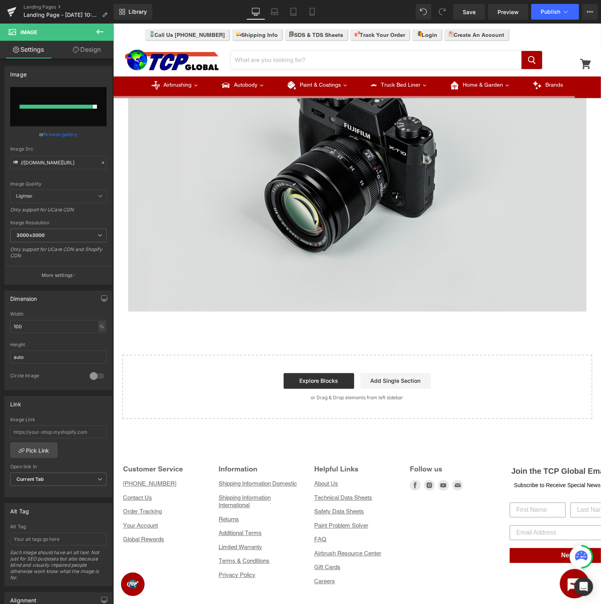
drag, startPoint x: 378, startPoint y: 198, endPoint x: 359, endPoint y: 198, distance: 18.8
click at [378, 197] on img at bounding box center [357, 159] width 459 height 304
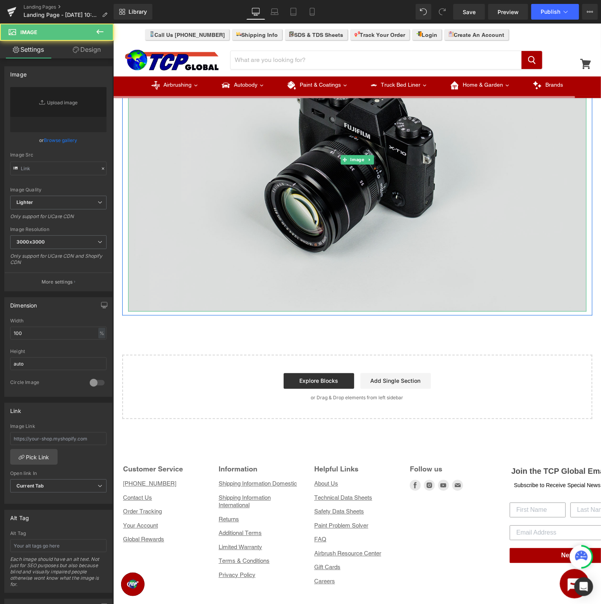
type input "//[DOMAIN_NAME][URL]"
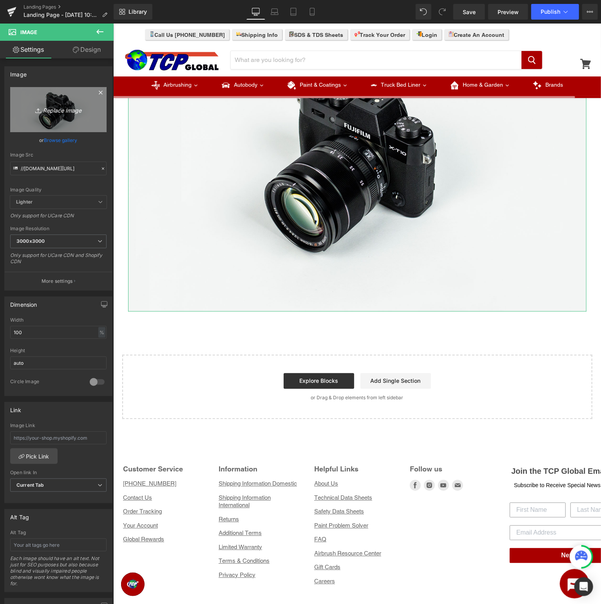
click at [54, 109] on icon "Replace Image" at bounding box center [58, 110] width 63 height 10
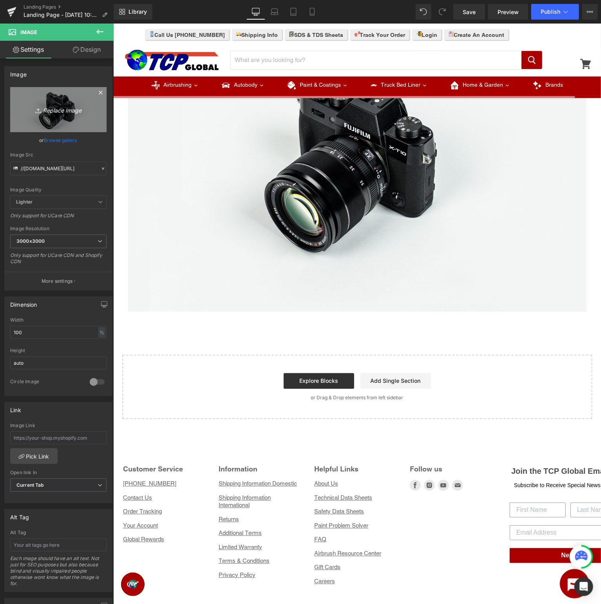
type input "C:\fakepath\Duragold_SupportpageSubmitaTicket.jpg"
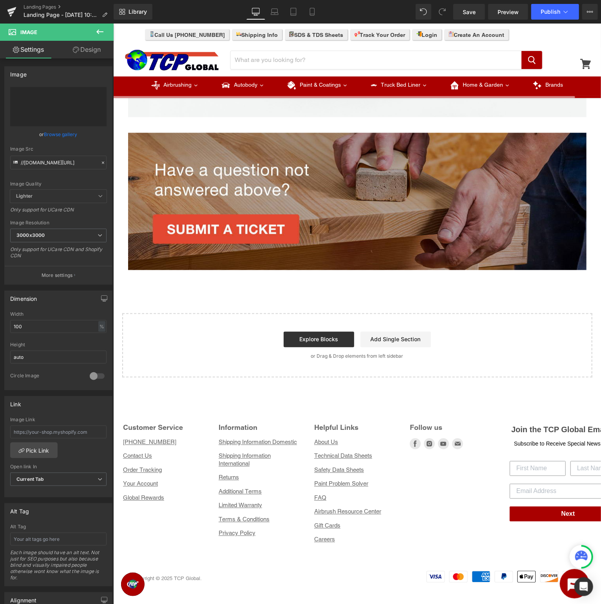
type input "[URL][DOMAIN_NAME]"
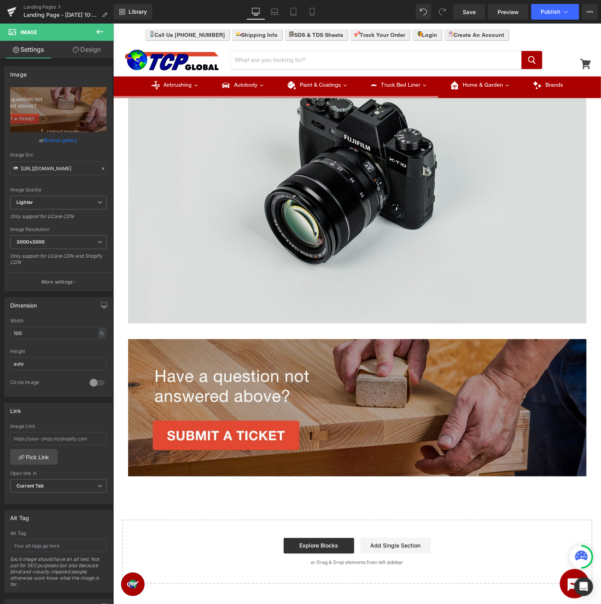
scroll to position [165, 0]
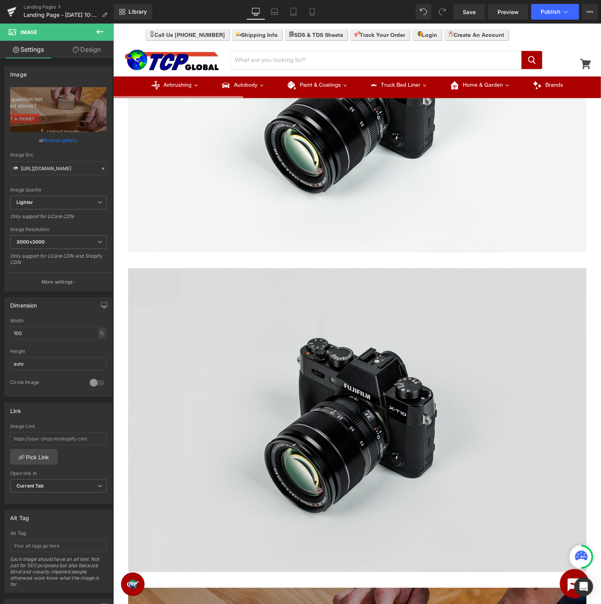
click at [423, 370] on img at bounding box center [357, 420] width 459 height 304
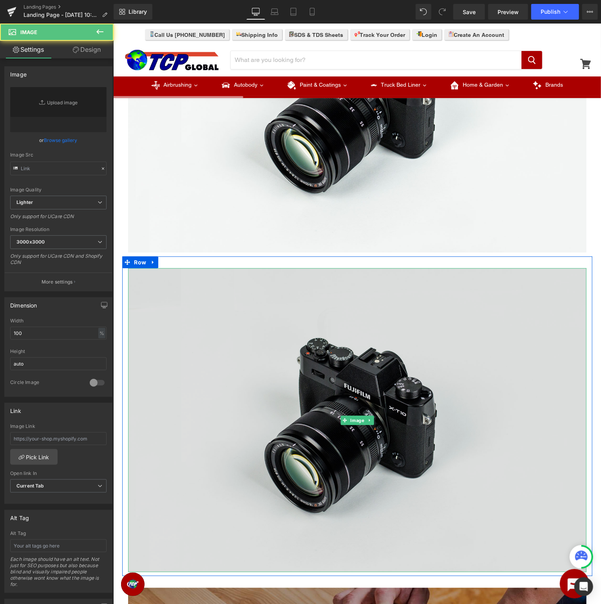
type input "//[DOMAIN_NAME][URL]"
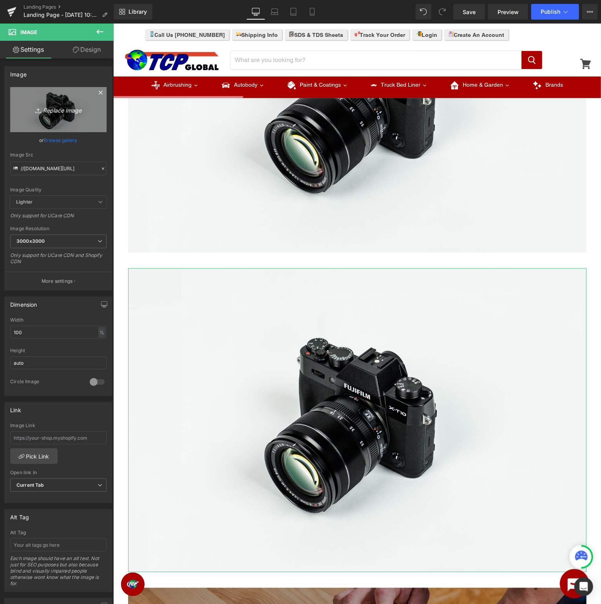
click at [67, 111] on icon "Replace Image" at bounding box center [58, 110] width 63 height 10
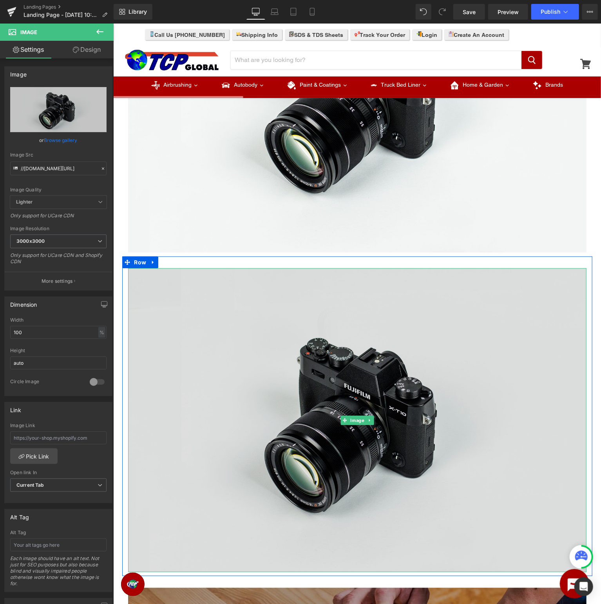
click at [303, 381] on img at bounding box center [357, 420] width 459 height 304
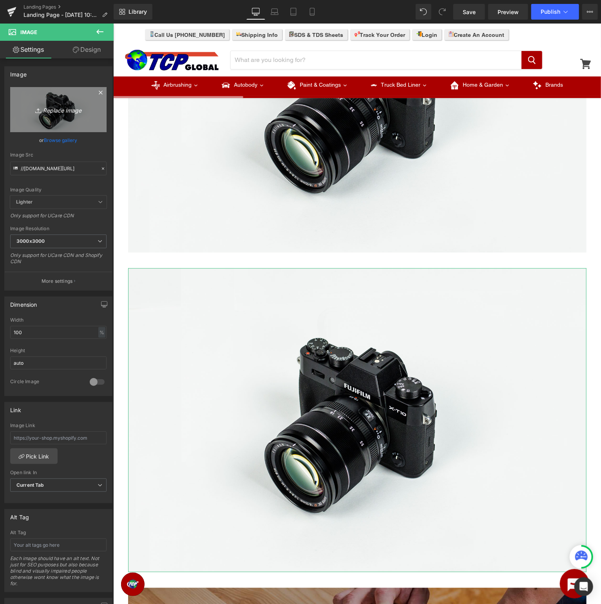
click at [43, 107] on icon "Replace Image" at bounding box center [58, 110] width 63 height 10
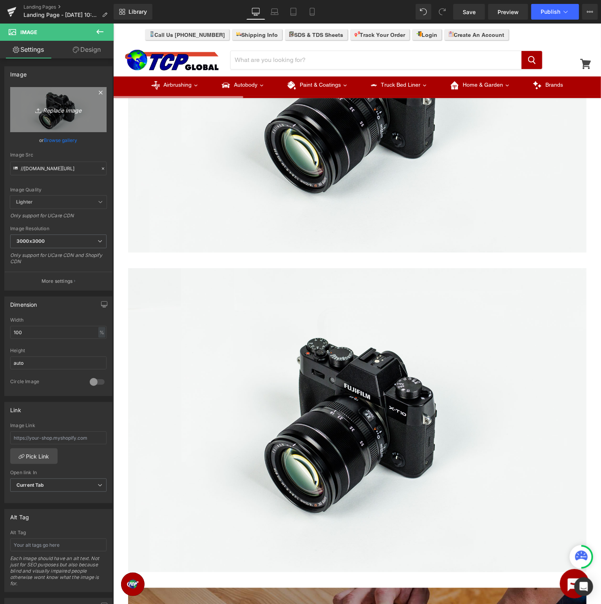
type input "C:\fakepath\RestorationShop_PaintTypes.jpg"
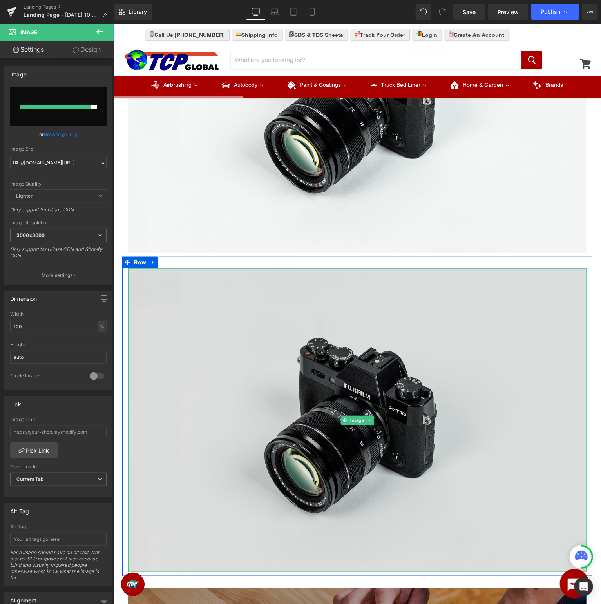
type input "https://ucarecdn.com/fb805f43-a268-4a51-8124-88738208e11d/-/format/auto/-/previ…"
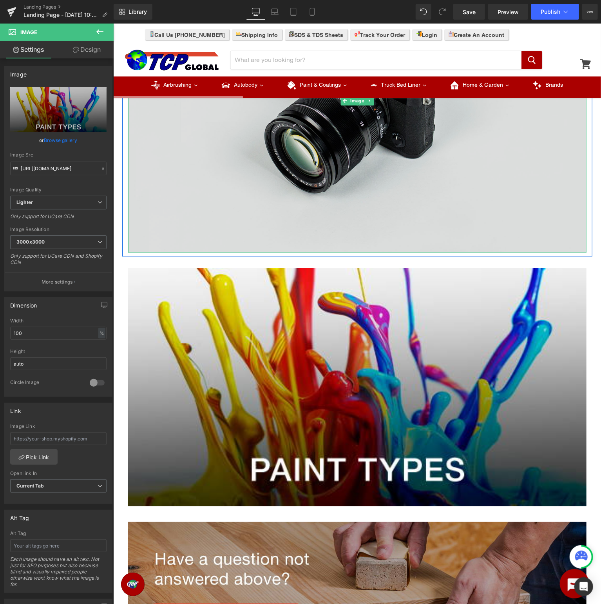
click at [507, 173] on img at bounding box center [357, 100] width 459 height 304
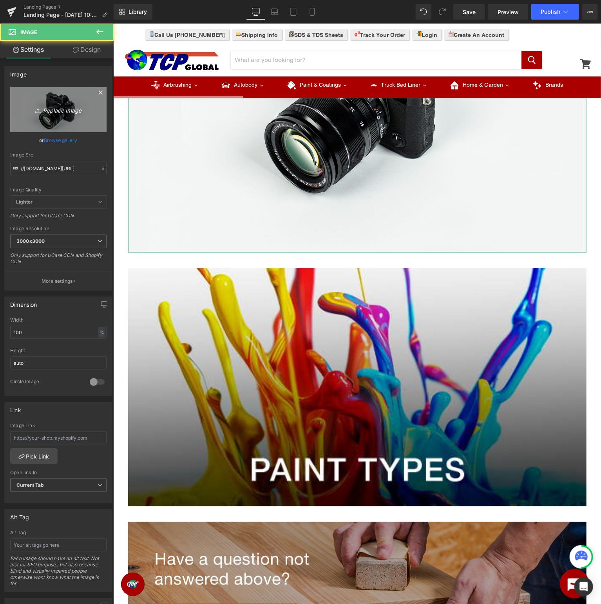
click at [85, 113] on icon "Replace Image" at bounding box center [58, 110] width 63 height 10
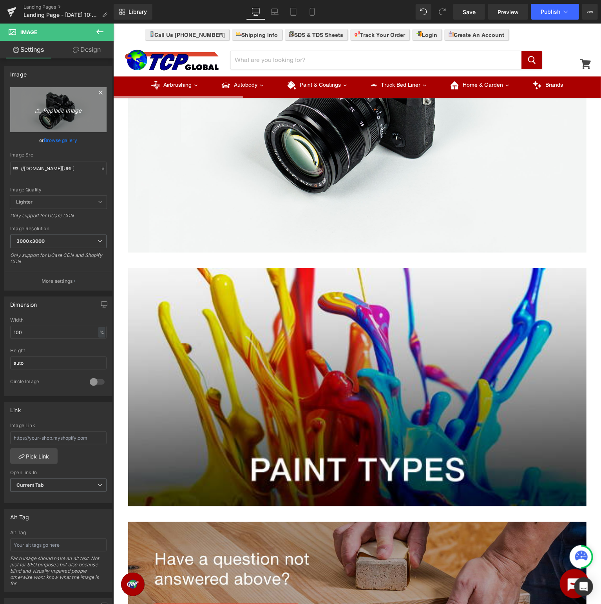
type input "C:\fakepath\RestorationShop_TopBanner.jpg"
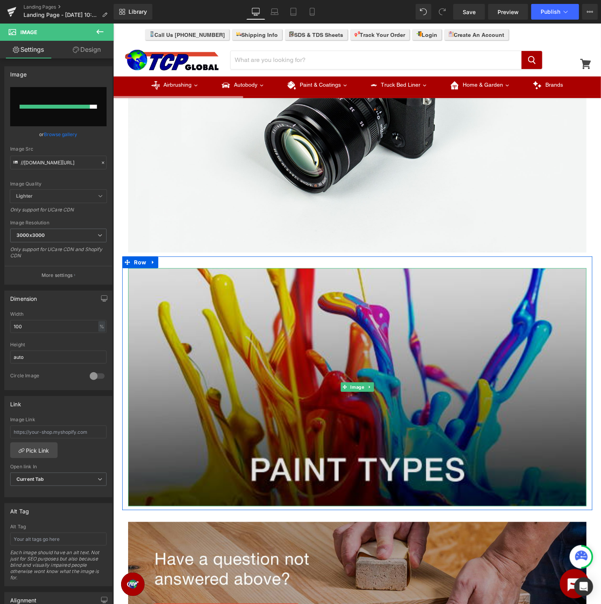
type input "https://ucarecdn.com/9c458406-5080-4d7c-a38b-768e4597ab73/-/format/auto/-/previ…"
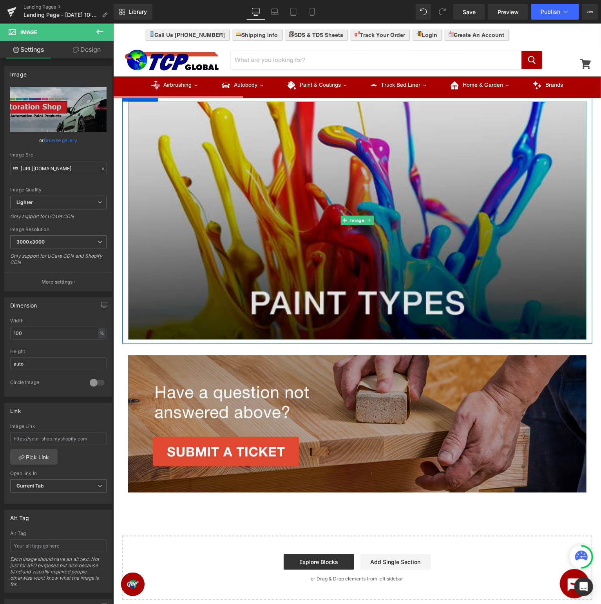
scroll to position [0, 0]
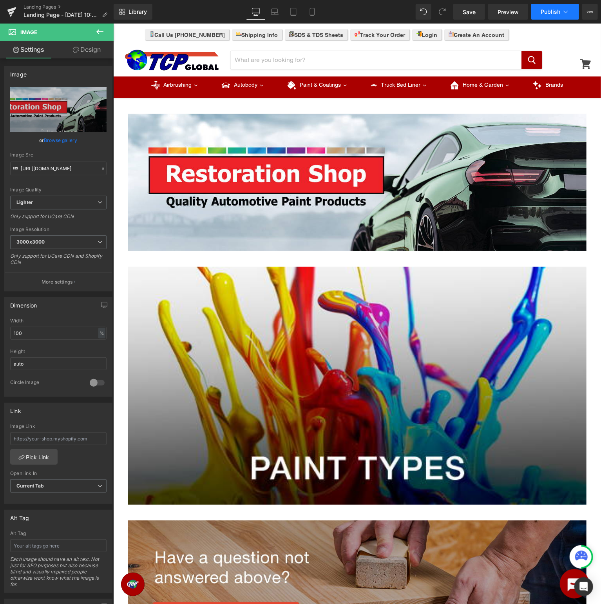
click at [561, 13] on span "Publish" at bounding box center [551, 12] width 20 height 6
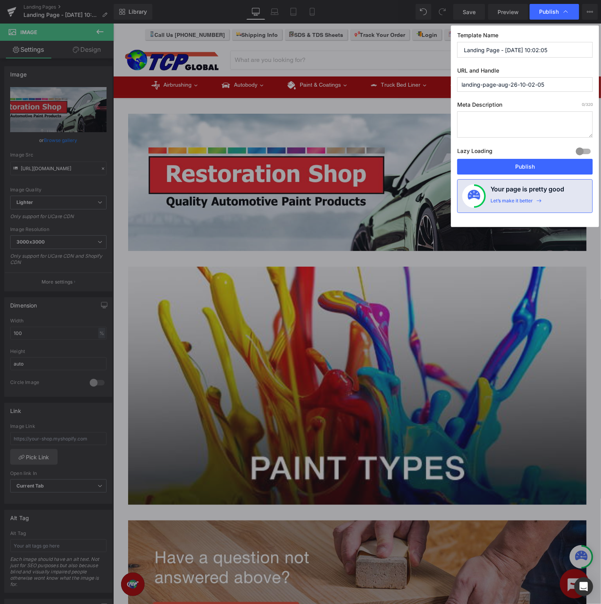
click at [563, 53] on input "Landing Page - Aug 26, 10:02:05" at bounding box center [525, 50] width 136 height 16
drag, startPoint x: 567, startPoint y: 49, endPoint x: 0, endPoint y: 28, distance: 568.0
click at [457, 42] on input "Landing Page - Aug 26, 10:02:05" at bounding box center [525, 50] width 136 height 16
type input "Restoration Shop Support"
type input "restoration-shop-paint-types"
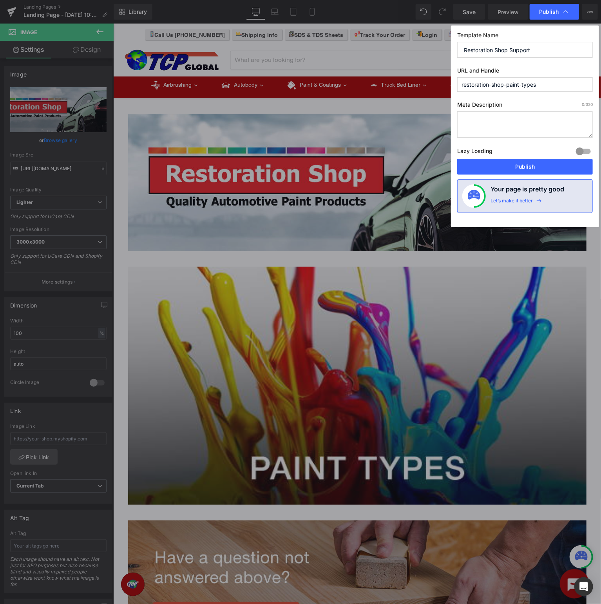
click at [537, 46] on input "Restoration Shop Support" at bounding box center [525, 50] width 136 height 16
type input "Restoration Shop Support - Paint Types"
click at [523, 165] on button "Publish" at bounding box center [525, 167] width 136 height 16
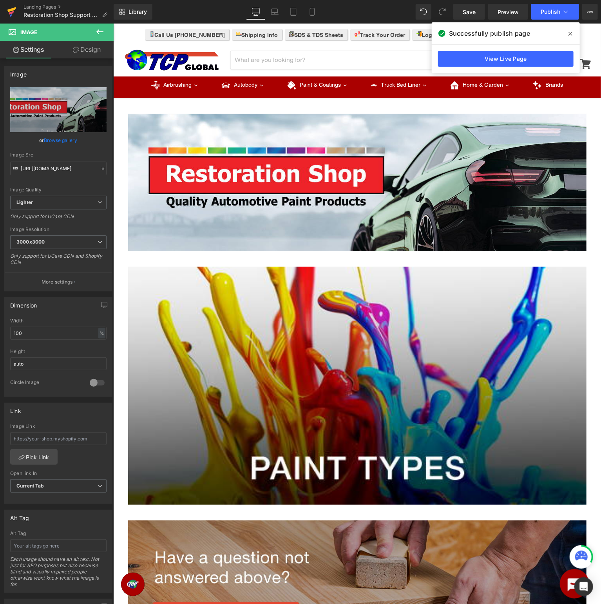
click at [11, 10] on icon at bounding box center [11, 9] width 9 height 5
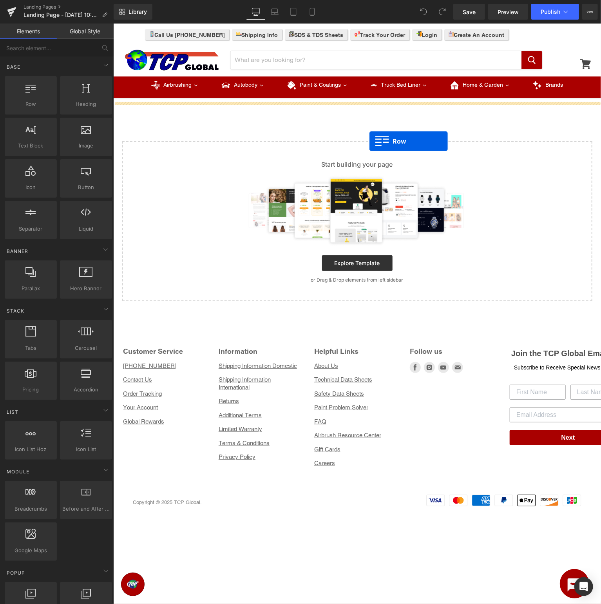
drag, startPoint x: 137, startPoint y: 114, endPoint x: 369, endPoint y: 141, distance: 233.6
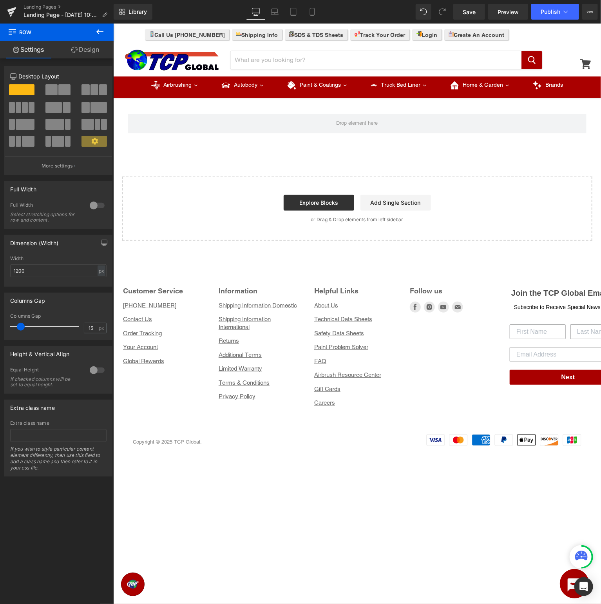
click at [98, 36] on icon at bounding box center [99, 31] width 9 height 9
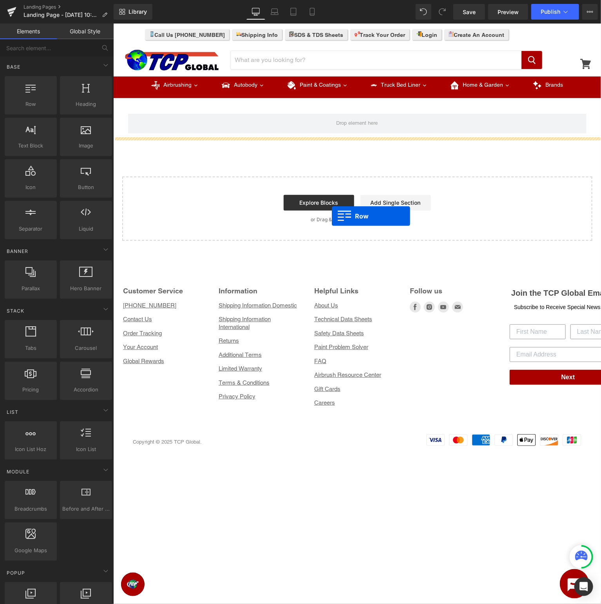
drag, startPoint x: 147, startPoint y: 123, endPoint x: 332, endPoint y: 216, distance: 207.0
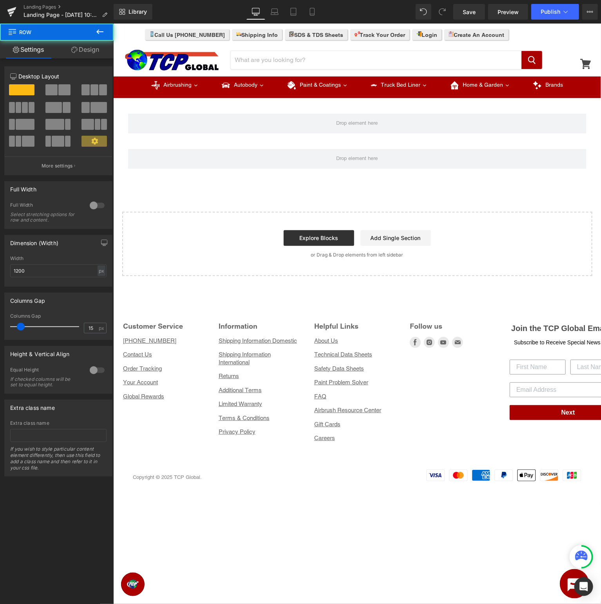
click at [101, 33] on icon at bounding box center [99, 31] width 9 height 9
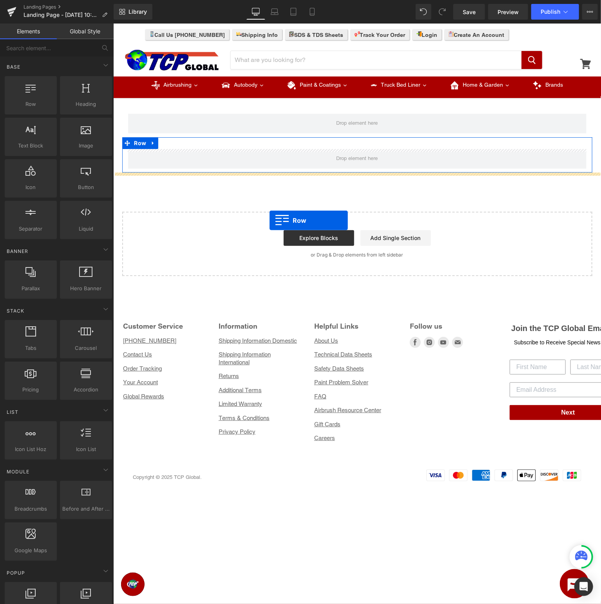
drag, startPoint x: 151, startPoint y: 127, endPoint x: 281, endPoint y: 224, distance: 161.6
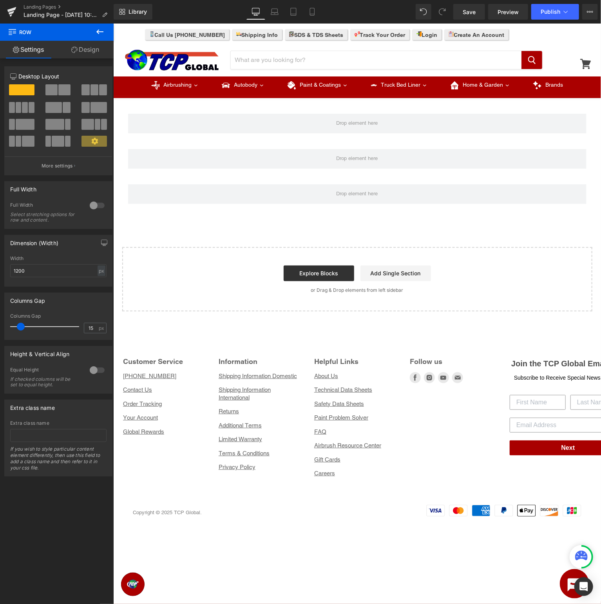
click at [98, 27] on button at bounding box center [99, 32] width 27 height 17
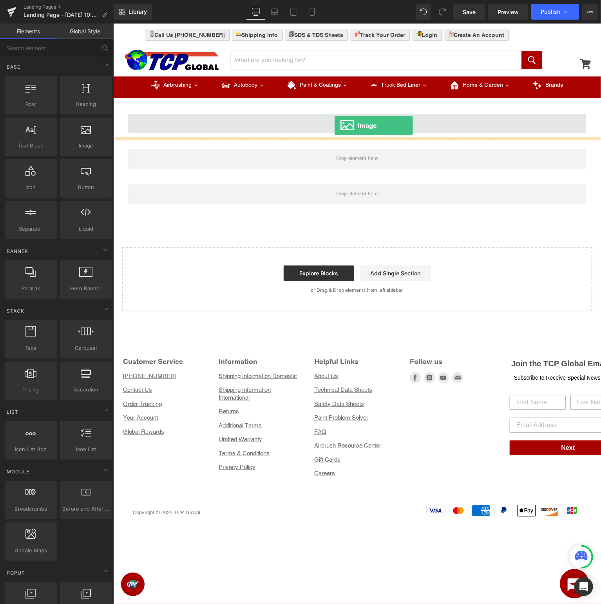
drag, startPoint x: 201, startPoint y: 155, endPoint x: 334, endPoint y: 125, distance: 137.0
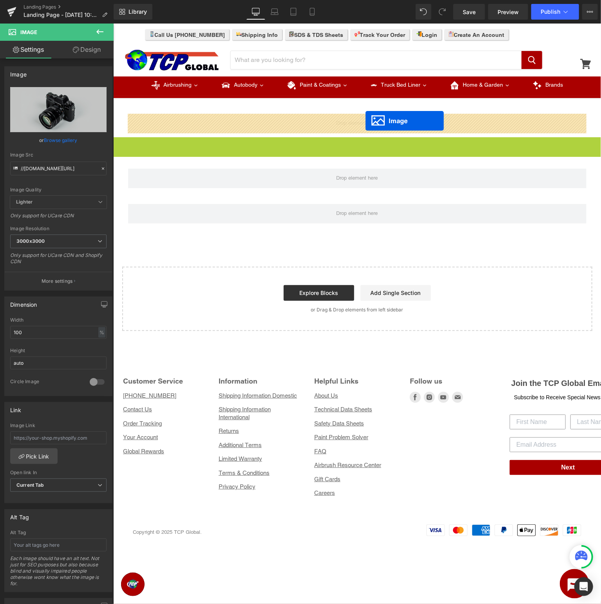
drag, startPoint x: 357, startPoint y: 298, endPoint x: 365, endPoint y: 120, distance: 177.4
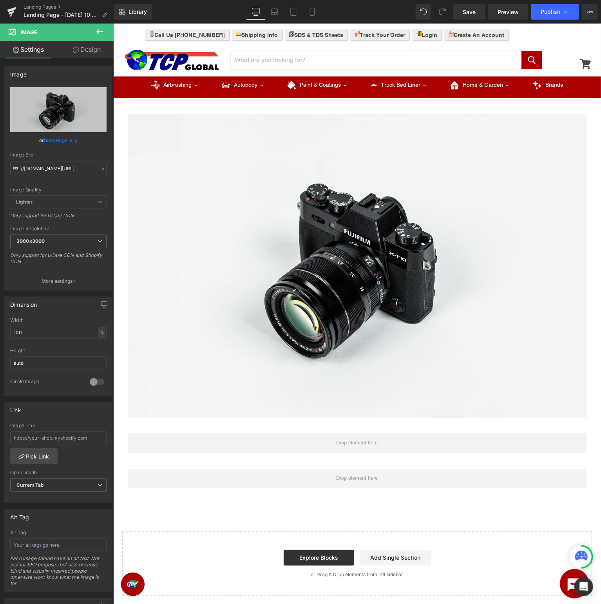
click at [99, 30] on icon at bounding box center [99, 31] width 7 height 5
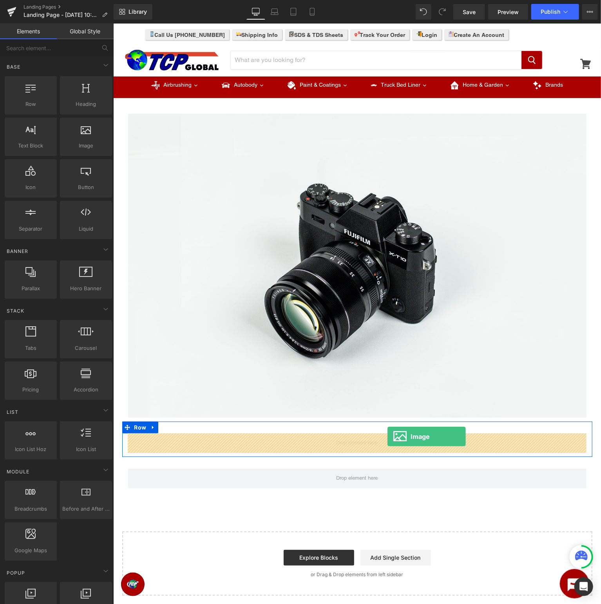
drag, startPoint x: 200, startPoint y: 156, endPoint x: 387, endPoint y: 436, distance: 336.9
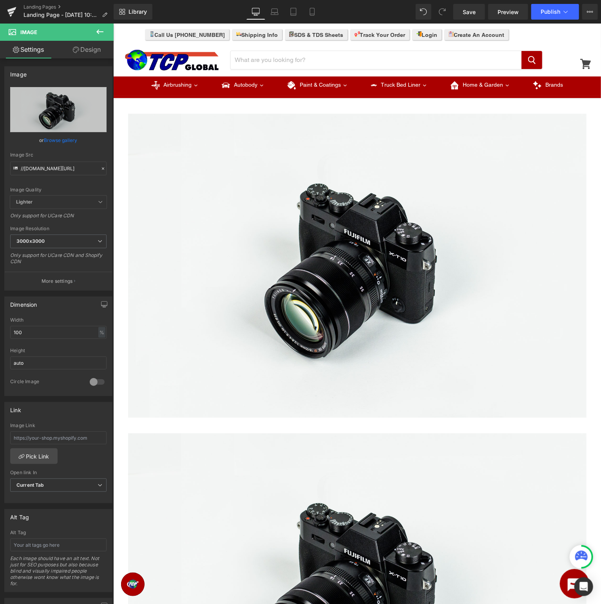
click at [98, 31] on icon at bounding box center [99, 31] width 7 height 5
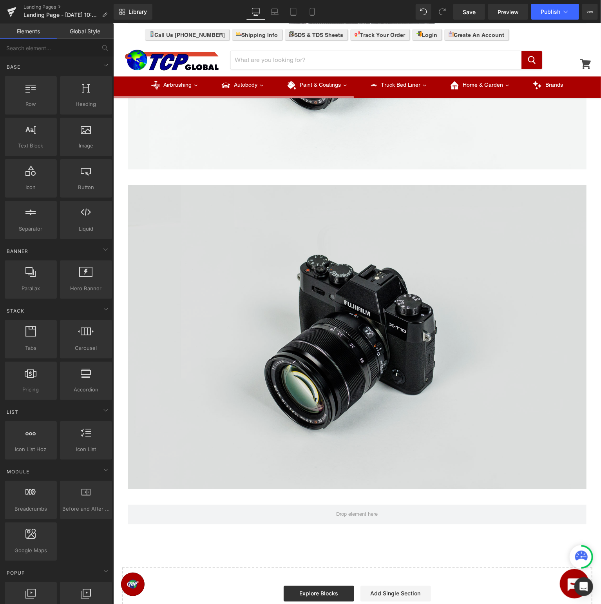
scroll to position [497, 0]
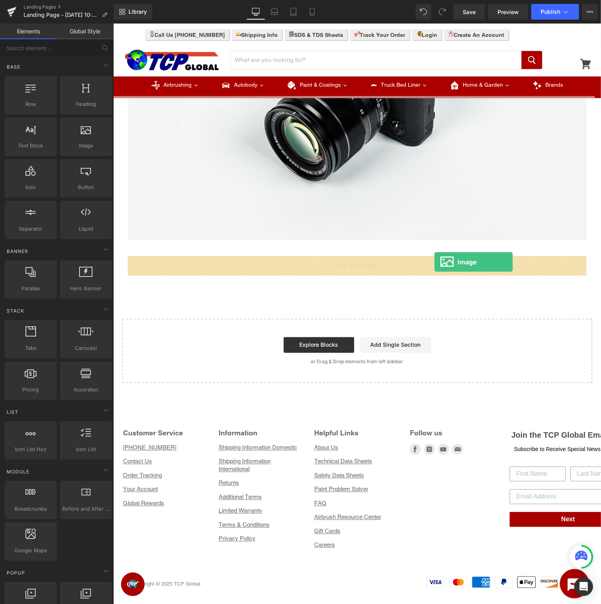
drag, startPoint x: 198, startPoint y: 160, endPoint x: 434, endPoint y: 261, distance: 257.5
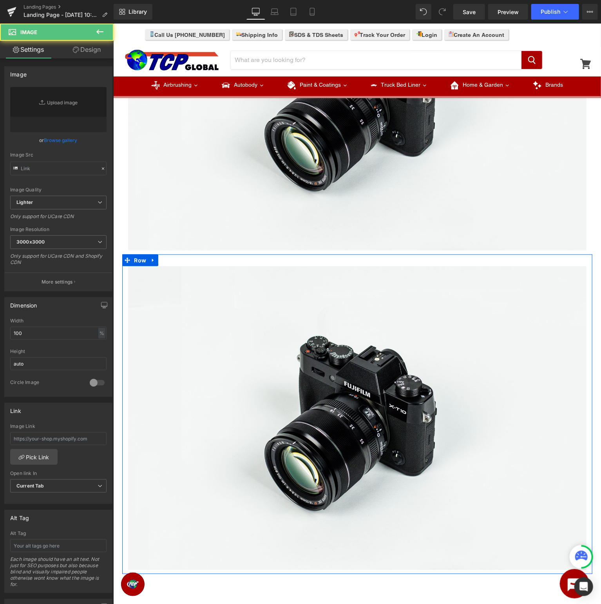
type input "//[DOMAIN_NAME][URL]"
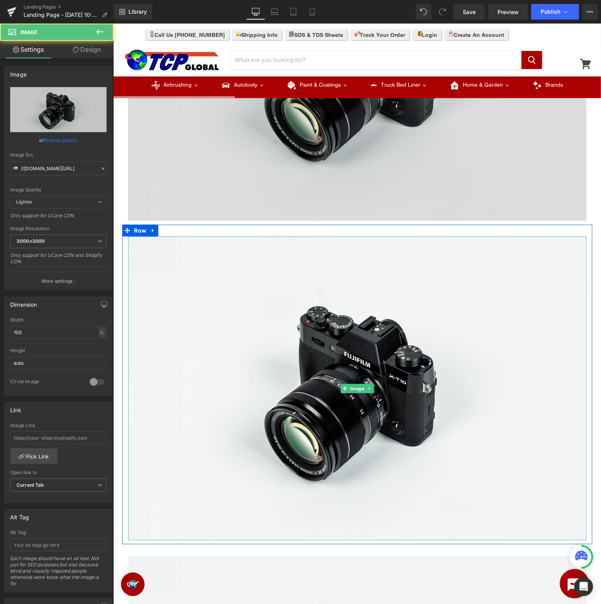
scroll to position [0, 0]
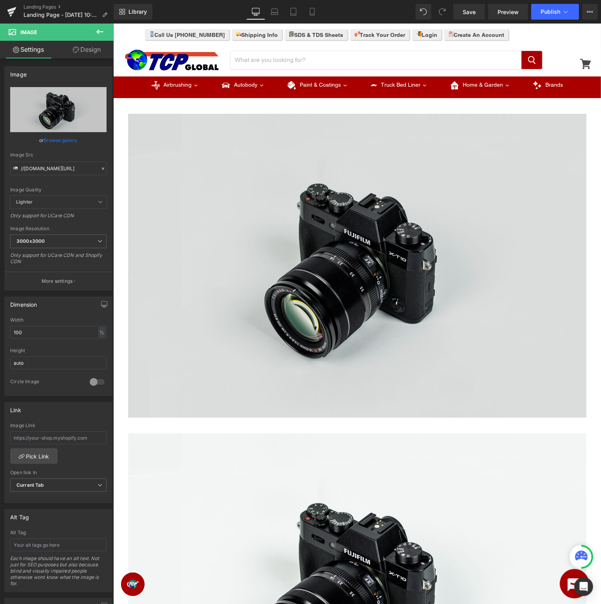
click at [382, 260] on img at bounding box center [357, 265] width 459 height 304
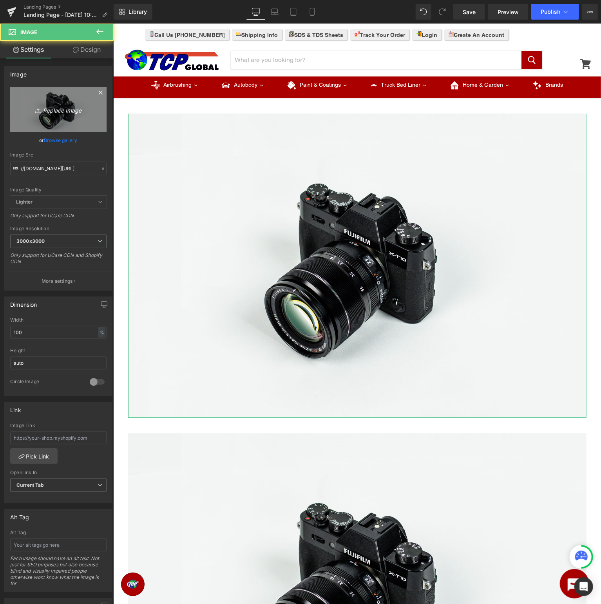
click at [34, 107] on icon "Replace Image" at bounding box center [58, 110] width 63 height 10
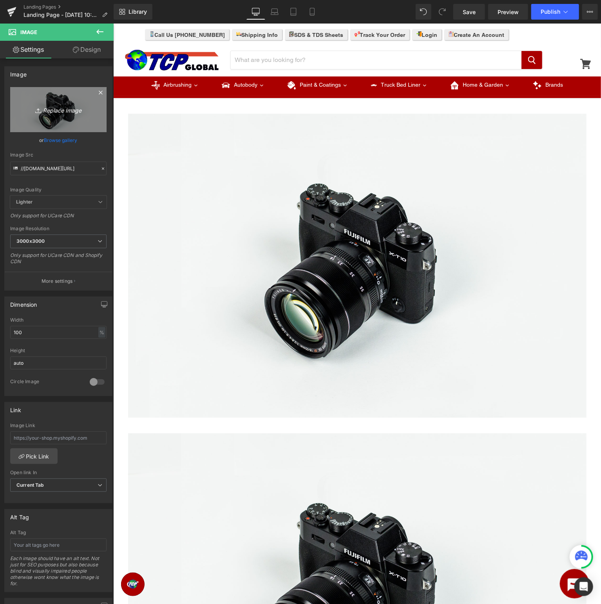
type input "C:\fakepath\RestorationShop_TopBanner.jpg"
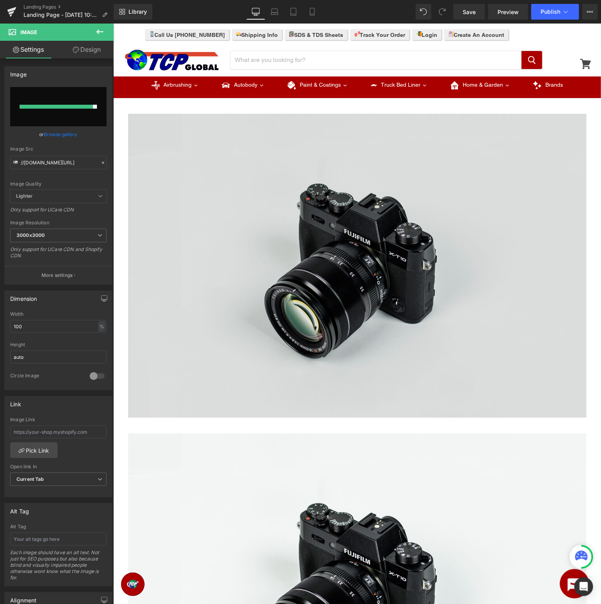
click at [428, 271] on img at bounding box center [357, 265] width 459 height 304
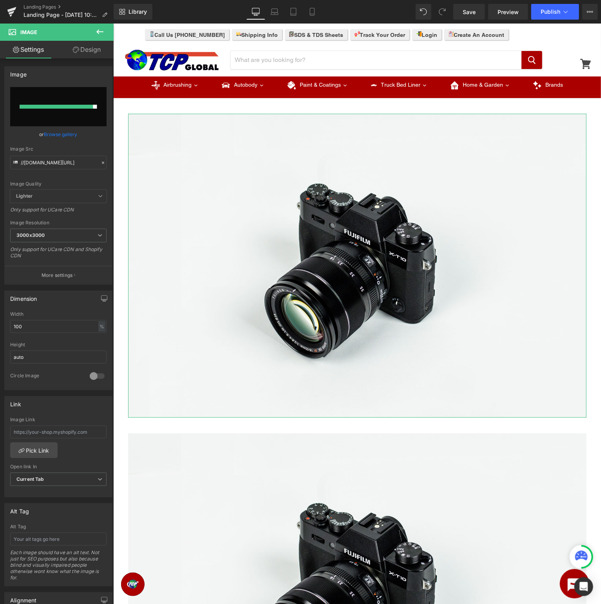
click at [54, 100] on input "file" at bounding box center [58, 106] width 96 height 39
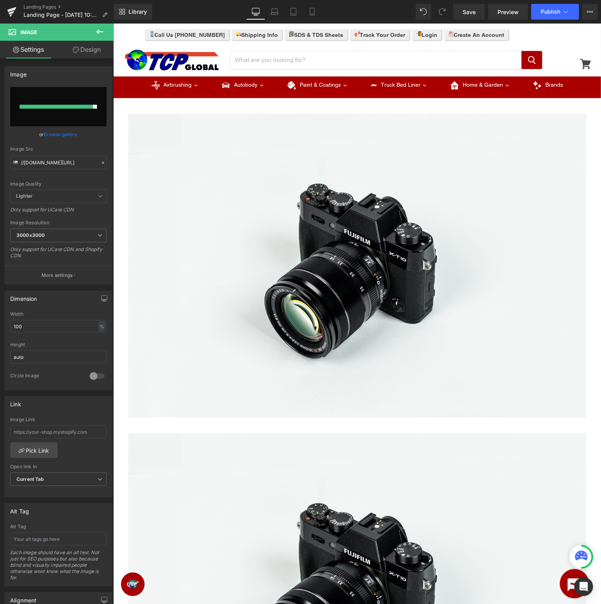
type input "C:\fakepath\RestorationShop_TopBanner.jpg"
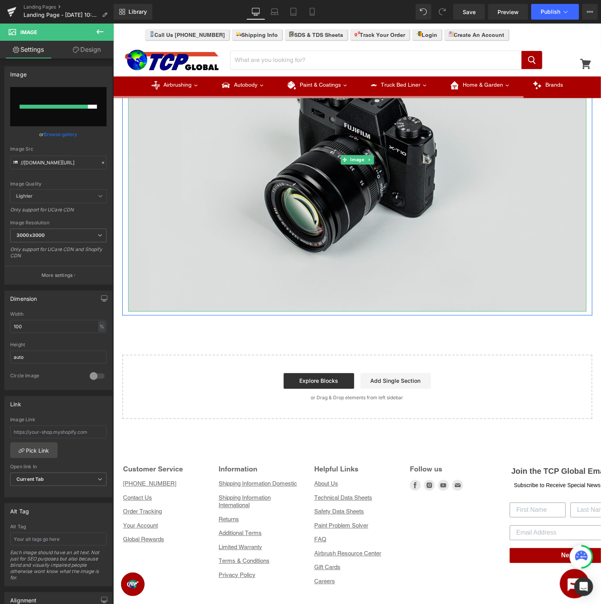
scroll to position [579, 0]
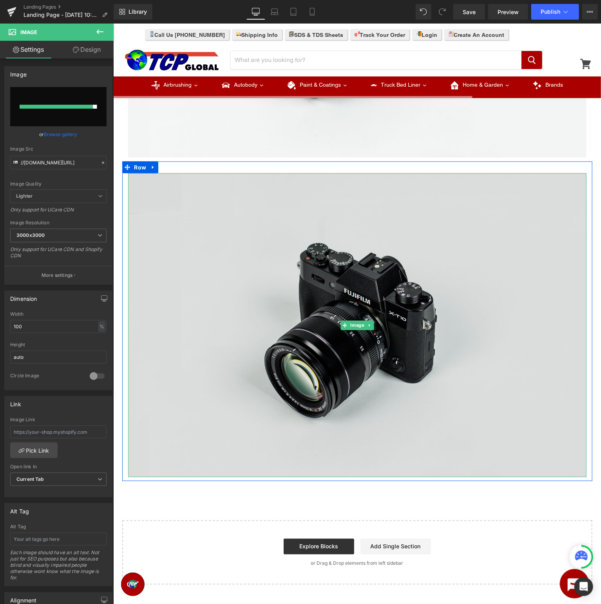
click at [277, 261] on img at bounding box center [357, 325] width 459 height 304
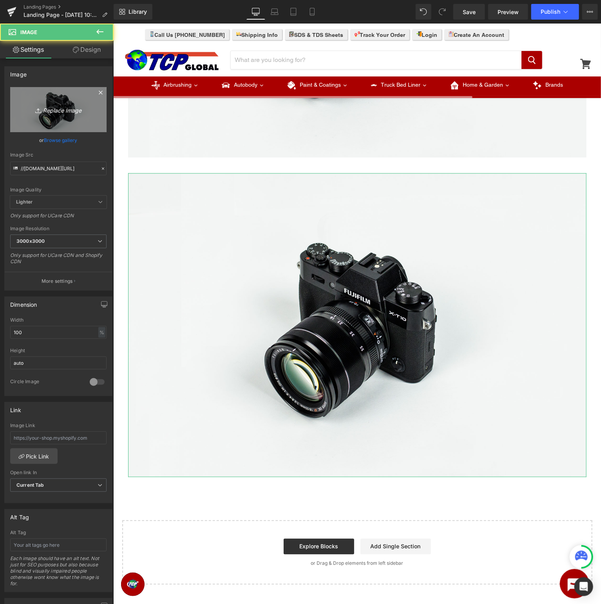
click at [60, 103] on link "Replace Image" at bounding box center [58, 109] width 96 height 45
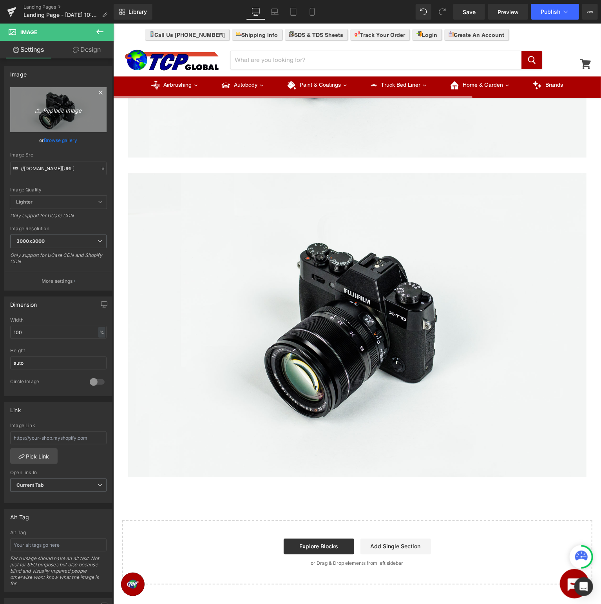
type input "C:\fakepath\RestorationShop_BottomBanner.jpg"
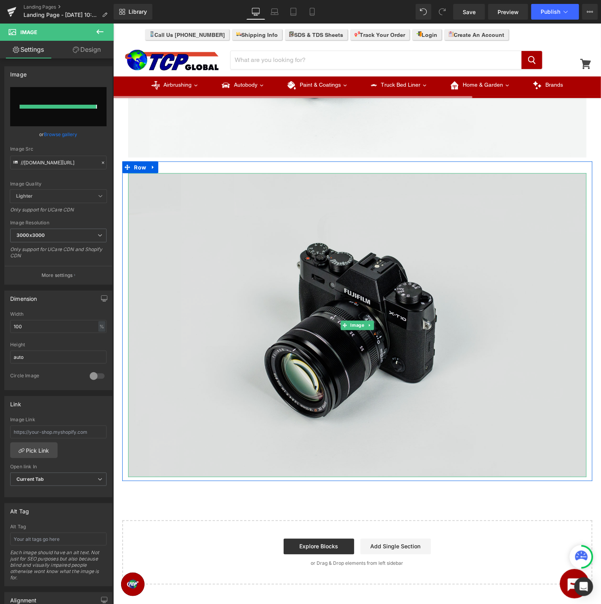
type input "https://ucarecdn.com/6988beea-e835-4772-b59d-833248f78eb6/-/format/auto/-/previ…"
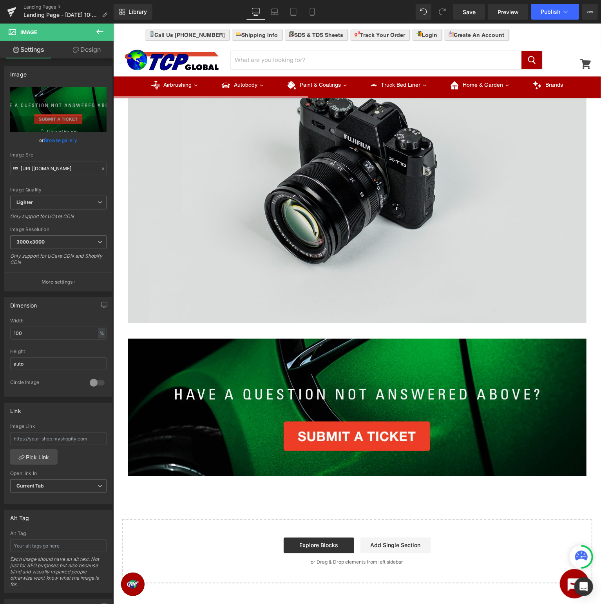
scroll to position [248, 0]
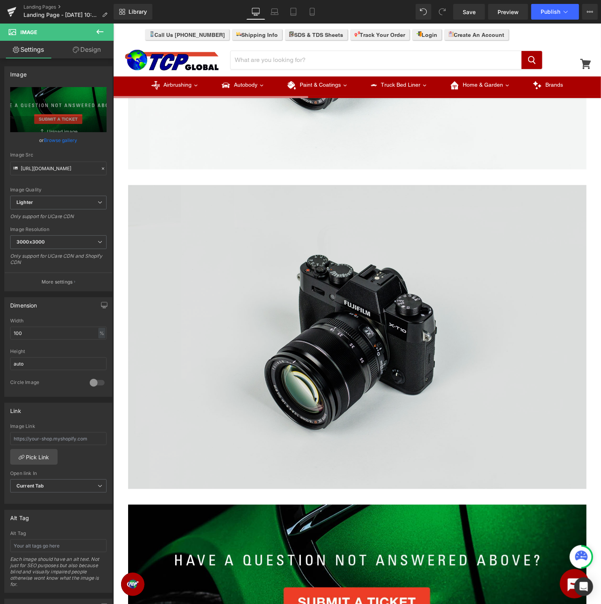
click at [427, 330] on img at bounding box center [357, 337] width 459 height 304
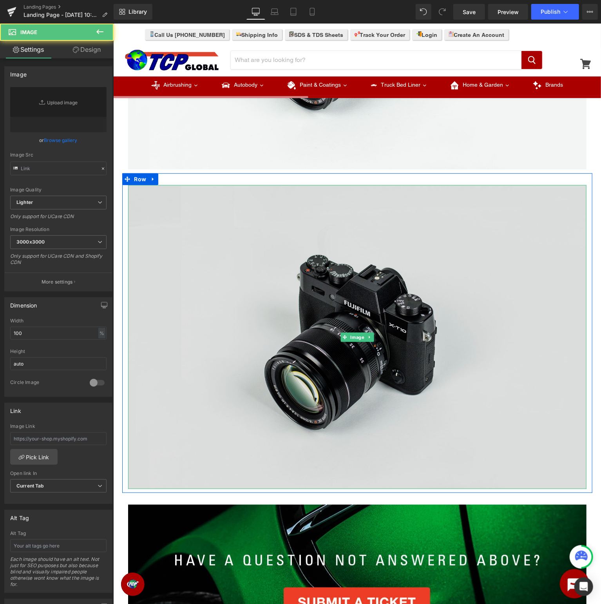
type input "//[DOMAIN_NAME][URL]"
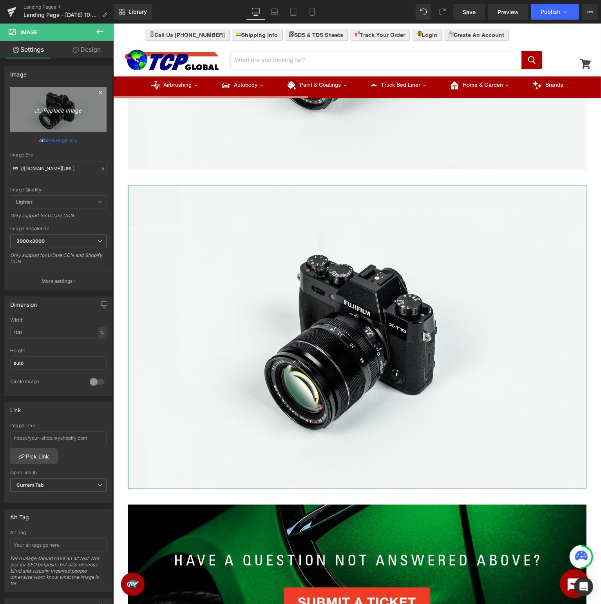
click at [54, 108] on icon "Replace Image" at bounding box center [58, 110] width 63 height 10
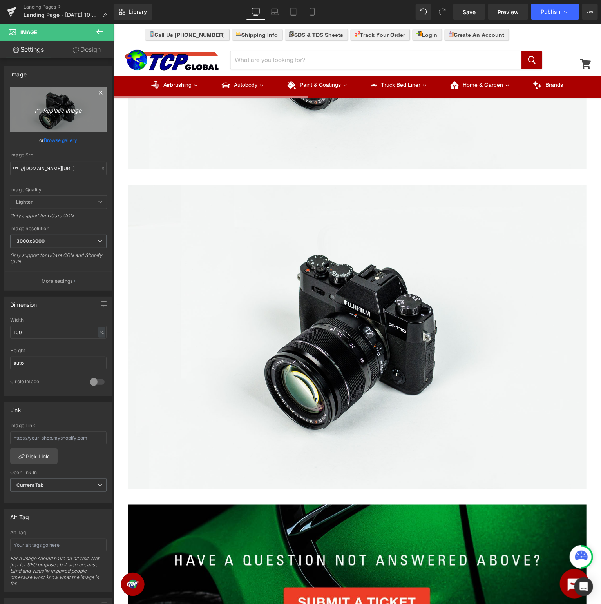
type input "C:\fakepath\RestorationShop_SDS.jpg"
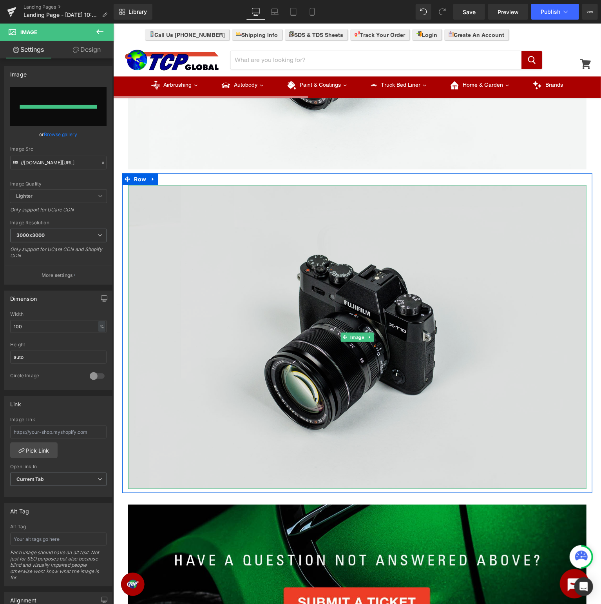
type input "https://ucarecdn.com/d08cce43-569d-425e-9c39-9402b73d7b83/-/format/auto/-/previ…"
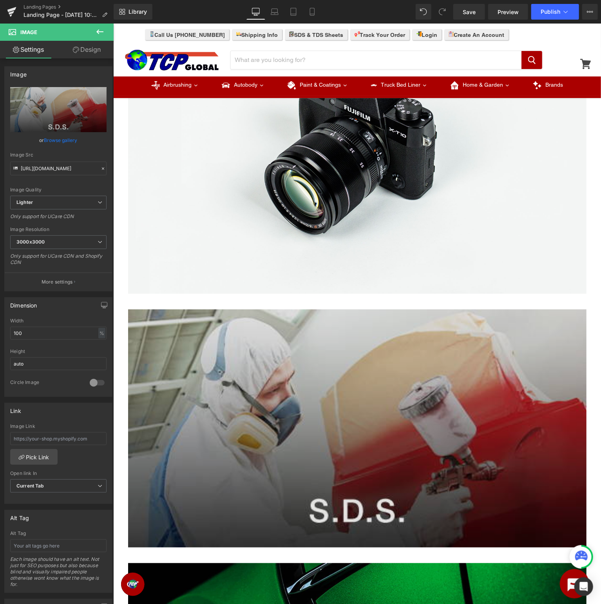
scroll to position [0, 0]
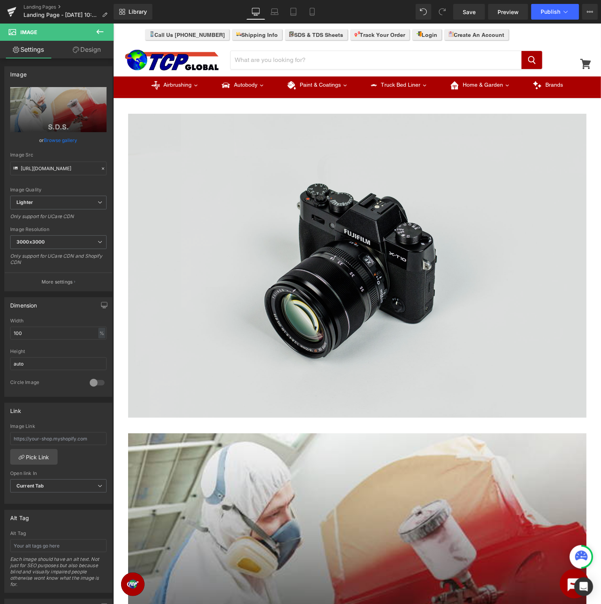
click at [475, 295] on img at bounding box center [357, 265] width 459 height 304
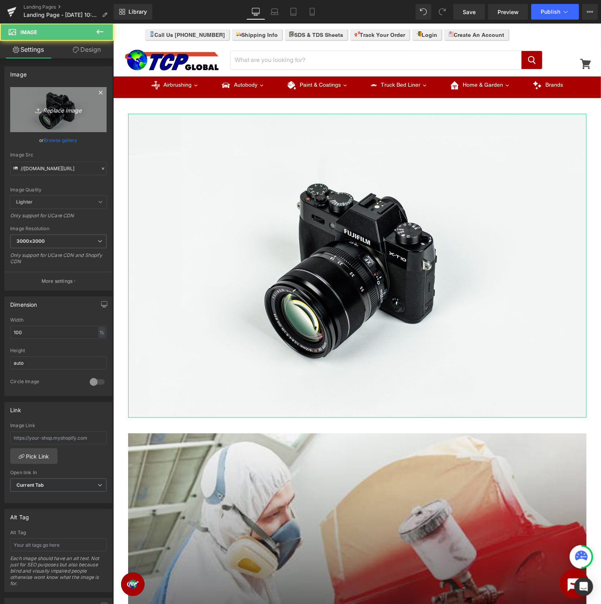
click at [65, 111] on icon "Replace Image" at bounding box center [58, 110] width 63 height 10
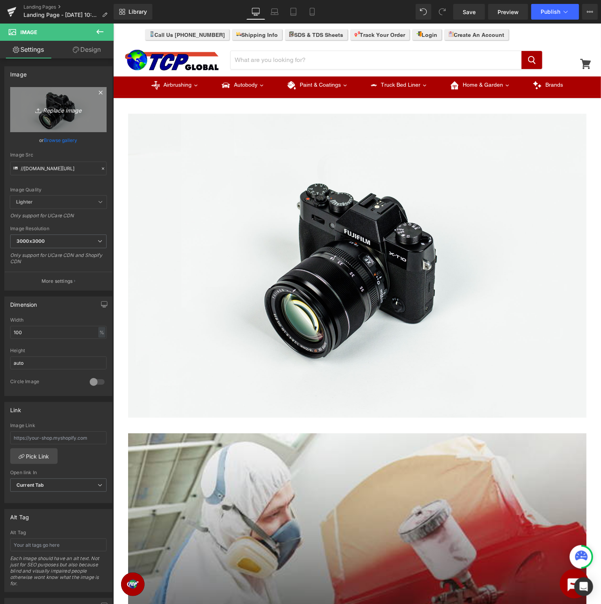
type input "C:\fakepath\RestorationShop_TopBanner.jpg"
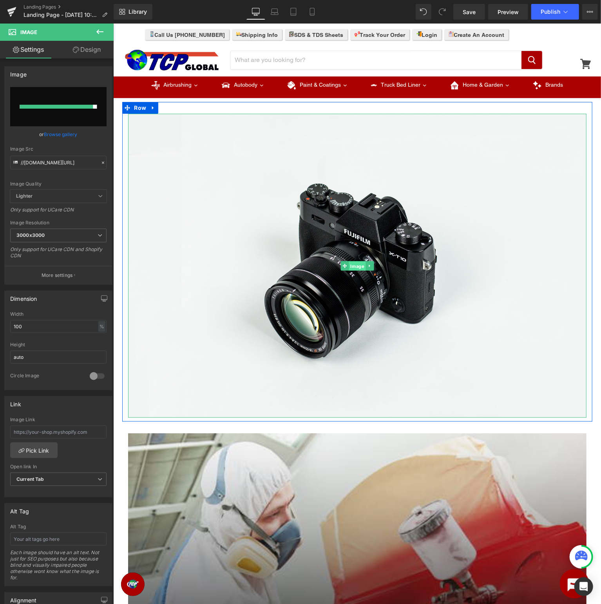
click at [354, 265] on span "Image" at bounding box center [357, 265] width 17 height 9
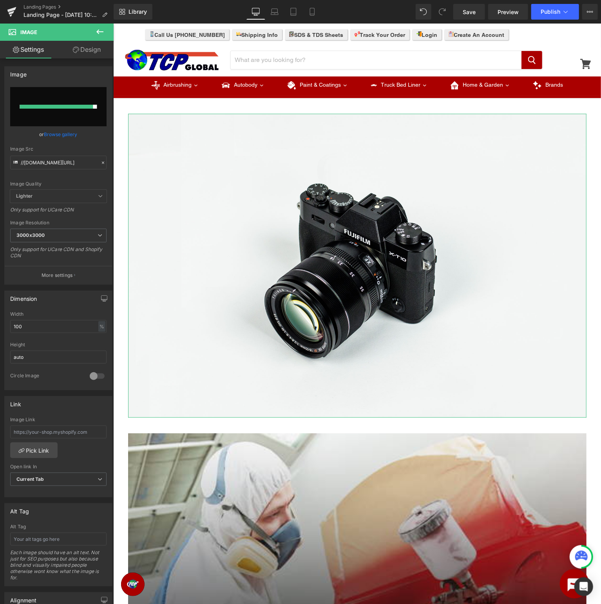
click at [79, 113] on input "file" at bounding box center [58, 106] width 96 height 39
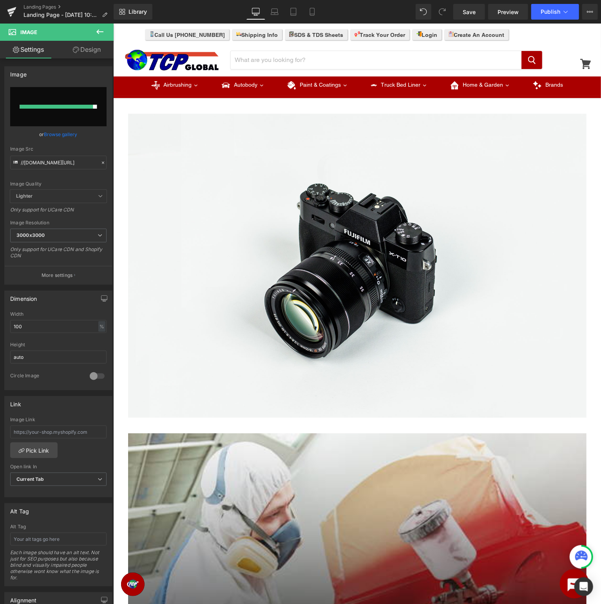
type input "C:\fakepath\RestorationShop_TopBanner.jpg"
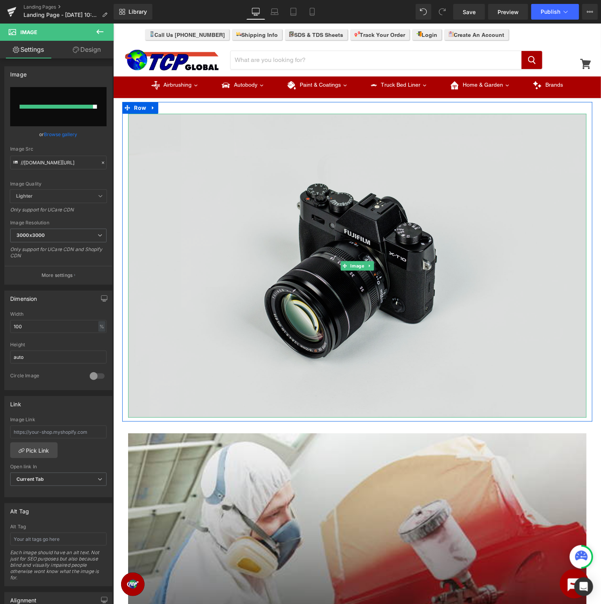
type input "https://ucarecdn.com/163c11ea-b1c4-407c-8fc7-ca3b6d41864b/-/format/auto/-/previ…"
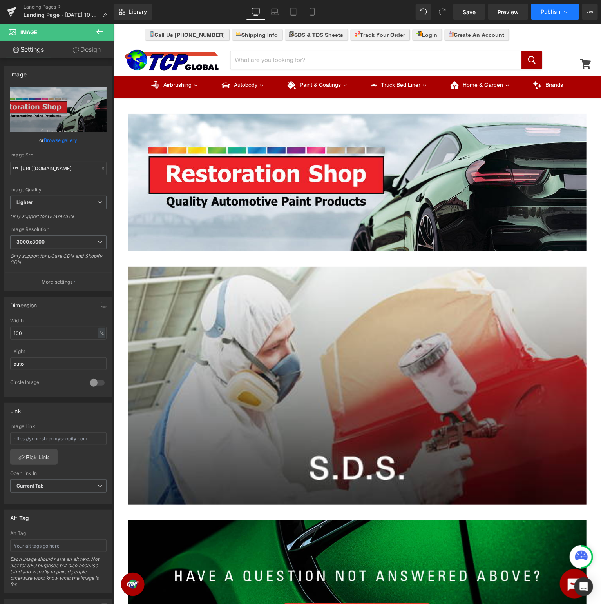
click at [562, 9] on icon at bounding box center [566, 12] width 8 height 8
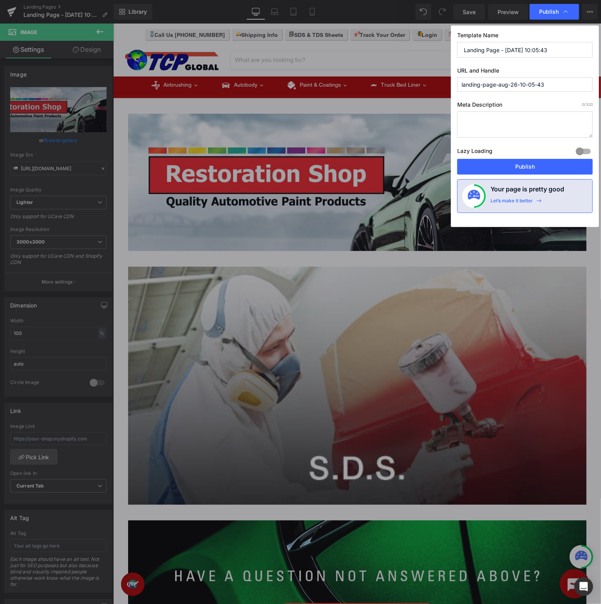
click at [534, 55] on input "Landing Page - Aug 26, 10:05:43" at bounding box center [525, 50] width 136 height 16
drag, startPoint x: 570, startPoint y: 49, endPoint x: 116, endPoint y: 39, distance: 454.5
click at [457, 42] on input "Landing Page - Aug 26, 10:05:43" at bounding box center [525, 50] width 136 height 16
type input "Restoration Shop Support - SDS"
type input "restoration-shop-sds"
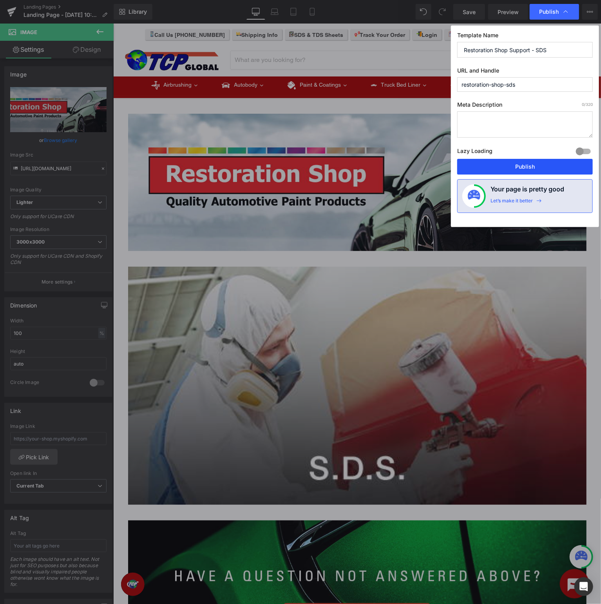
click at [515, 163] on button "Publish" at bounding box center [525, 167] width 136 height 16
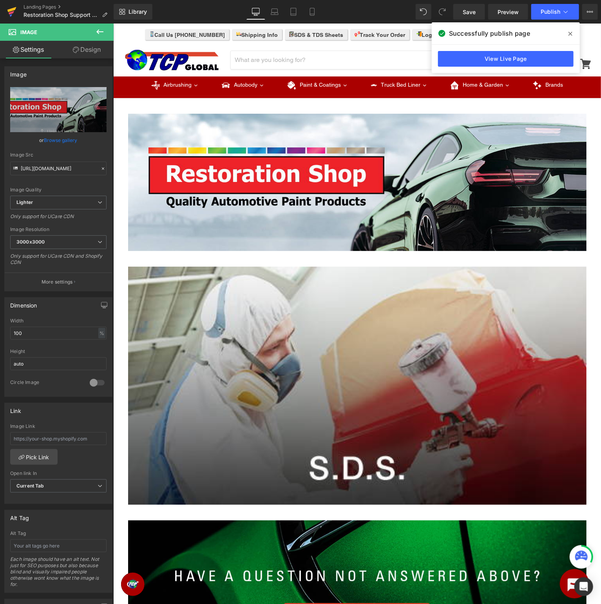
click at [10, 9] on icon at bounding box center [11, 12] width 9 height 20
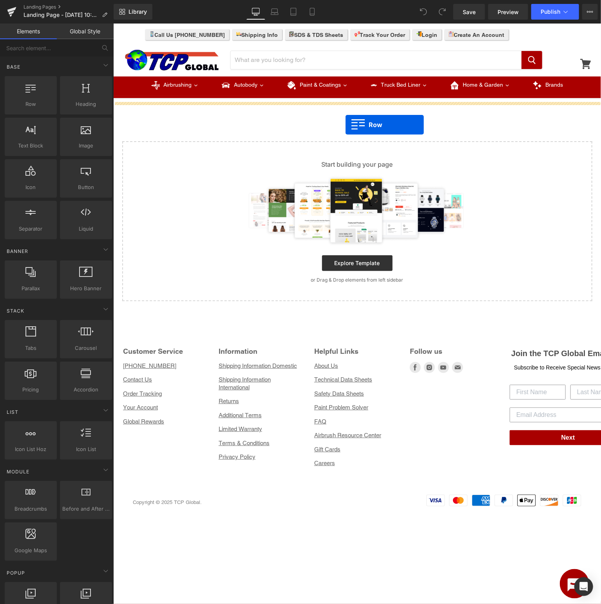
drag, startPoint x: 142, startPoint y: 124, endPoint x: 432, endPoint y: 131, distance: 290.6
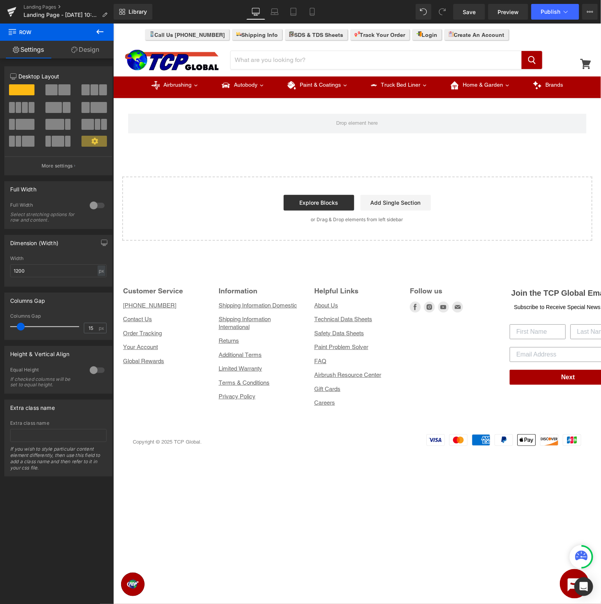
click at [104, 32] on icon at bounding box center [99, 31] width 9 height 9
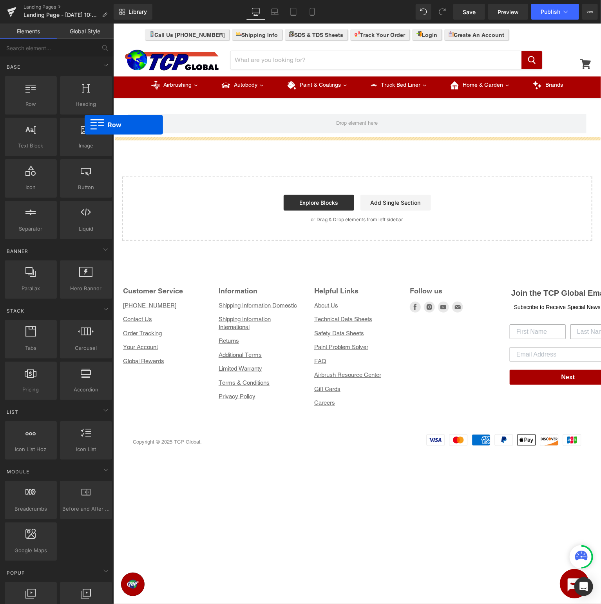
drag, startPoint x: 139, startPoint y: 124, endPoint x: 378, endPoint y: 229, distance: 260.6
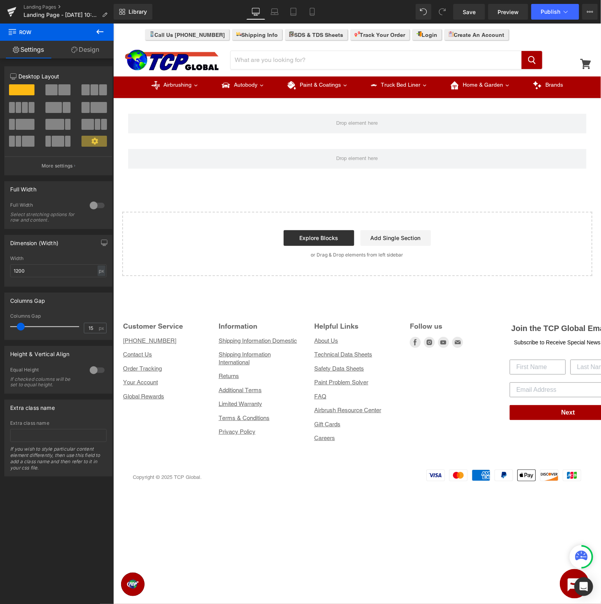
click at [100, 29] on icon at bounding box center [99, 31] width 9 height 9
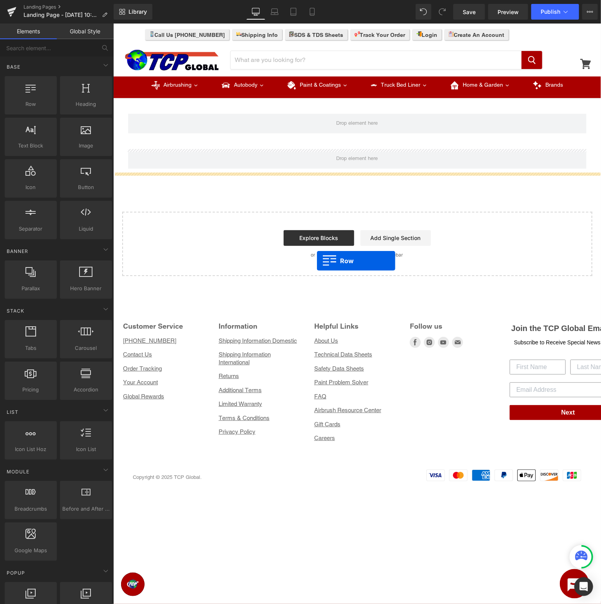
drag, startPoint x: 147, startPoint y: 120, endPoint x: 319, endPoint y: 261, distance: 222.9
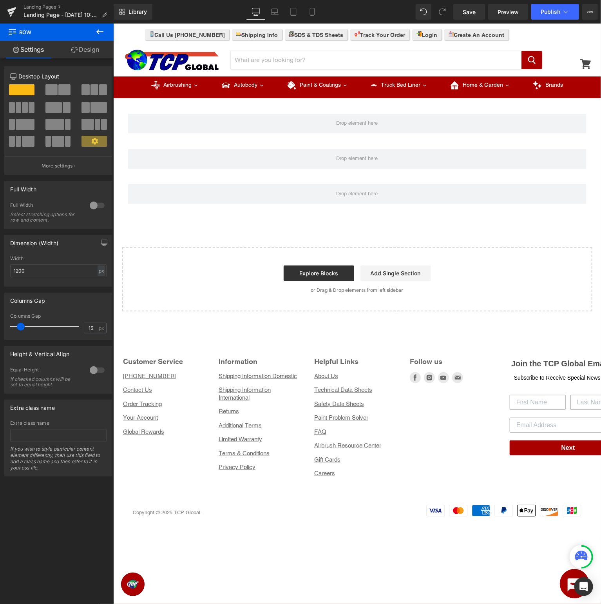
click at [98, 36] on icon at bounding box center [99, 31] width 9 height 9
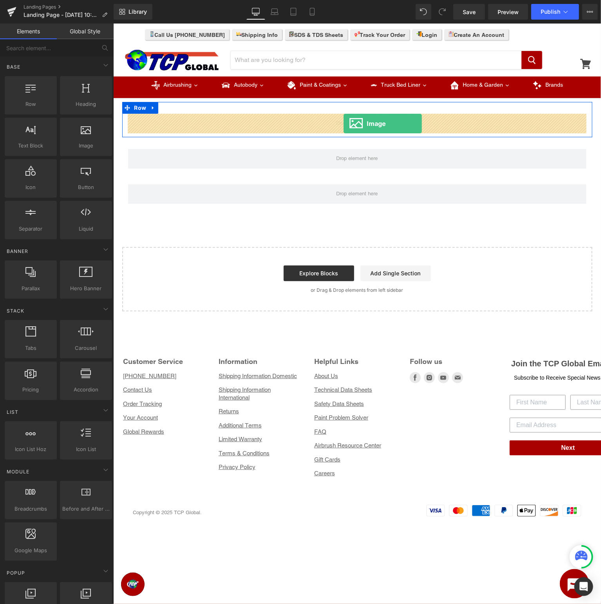
drag, startPoint x: 193, startPoint y: 168, endPoint x: 343, endPoint y: 123, distance: 157.1
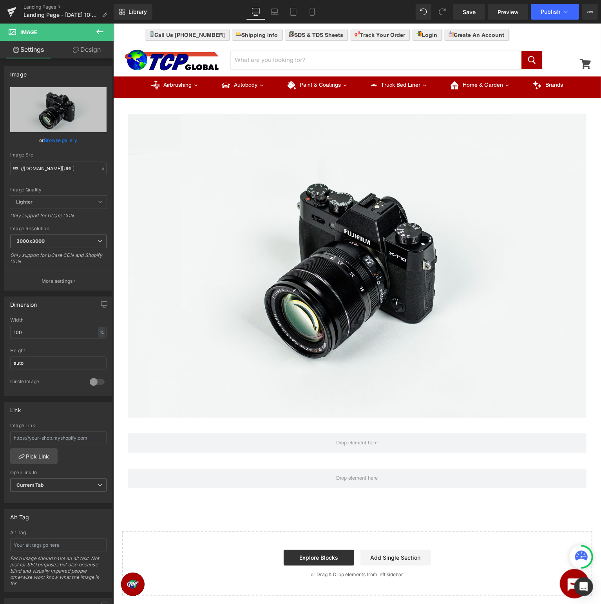
click at [101, 34] on icon at bounding box center [99, 31] width 9 height 9
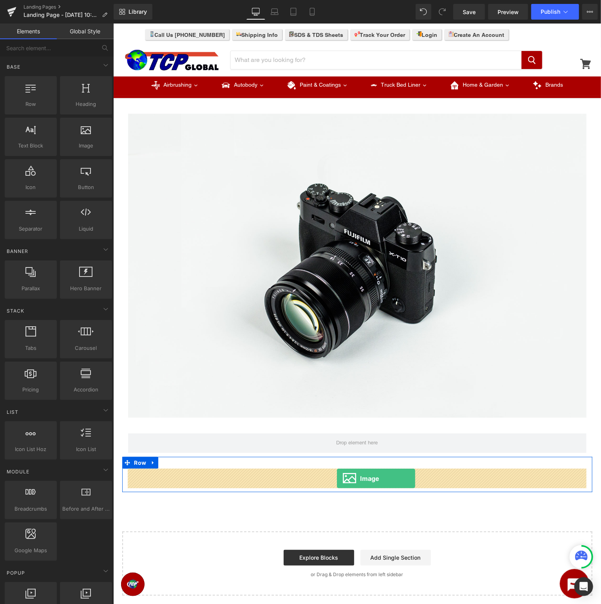
drag, startPoint x: 196, startPoint y: 168, endPoint x: 337, endPoint y: 478, distance: 340.2
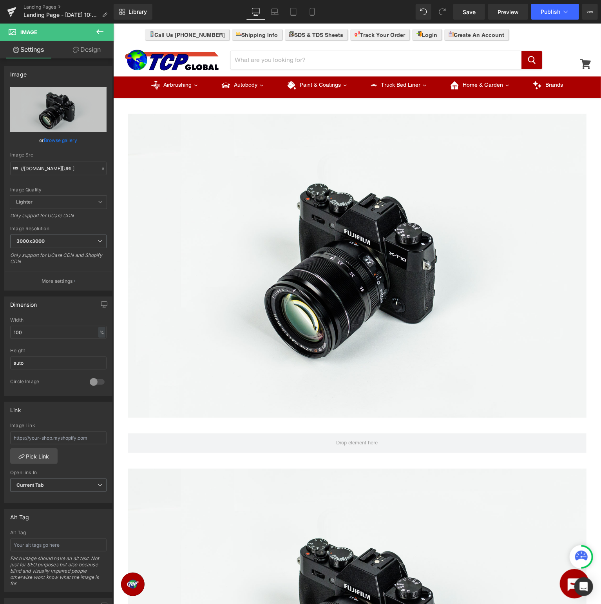
click at [99, 31] on icon at bounding box center [99, 31] width 7 height 5
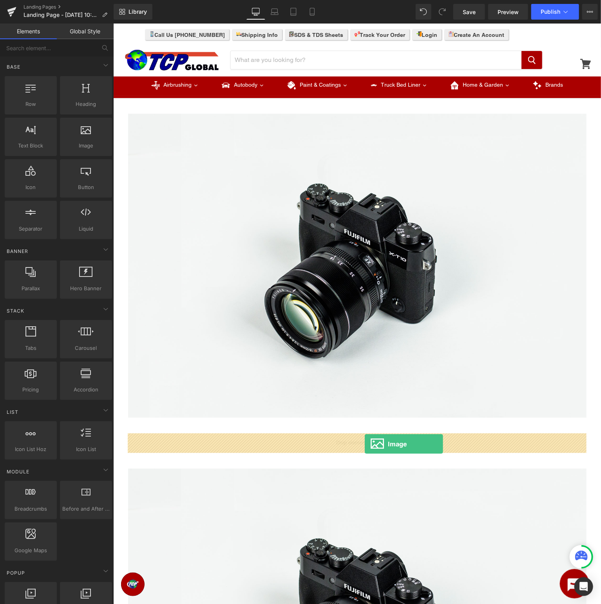
drag, startPoint x: 198, startPoint y: 163, endPoint x: 365, endPoint y: 443, distance: 325.5
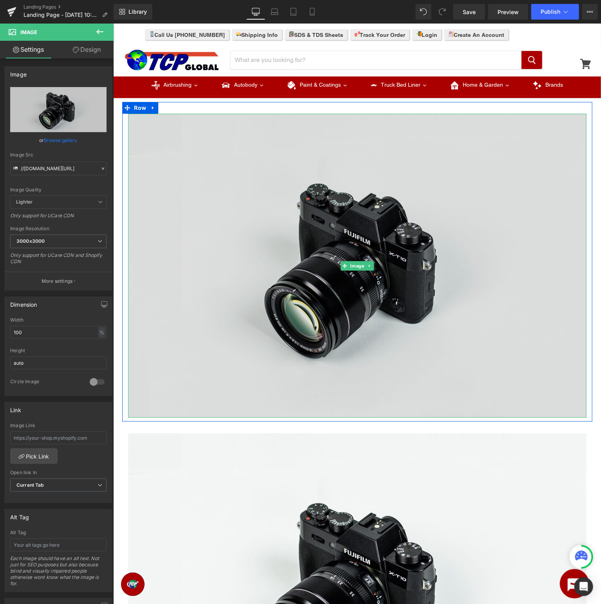
click at [214, 171] on img at bounding box center [357, 265] width 459 height 304
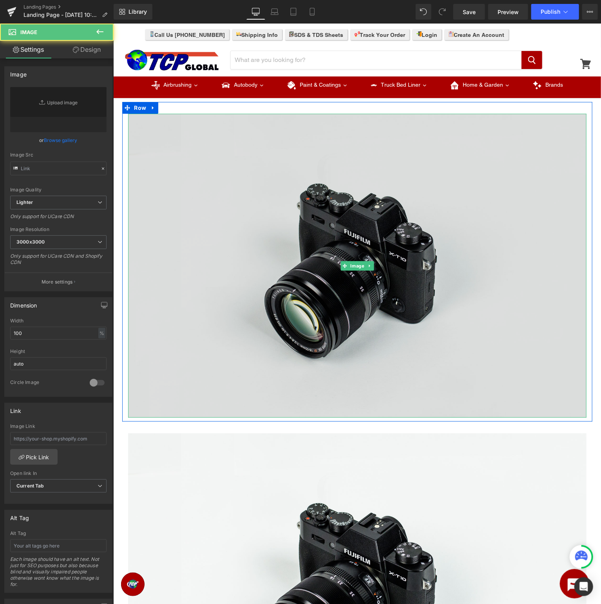
type input "//[DOMAIN_NAME][URL]"
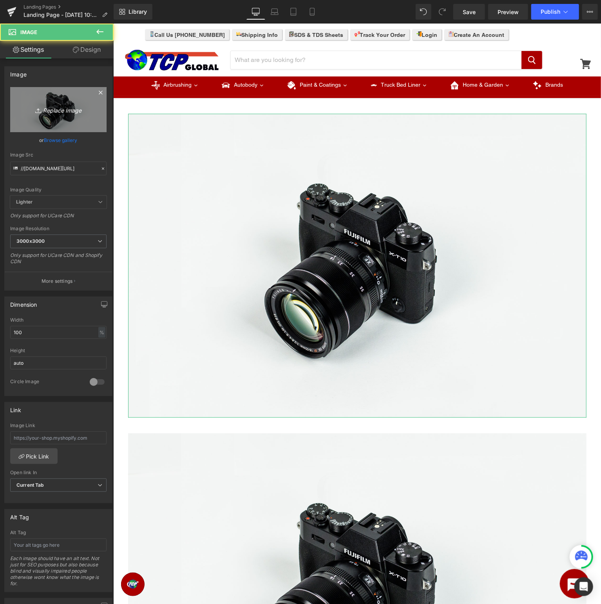
click at [57, 102] on link "Replace Image" at bounding box center [58, 109] width 96 height 45
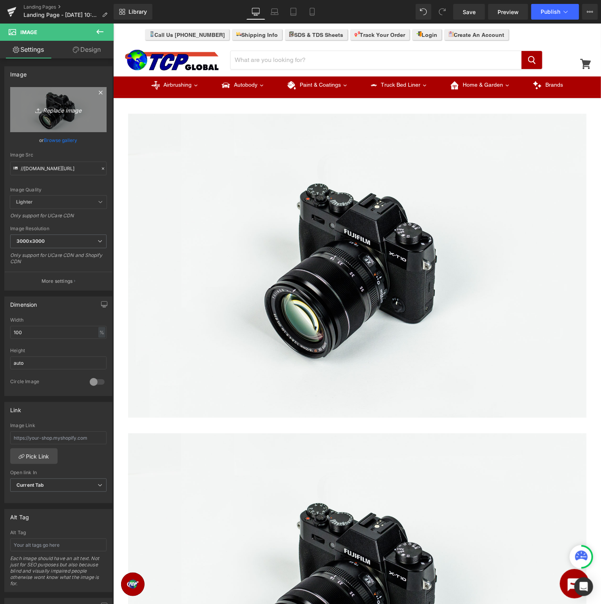
type input "C:\fakepath\RestorationShop_TopBanner.jpg"
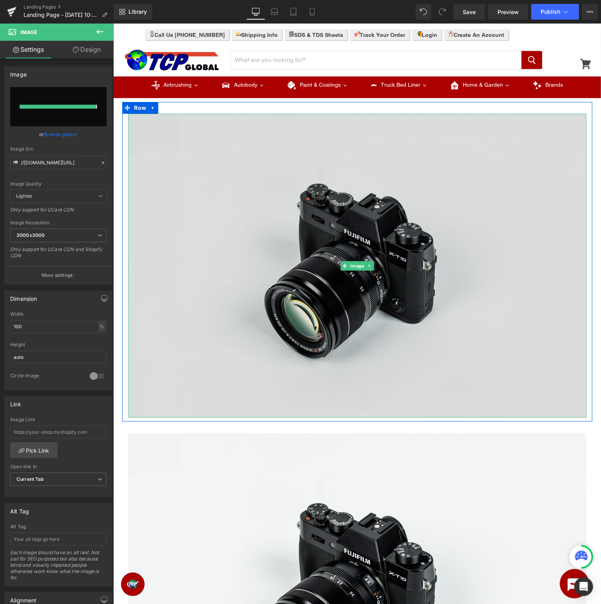
type input "https://ucarecdn.com/c4f073a6-bb7e-43b1-aeec-77d6c3f80ecb/-/format/auto/-/previ…"
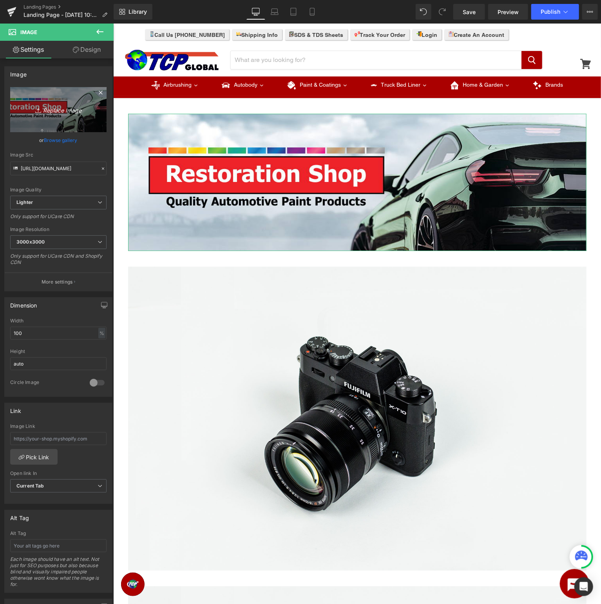
click at [59, 114] on icon "Replace Image" at bounding box center [58, 110] width 63 height 10
type input "C:\fakepath\HRF_TopBanner.jpg"
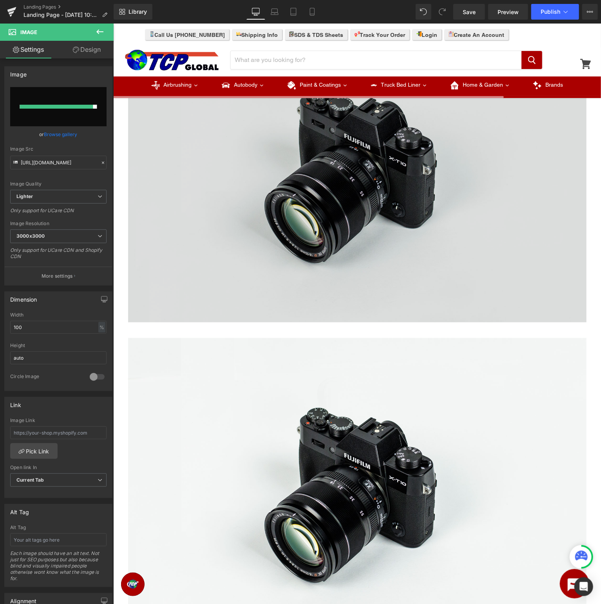
scroll to position [538, 0]
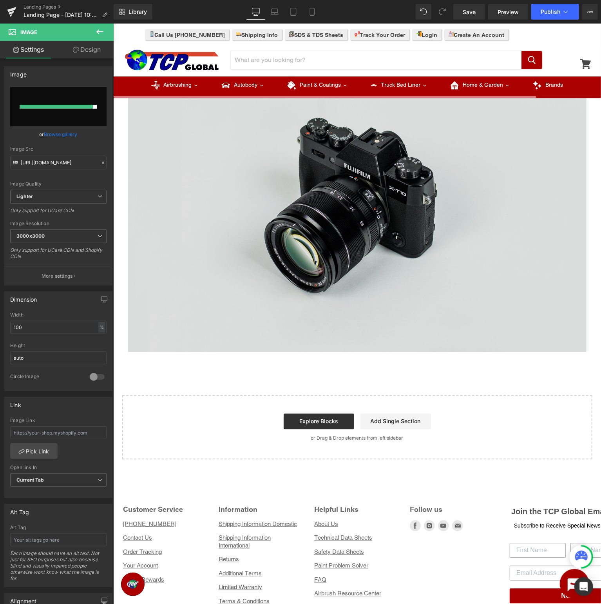
click at [361, 234] on img at bounding box center [357, 200] width 459 height 304
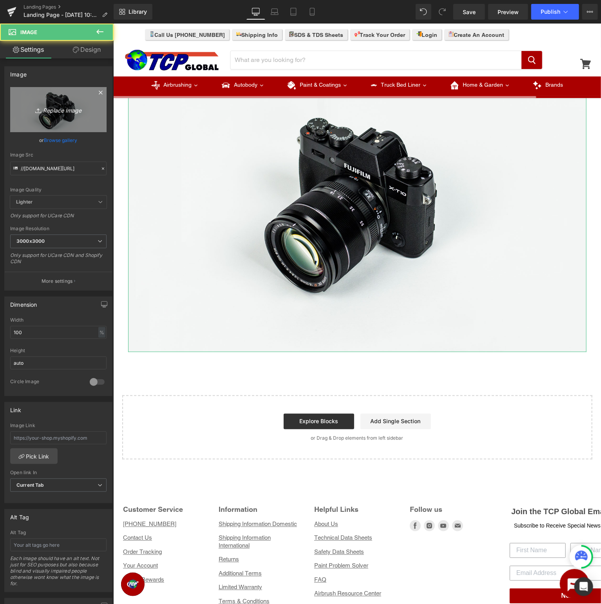
click at [27, 105] on link "Replace Image" at bounding box center [58, 109] width 96 height 45
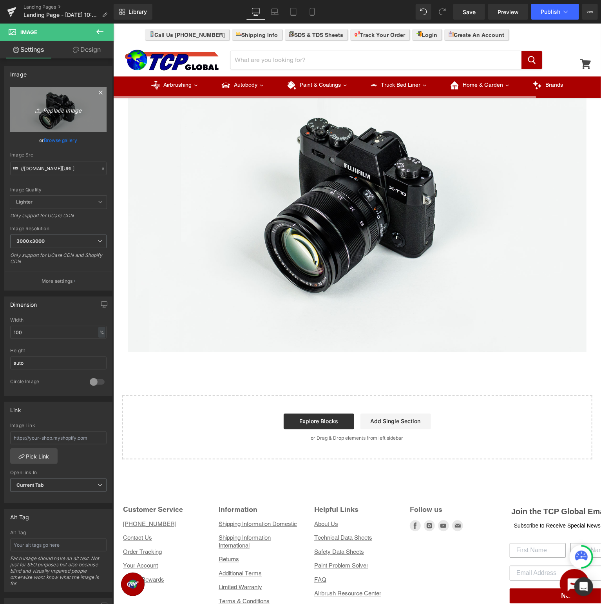
type input "C:\fakepath\HRF_BottomBanner.jpg"
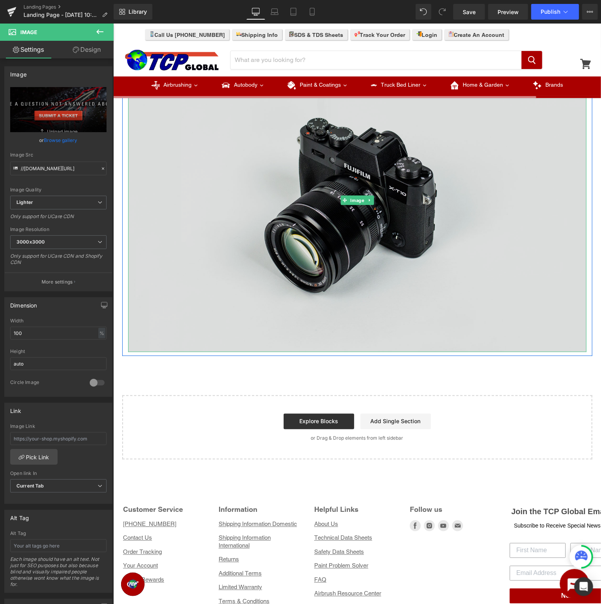
type input "https://ucarecdn.com/be5567bc-2161-460f-a127-53aeafecf819/-/format/auto/-/previ…"
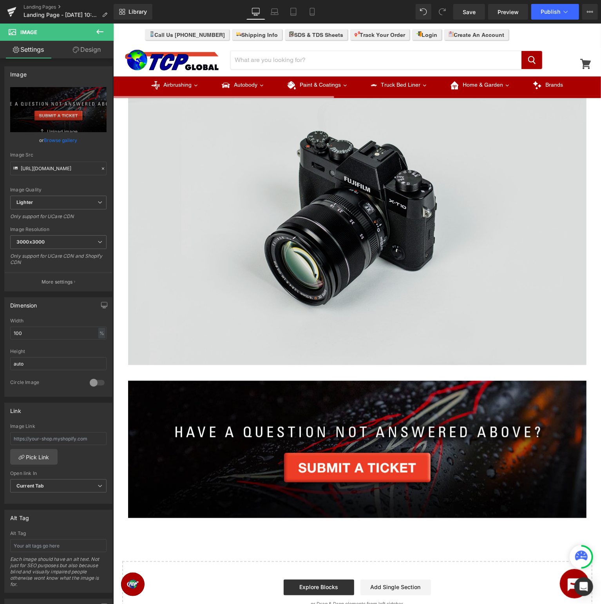
scroll to position [0, 0]
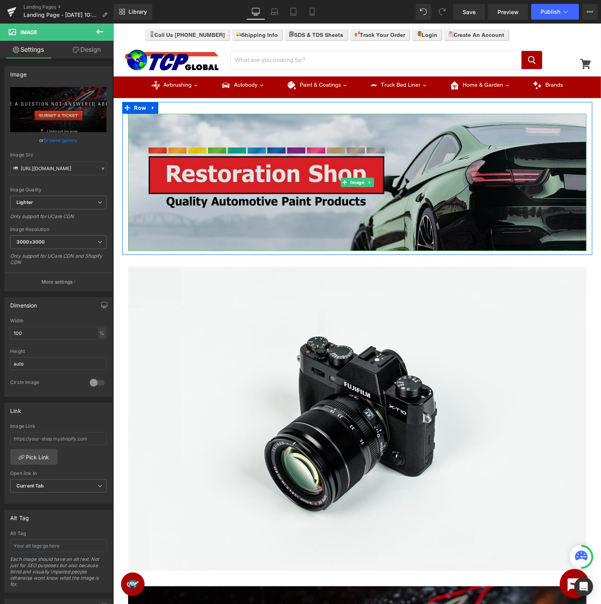
click at [405, 160] on img at bounding box center [357, 181] width 459 height 137
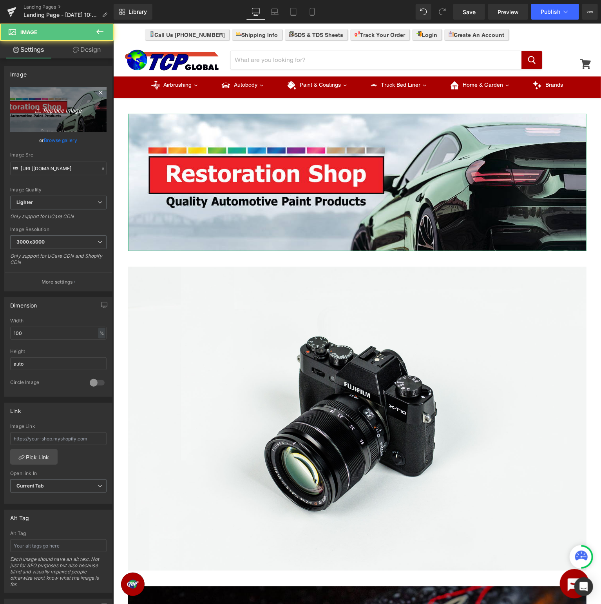
click at [46, 98] on link "Replace Image" at bounding box center [58, 109] width 96 height 45
type input "C:\fakepath\HRF_TopBanner.jpg"
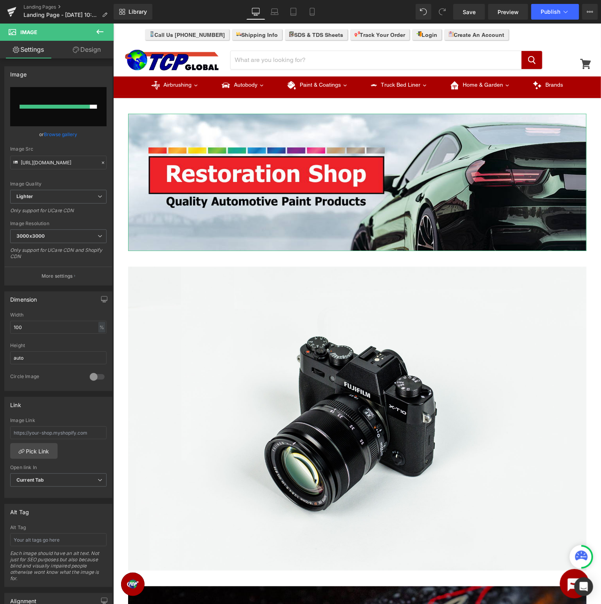
click at [61, 99] on input "file" at bounding box center [58, 106] width 96 height 39
type input "C:\fakepath\HRF_TopBanner.jpg"
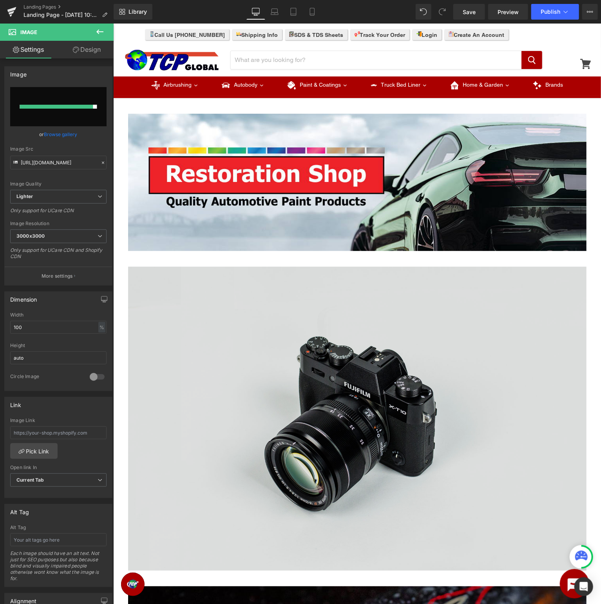
drag, startPoint x: 329, startPoint y: 296, endPoint x: 310, endPoint y: 286, distance: 21.6
click at [329, 297] on img at bounding box center [357, 418] width 459 height 304
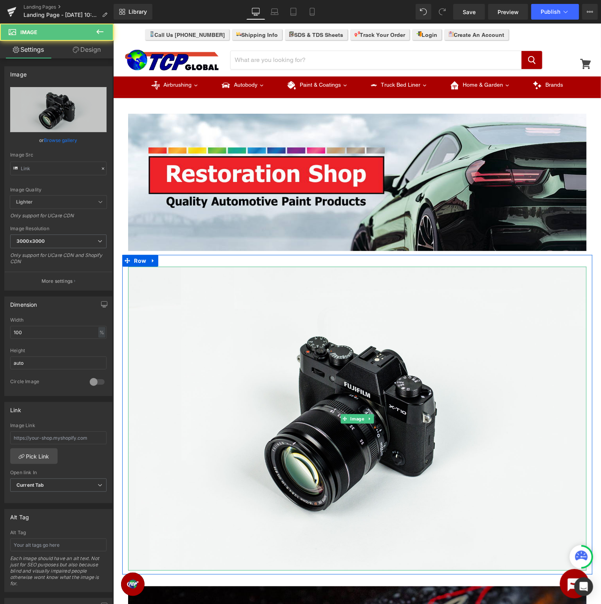
type input "//d1um8515vdn9kb.cloudfront.net/images/parallax.jpg"
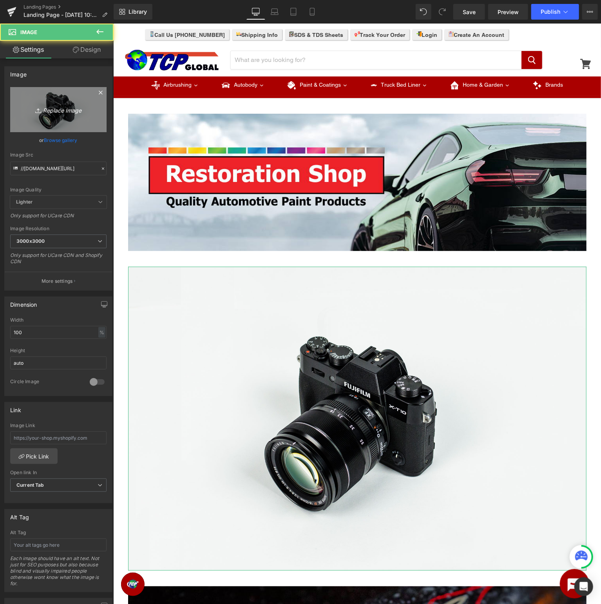
click at [39, 122] on link "Replace Image" at bounding box center [58, 109] width 96 height 45
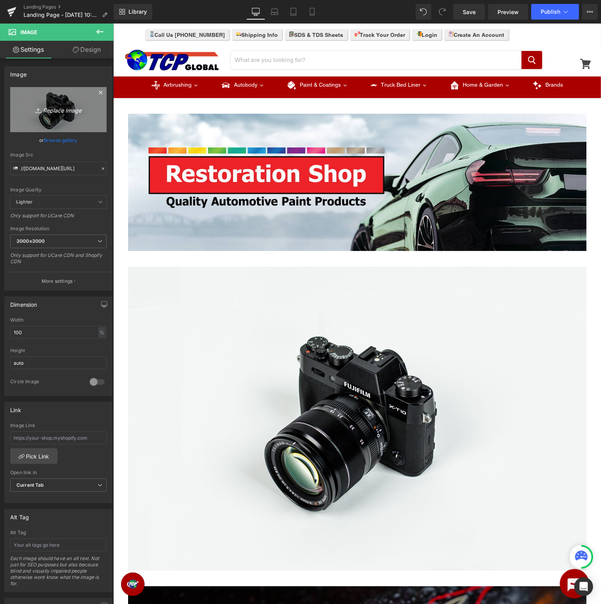
type input "C:\fakepath\HRF_TDS.jpg"
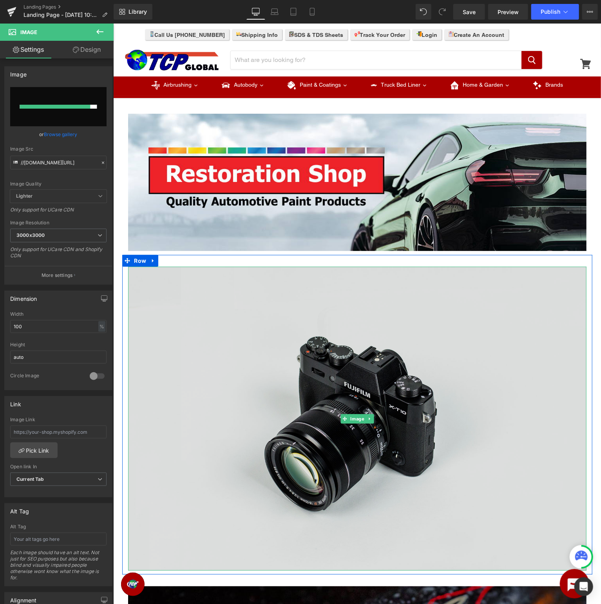
type input "https://ucarecdn.com/33a9cbd1-c85f-4827-a1ab-f131551aab60/-/format/auto/-/previ…"
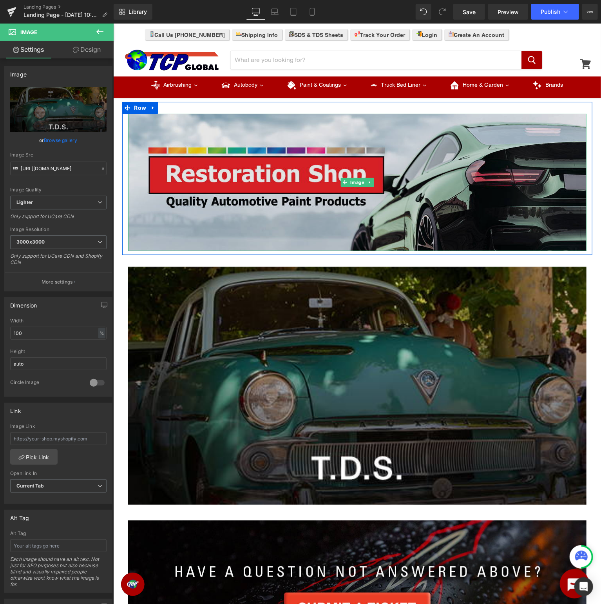
click at [315, 218] on img at bounding box center [357, 181] width 459 height 137
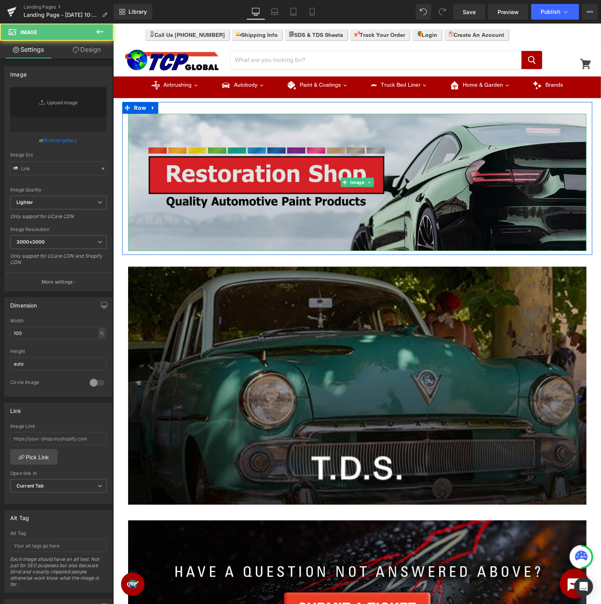
type input "https://ucarecdn.com/c4f073a6-bb7e-43b1-aeec-77d6c3f80ecb/-/format/auto/-/previ…"
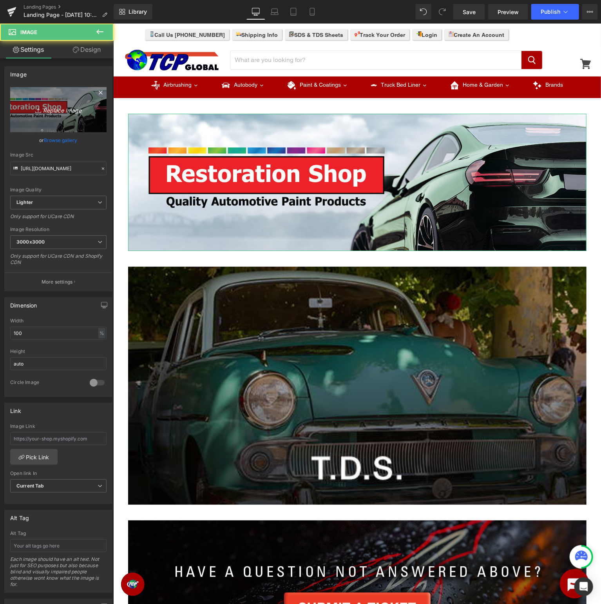
click at [85, 115] on link "Replace Image" at bounding box center [58, 109] width 96 height 45
type input "C:\fakepath\HRF_TopBanner.jpg"
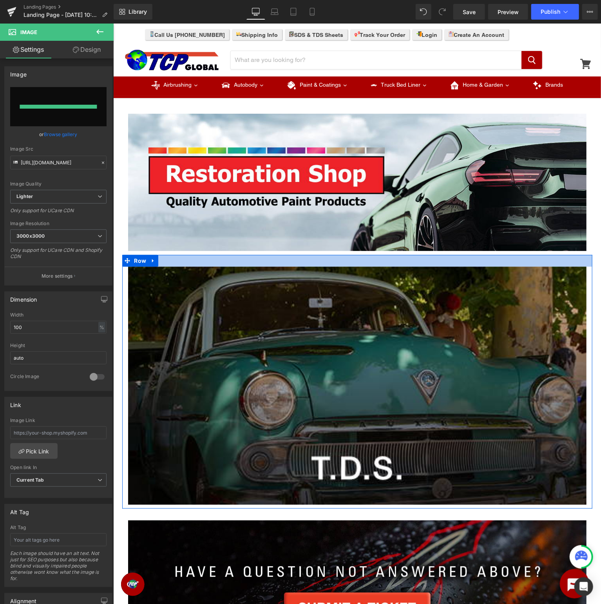
type input "https://ucarecdn.com/593b8d36-7cd4-4477-8385-f385f3dc576a/-/format/auto/-/previ…"
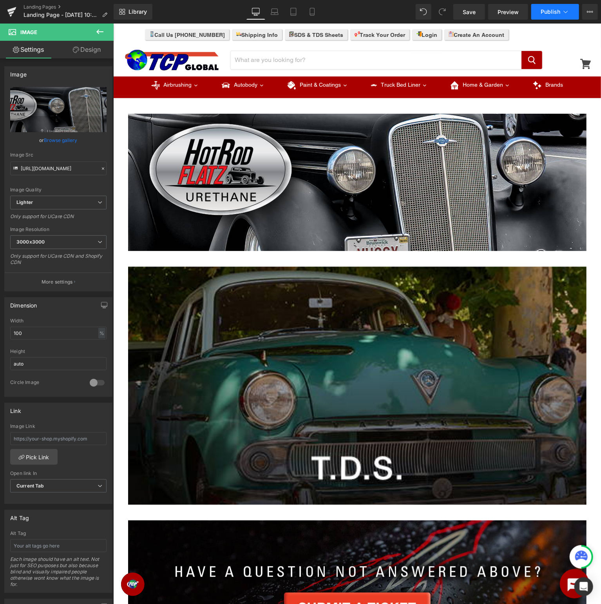
click at [571, 12] on button "Publish" at bounding box center [556, 12] width 48 height 16
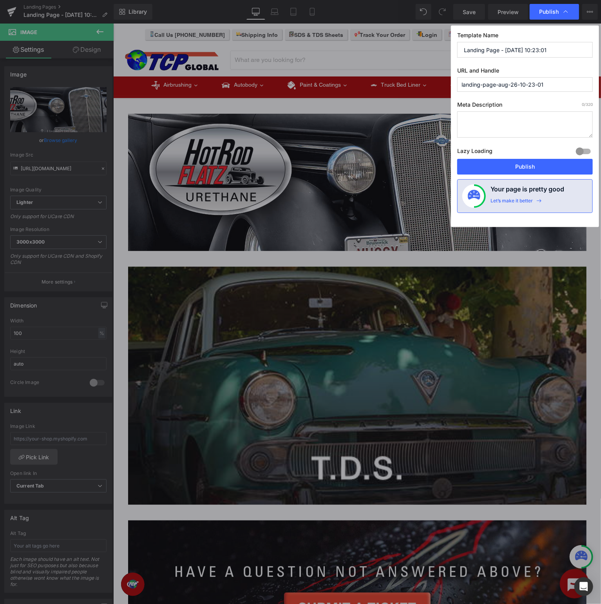
click at [550, 45] on input "Landing Page - Aug 26, 10:23:01" at bounding box center [525, 50] width 136 height 16
drag, startPoint x: 577, startPoint y: 47, endPoint x: 26, endPoint y: 46, distance: 550.8
click at [457, 46] on input "Landing Page - Aug 26, 10:23:01" at bounding box center [525, 50] width 136 height 16
type input "Hot Rod Flatz Support"
type input "hot-rod-flatz-tds"
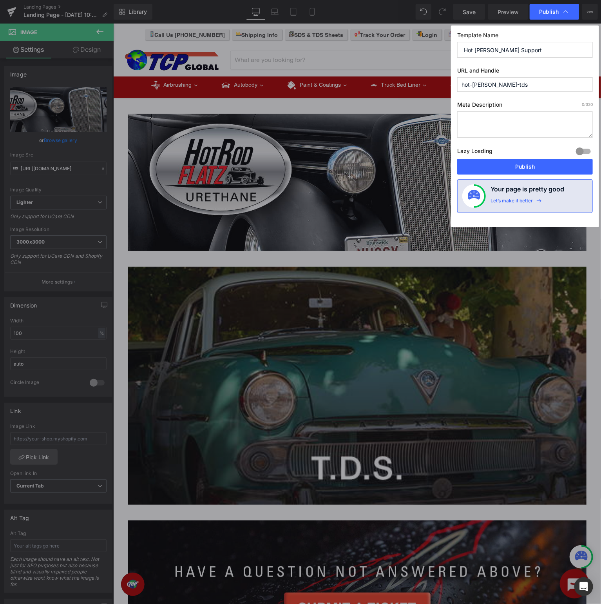
click at [573, 46] on input "Hot Rod Flatz Support" at bounding box center [525, 50] width 136 height 16
type input "Hot Rod Flatz Support - TDS"
drag, startPoint x: 552, startPoint y: 163, endPoint x: 438, endPoint y: 140, distance: 116.9
click at [552, 163] on button "Publish" at bounding box center [525, 167] width 136 height 16
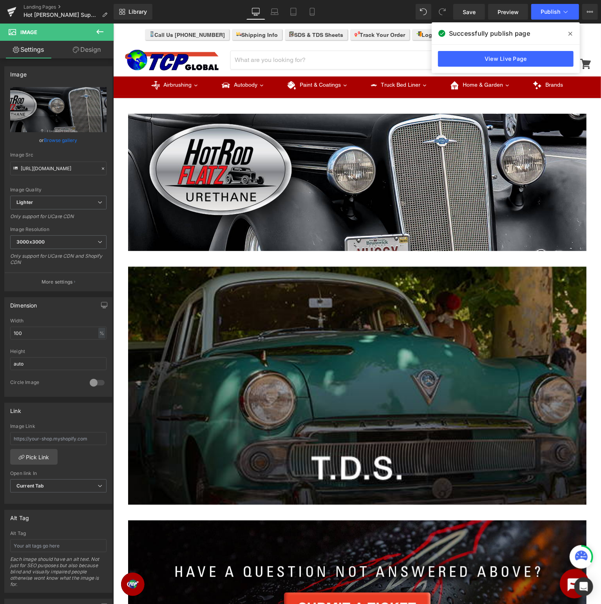
click at [571, 36] on icon at bounding box center [571, 34] width 4 height 6
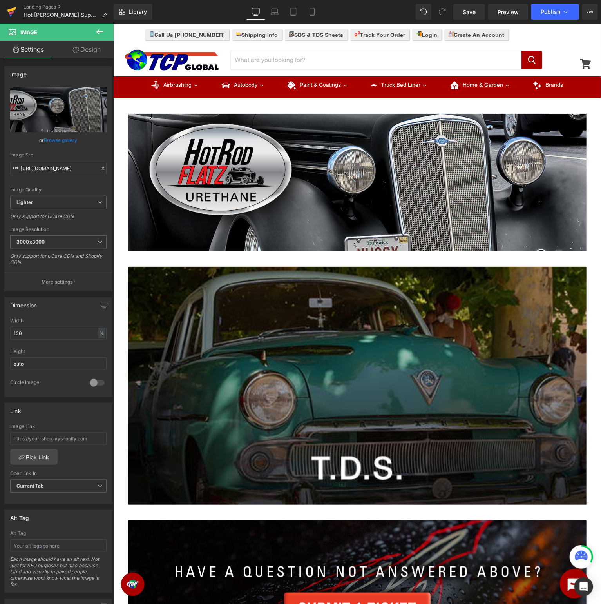
click at [16, 13] on icon at bounding box center [11, 12] width 9 height 20
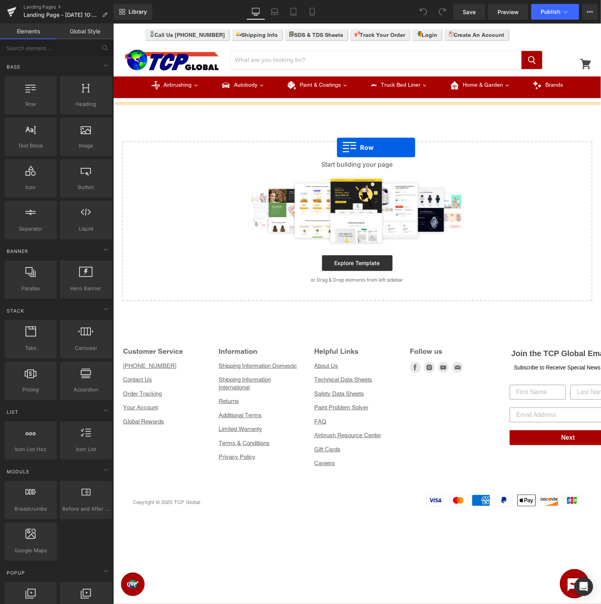
drag, startPoint x: 144, startPoint y: 117, endPoint x: 166, endPoint y: 140, distance: 32.2
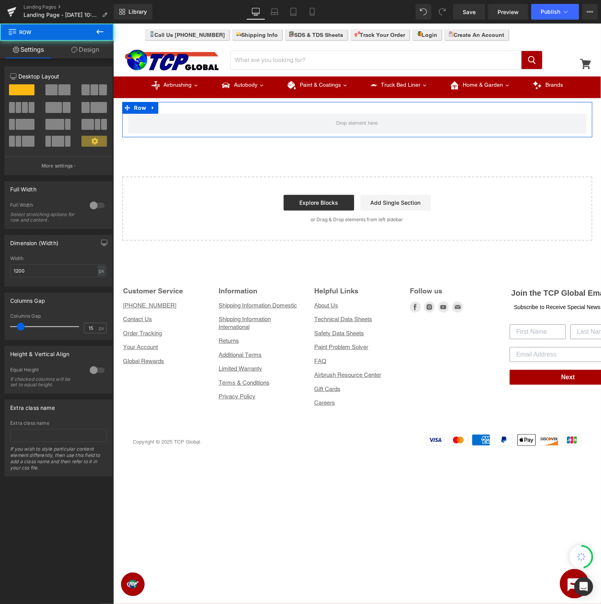
drag, startPoint x: 18, startPoint y: 97, endPoint x: 38, endPoint y: 104, distance: 21.2
click at [38, 104] on div at bounding box center [58, 118] width 96 height 68
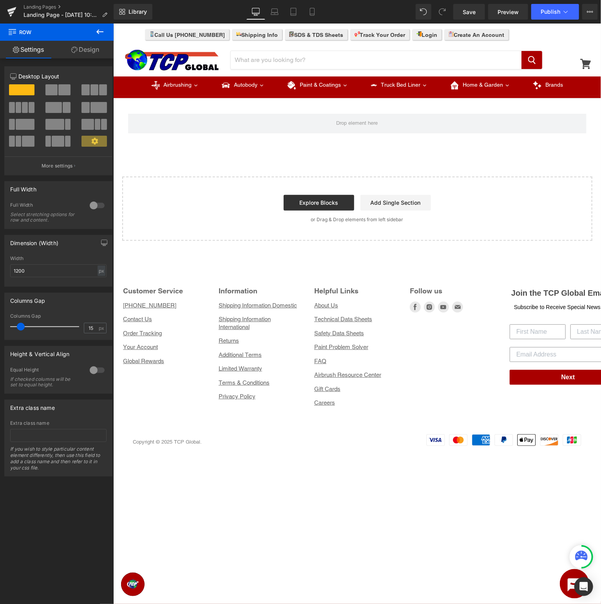
click at [101, 27] on icon at bounding box center [99, 31] width 9 height 9
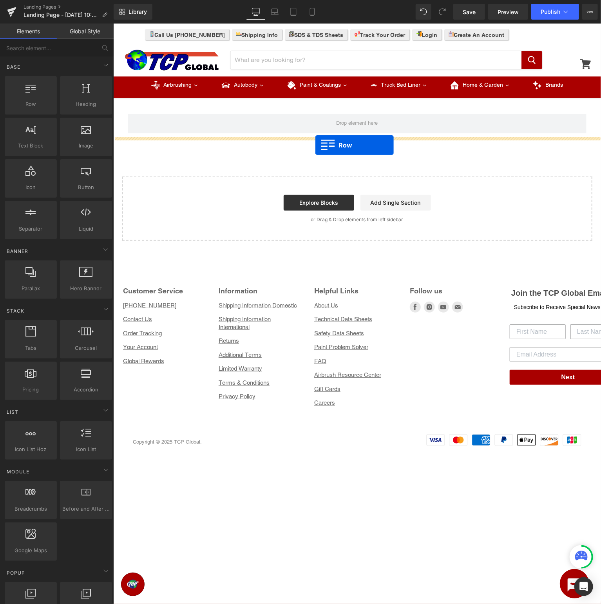
drag, startPoint x: 142, startPoint y: 116, endPoint x: 315, endPoint y: 145, distance: 175.6
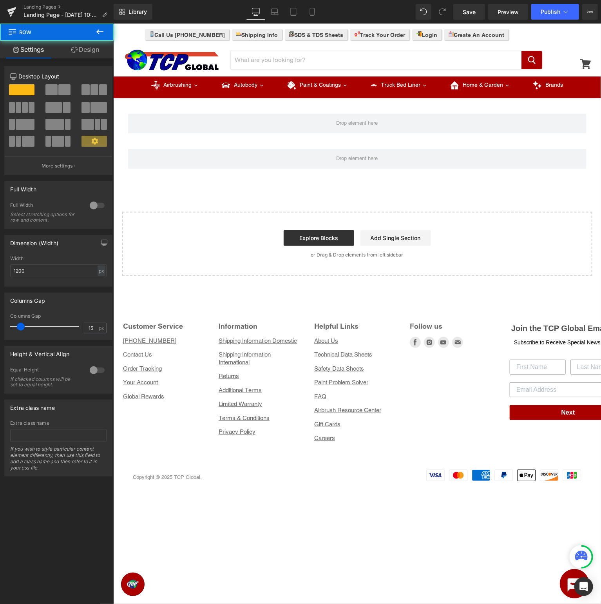
click at [101, 34] on icon at bounding box center [99, 31] width 9 height 9
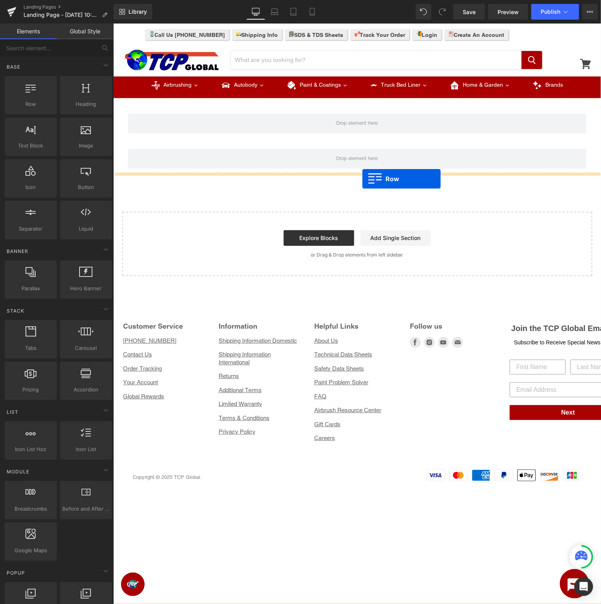
drag, startPoint x: 145, startPoint y: 122, endPoint x: 362, endPoint y: 178, distance: 224.4
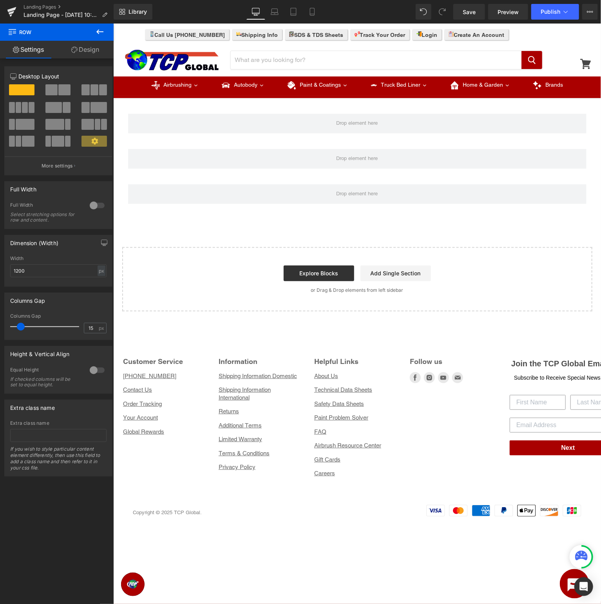
click at [98, 29] on icon at bounding box center [99, 31] width 9 height 9
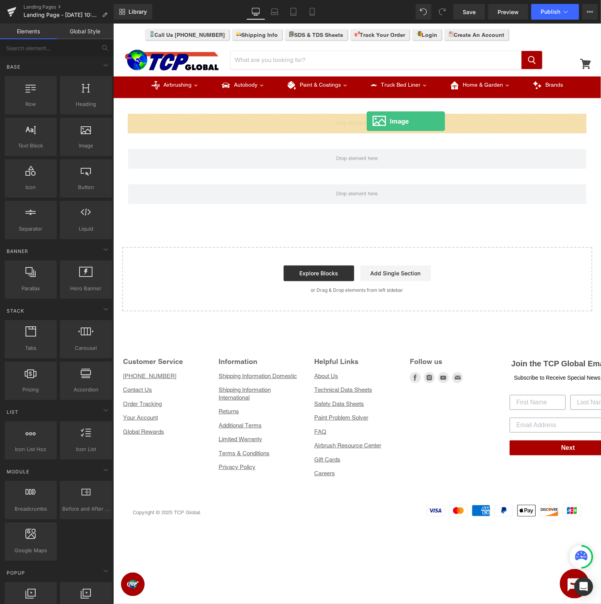
drag, startPoint x: 199, startPoint y: 164, endPoint x: 367, endPoint y: 121, distance: 173.0
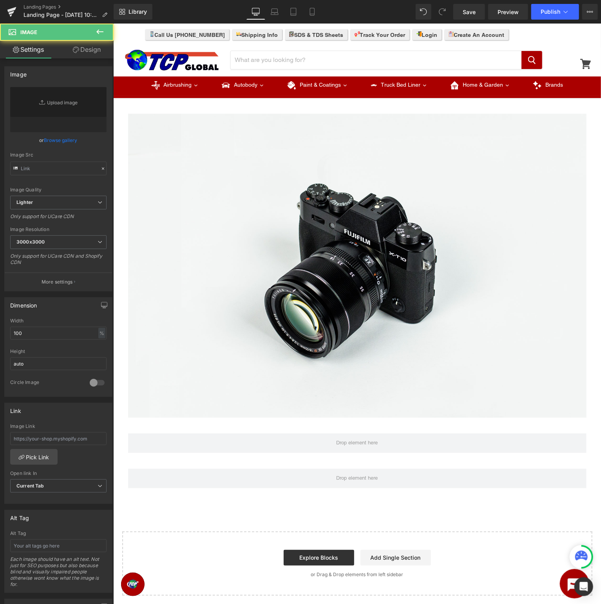
type input "//d1um8515vdn9kb.cloudfront.net/images/parallax.jpg"
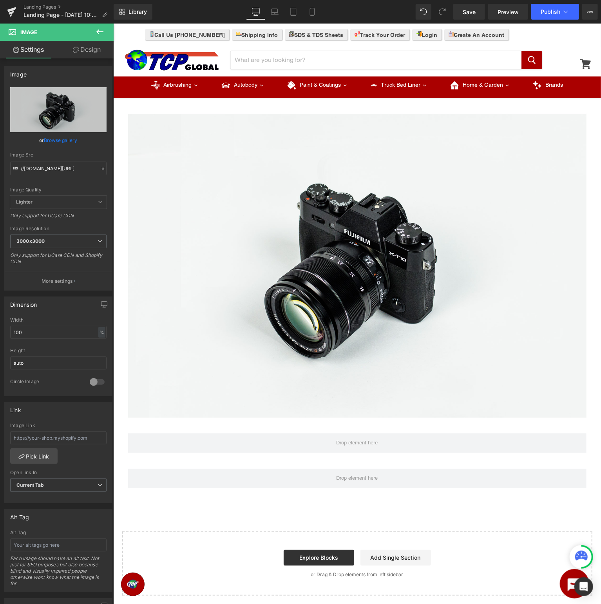
click at [99, 31] on icon at bounding box center [99, 31] width 9 height 9
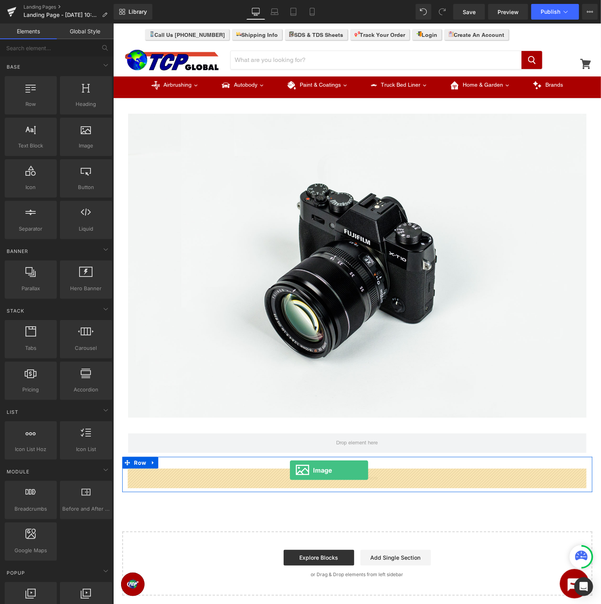
drag, startPoint x: 195, startPoint y: 164, endPoint x: 289, endPoint y: 470, distance: 319.5
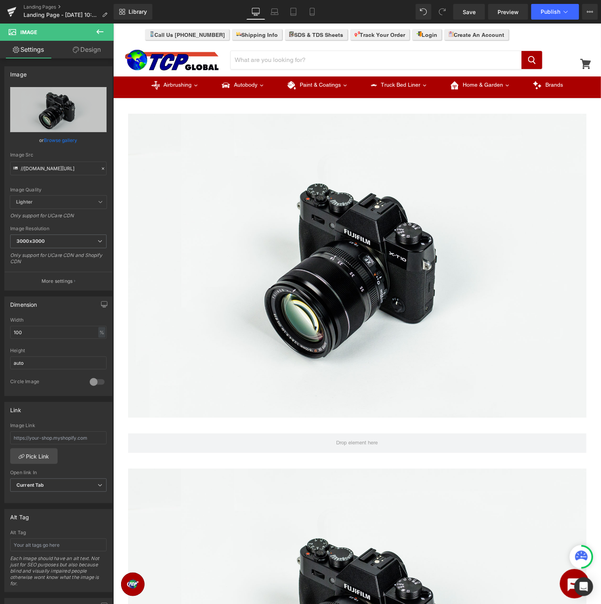
click at [103, 32] on icon at bounding box center [99, 31] width 9 height 9
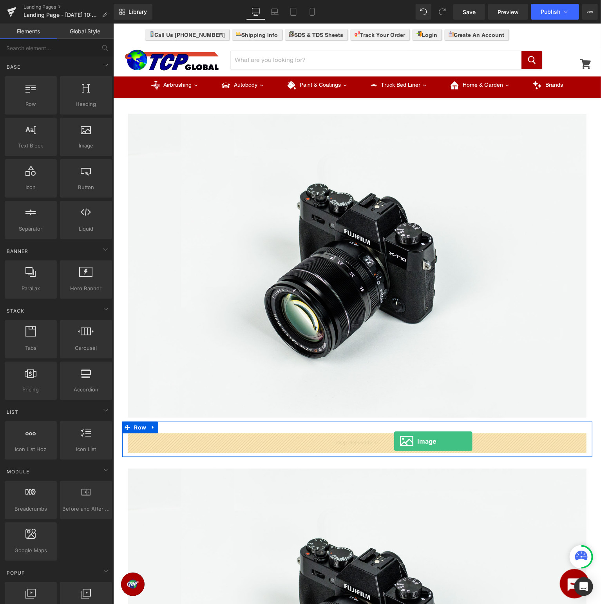
drag, startPoint x: 148, startPoint y: 201, endPoint x: 394, endPoint y: 441, distance: 343.2
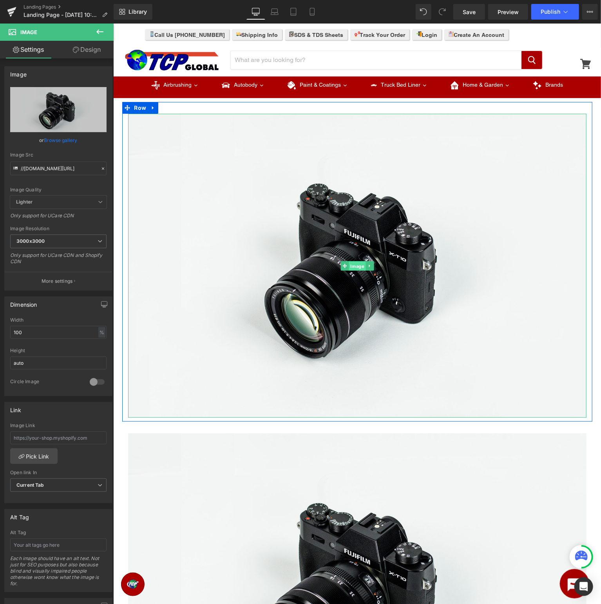
click at [352, 262] on span "Image" at bounding box center [357, 265] width 17 height 9
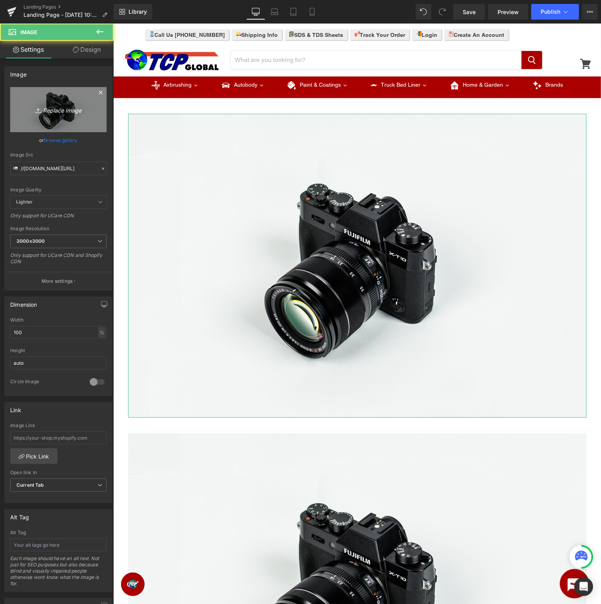
click at [68, 110] on icon "Replace Image" at bounding box center [58, 110] width 63 height 10
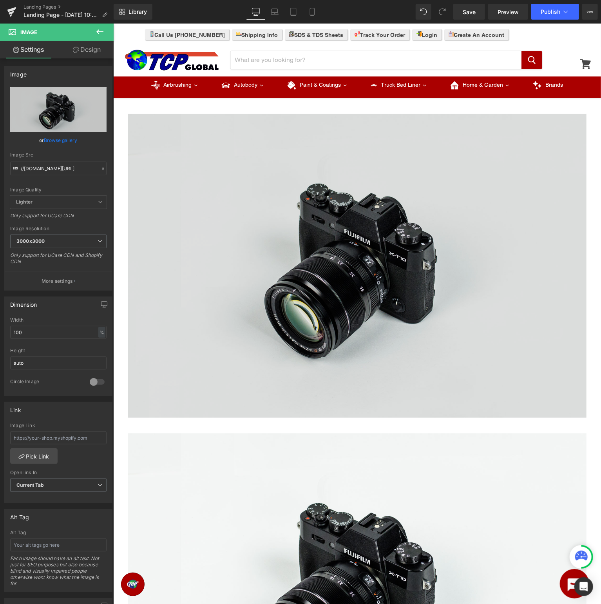
type input "C:\fakepath\HRF_TopBanner.jpg"
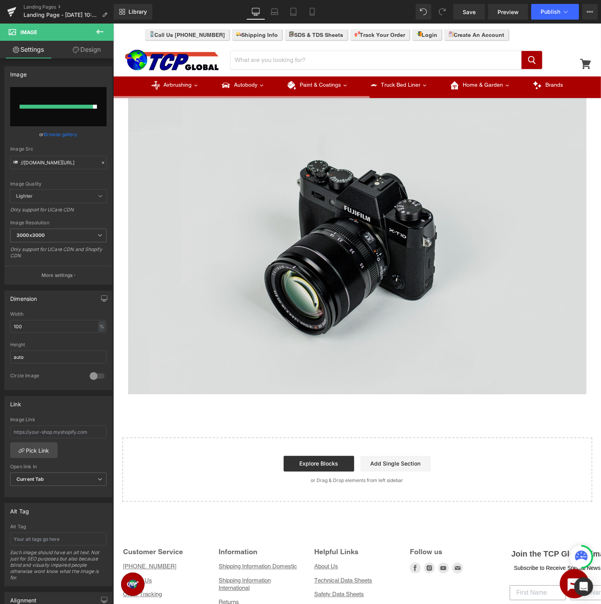
scroll to position [704, 0]
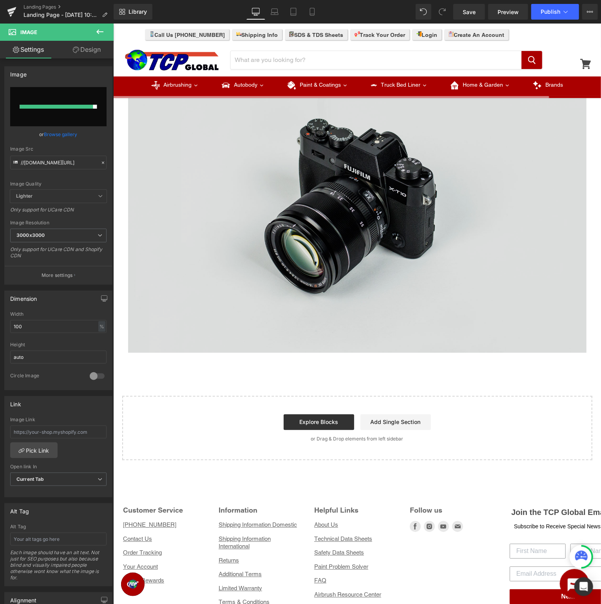
click at [378, 211] on img at bounding box center [357, 201] width 459 height 304
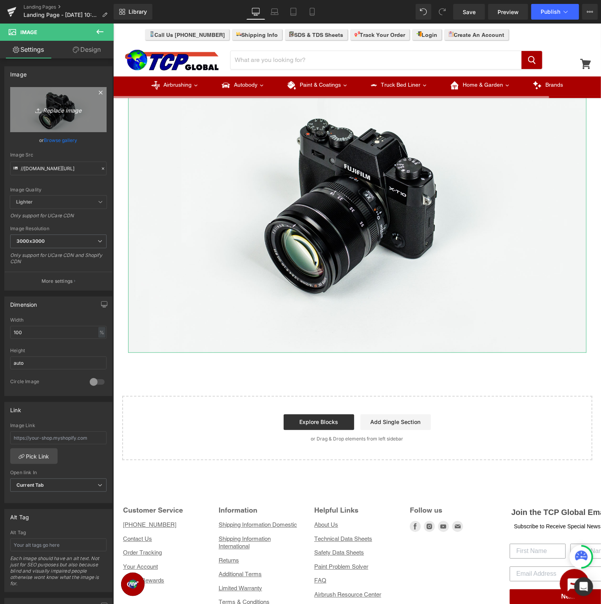
click at [40, 114] on link "Replace Image" at bounding box center [58, 109] width 96 height 45
type input "C:\fakepath\HRF_BottomBanner.jpg"
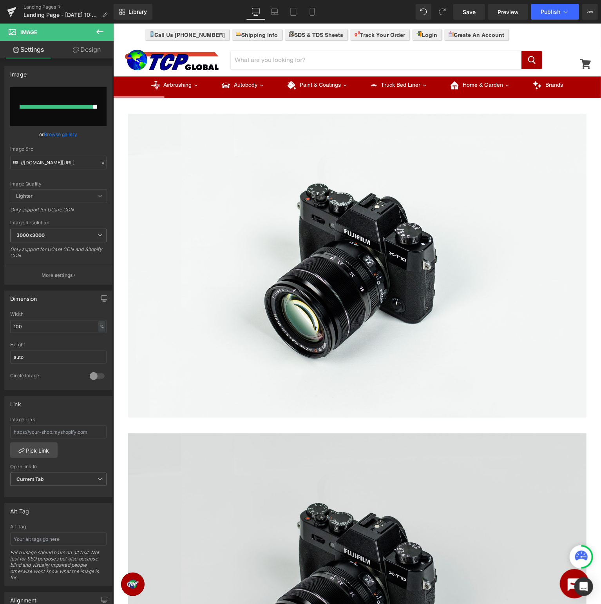
scroll to position [165, 0]
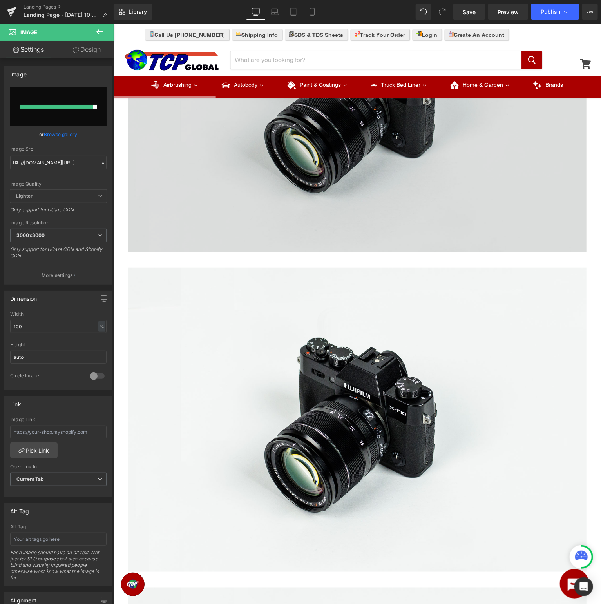
click at [348, 354] on img at bounding box center [357, 419] width 459 height 304
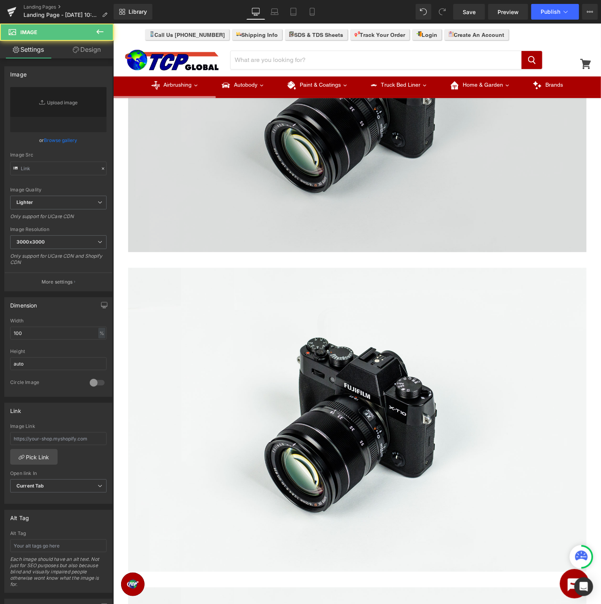
type input "//d1um8515vdn9kb.cloudfront.net/images/parallax.jpg"
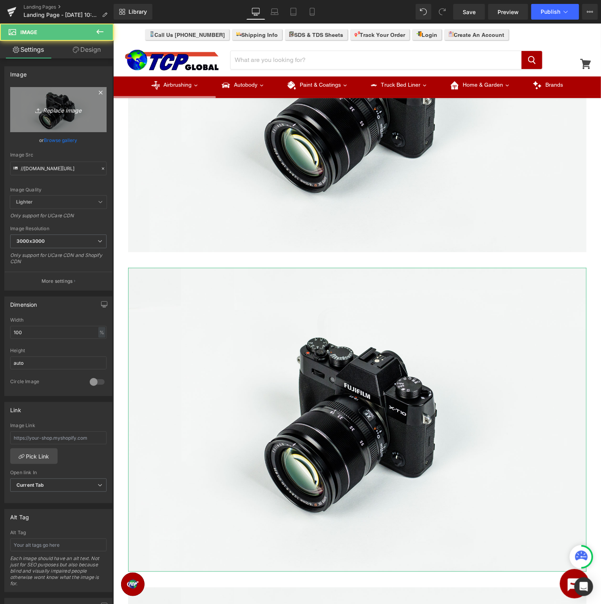
click at [68, 118] on link "Replace Image" at bounding box center [58, 109] width 96 height 45
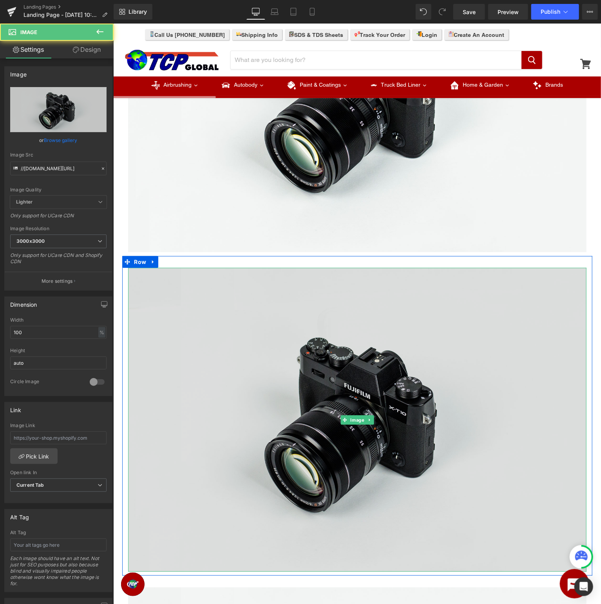
click at [286, 312] on img at bounding box center [357, 419] width 459 height 304
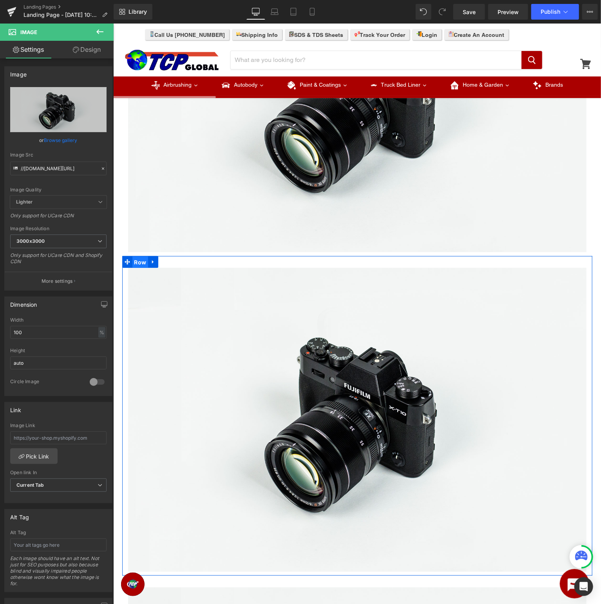
click at [144, 265] on span "Row" at bounding box center [140, 262] width 16 height 12
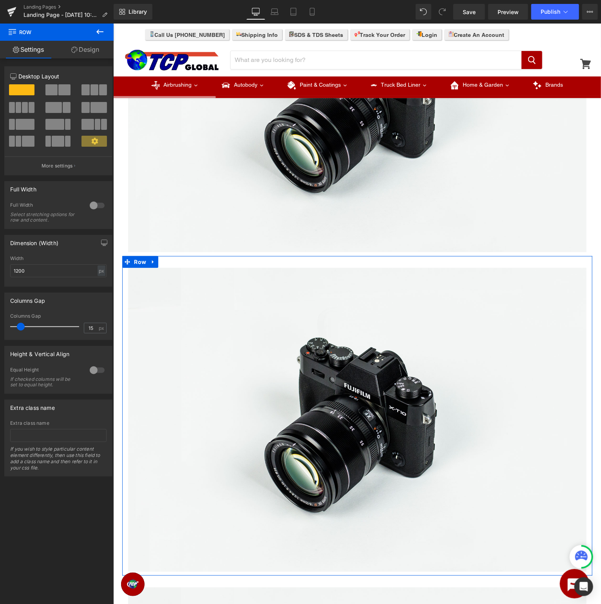
click at [58, 97] on div at bounding box center [58, 92] width 36 height 17
click at [62, 91] on span at bounding box center [64, 89] width 12 height 11
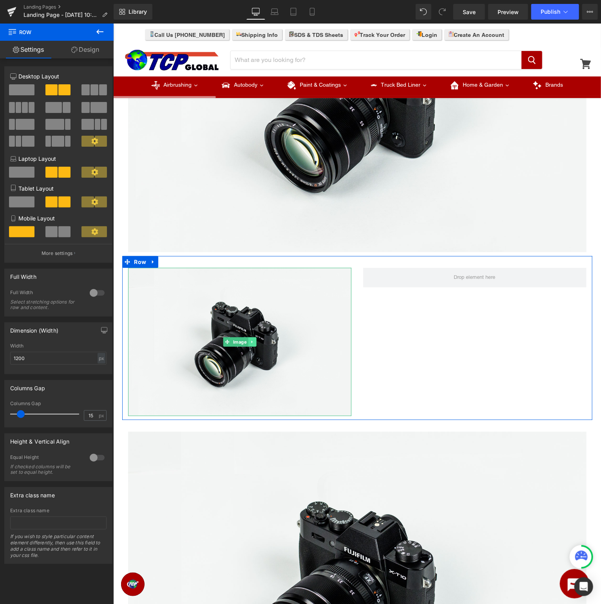
click at [252, 343] on icon at bounding box center [252, 341] width 4 height 5
click at [249, 341] on icon at bounding box center [247, 341] width 4 height 4
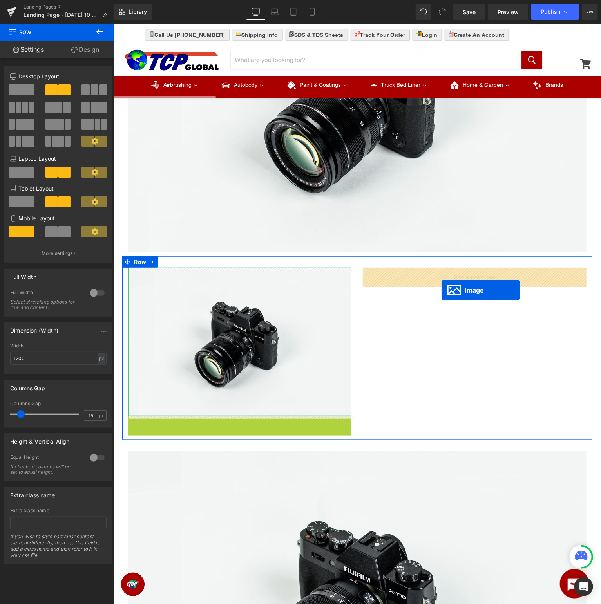
drag, startPoint x: 239, startPoint y: 492, endPoint x: 441, endPoint y: 289, distance: 286.1
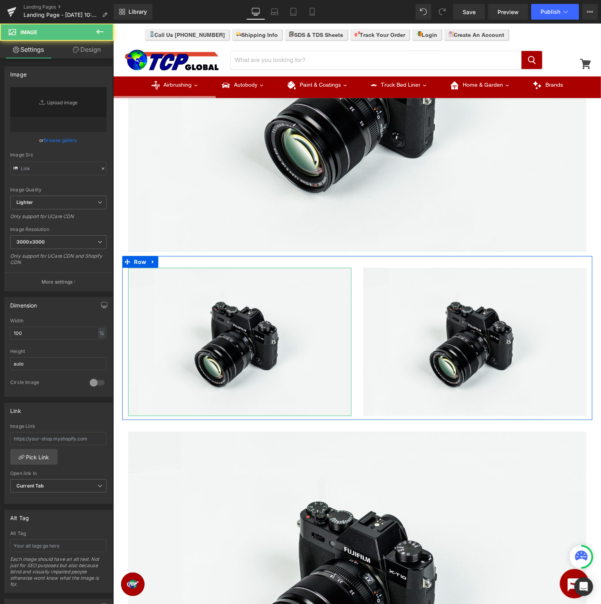
type input "//d1um8515vdn9kb.cloudfront.net/images/parallax.jpg"
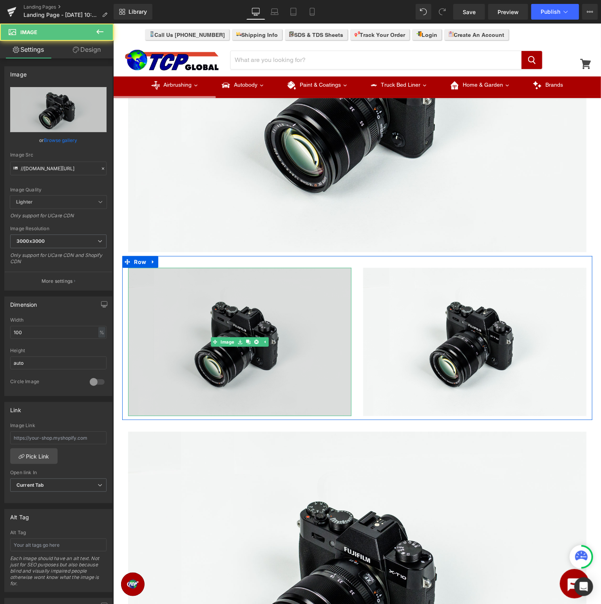
click at [272, 341] on img at bounding box center [239, 341] width 223 height 148
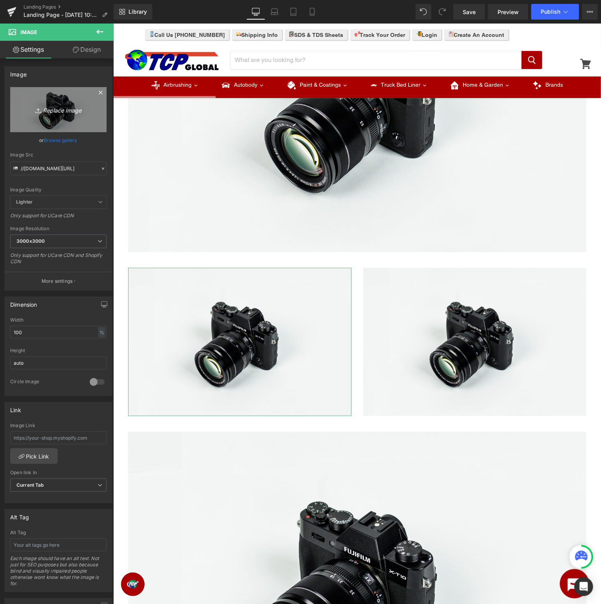
click at [40, 109] on icon at bounding box center [39, 111] width 8 height 8
type input "C:\fakepath\HRF_SDS.jpg"
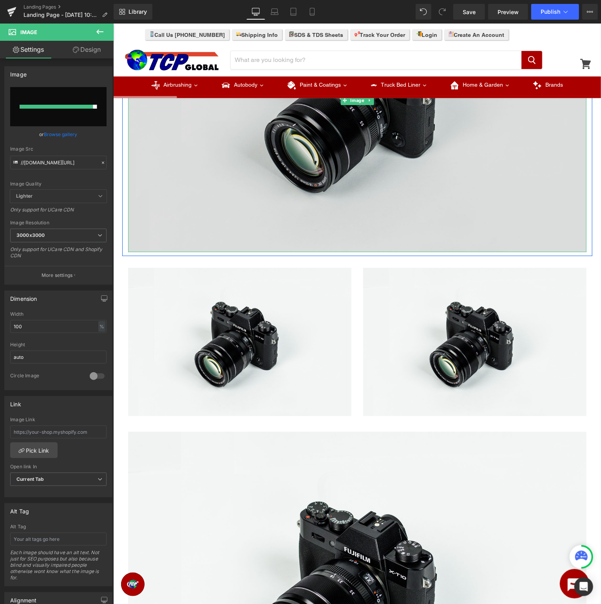
scroll to position [83, 0]
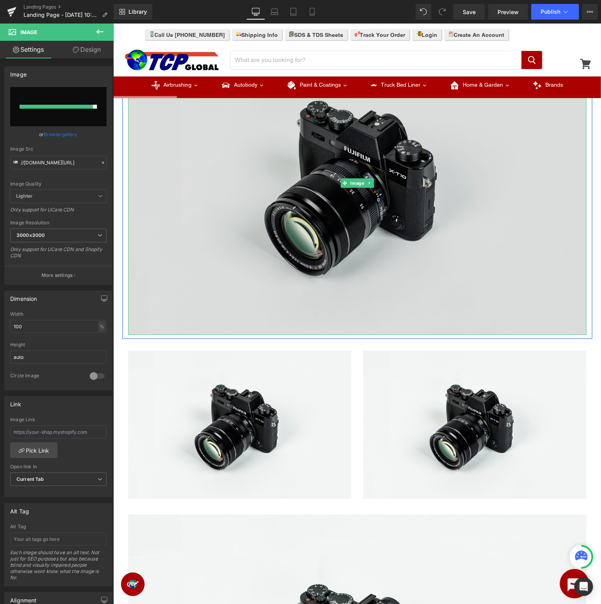
click at [395, 159] on img at bounding box center [357, 183] width 459 height 304
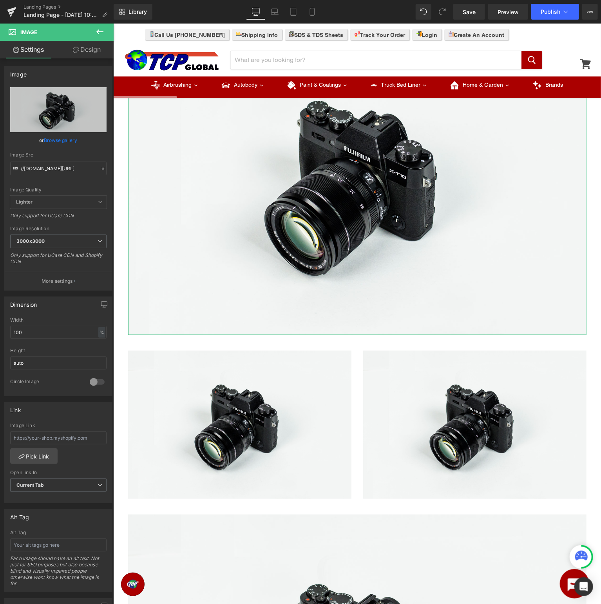
click at [64, 142] on link "Browse gallery" at bounding box center [60, 140] width 33 height 14
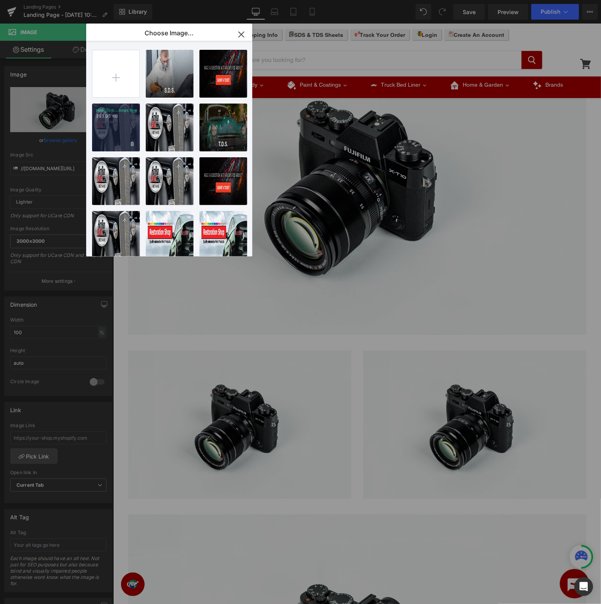
click at [111, 122] on div "HRF_Top...nner.jpg 393.05 KB" at bounding box center [116, 127] width 48 height 48
type input "https://ucarecdn.com/43ea5ad1-6a43-4f60-b9d1-24db48f99f4a/-/format/auto/-/previ…"
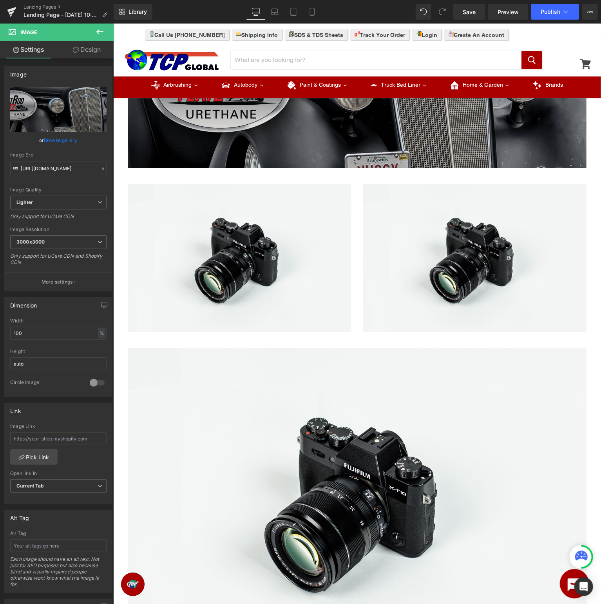
scroll to position [0, 0]
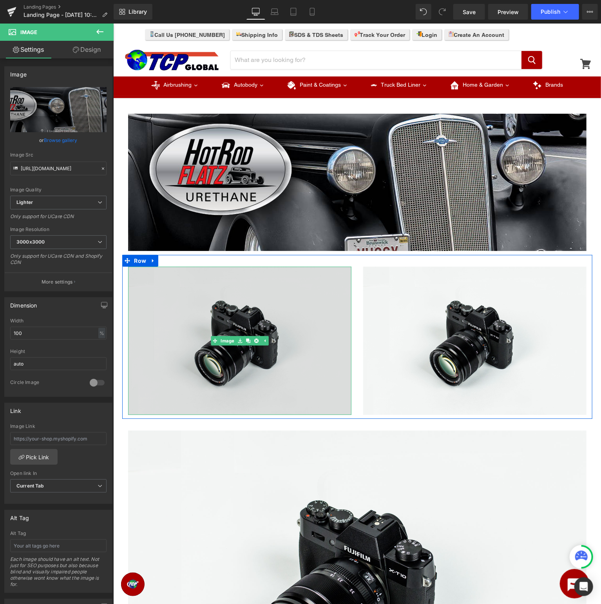
click at [256, 323] on img at bounding box center [239, 340] width 223 height 148
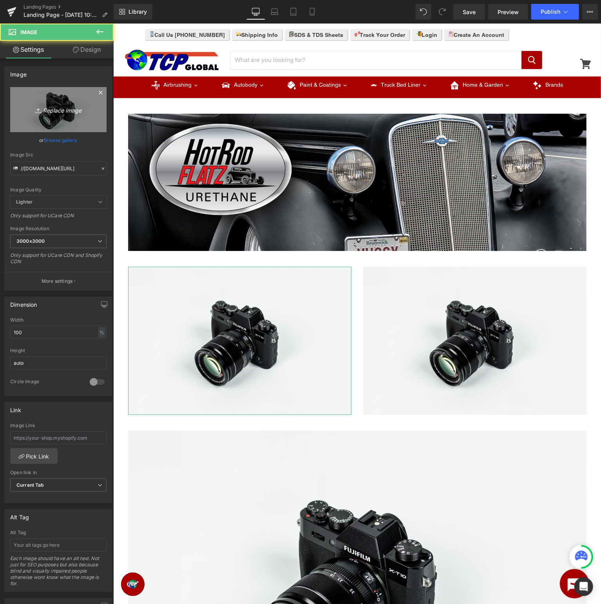
click at [49, 107] on icon "Replace Image" at bounding box center [58, 110] width 63 height 10
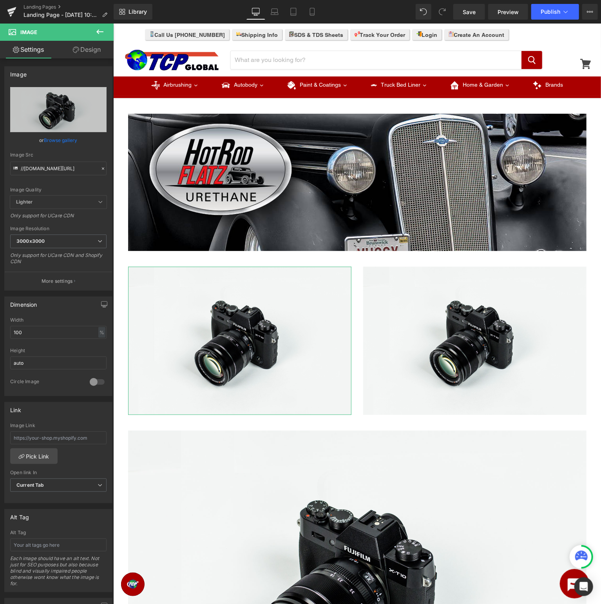
click at [57, 139] on link "Browse gallery" at bounding box center [60, 140] width 33 height 14
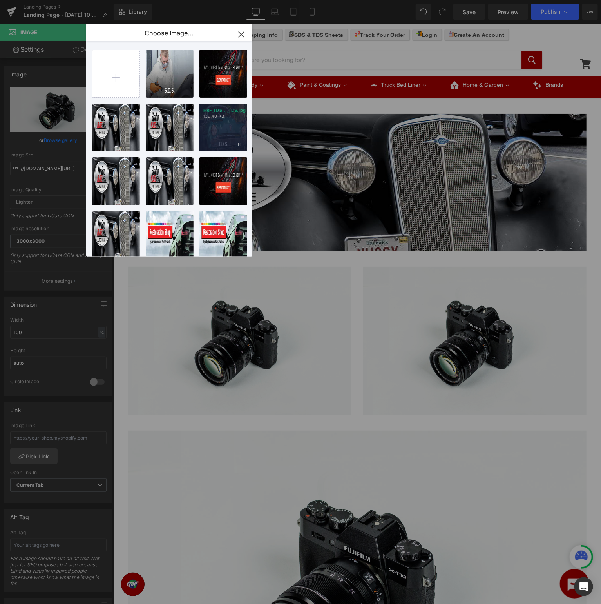
click at [227, 116] on p "139.40 KB" at bounding box center [223, 116] width 40 height 6
type input "https://ucarecdn.com/33a9cbd1-c85f-4827-a1ab-f131551aab60/-/format/auto/-/previ…"
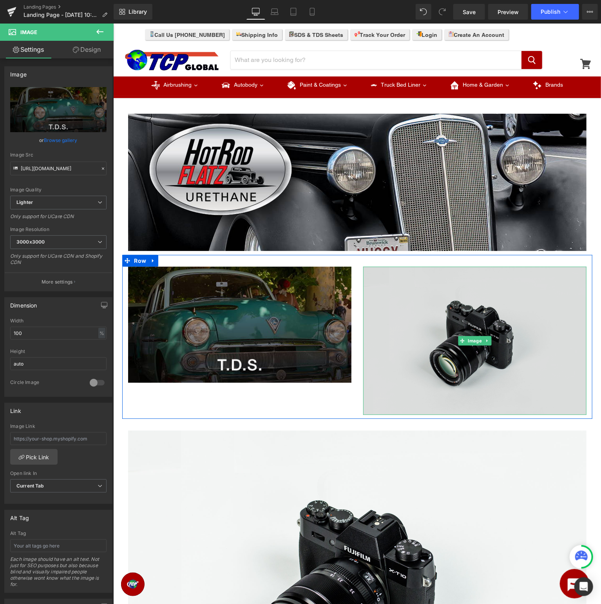
click at [520, 289] on img at bounding box center [474, 340] width 223 height 148
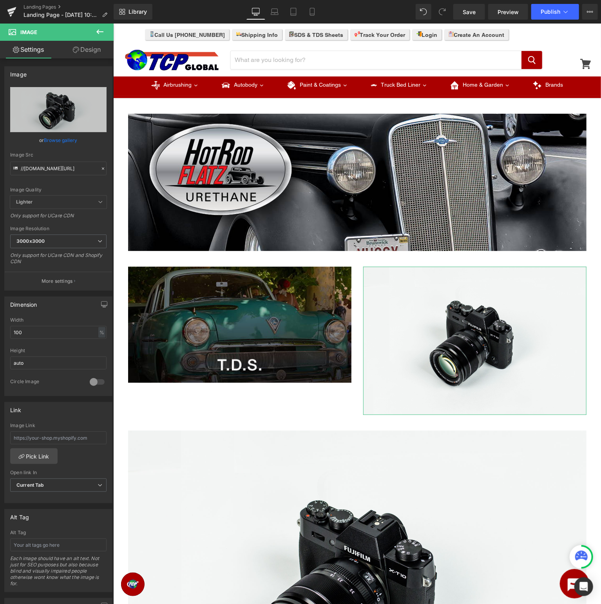
click at [54, 140] on link "Browse gallery" at bounding box center [60, 140] width 33 height 14
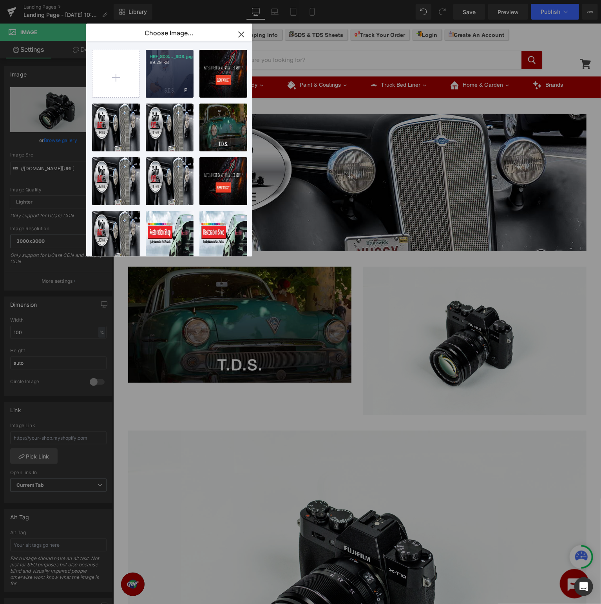
click at [156, 64] on p "89.29 KB" at bounding box center [170, 63] width 40 height 6
type input "https://ucarecdn.com/c6437503-2c0a-4c9e-bb93-2bb237acbe56/-/format/auto/-/previ…"
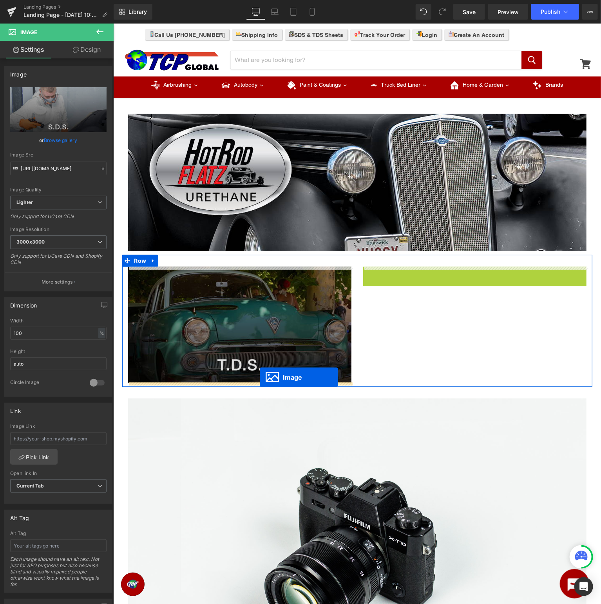
drag, startPoint x: 473, startPoint y: 327, endPoint x: 260, endPoint y: 377, distance: 219.1
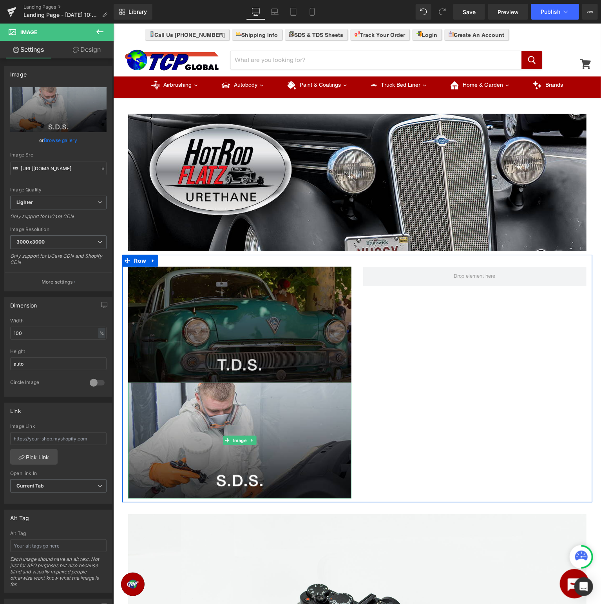
click at [199, 286] on img at bounding box center [239, 324] width 223 height 116
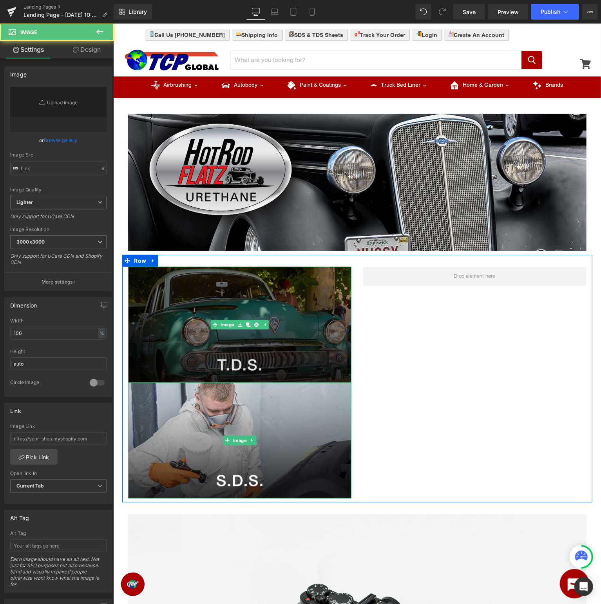
type input "https://ucarecdn.com/33a9cbd1-c85f-4827-a1ab-f131551aab60/-/format/auto/-/previ…"
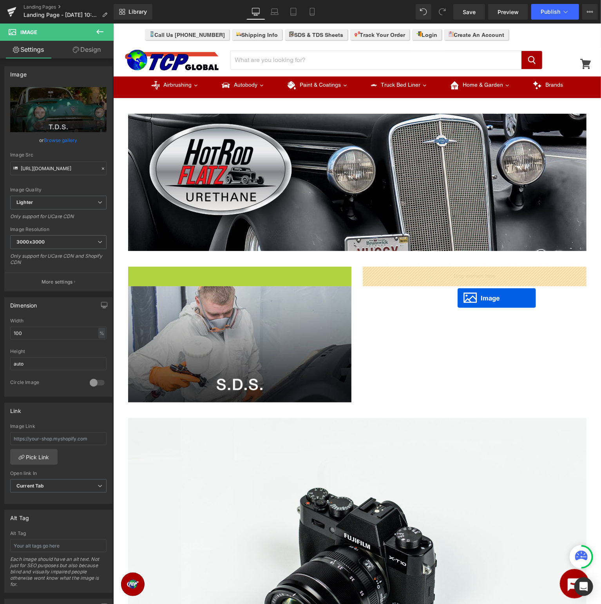
drag, startPoint x: 226, startPoint y: 325, endPoint x: 457, endPoint y: 298, distance: 233.3
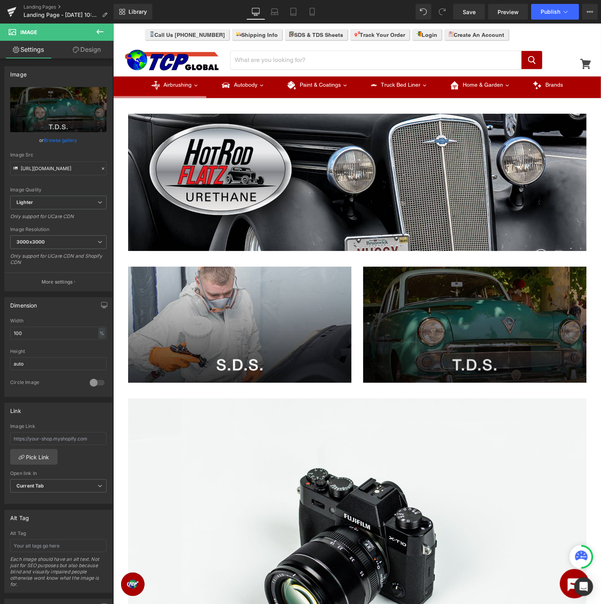
scroll to position [165, 0]
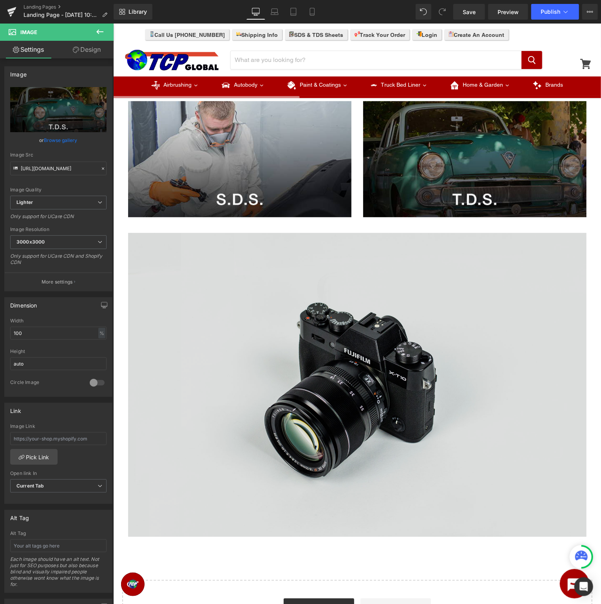
click at [360, 275] on img at bounding box center [357, 384] width 459 height 304
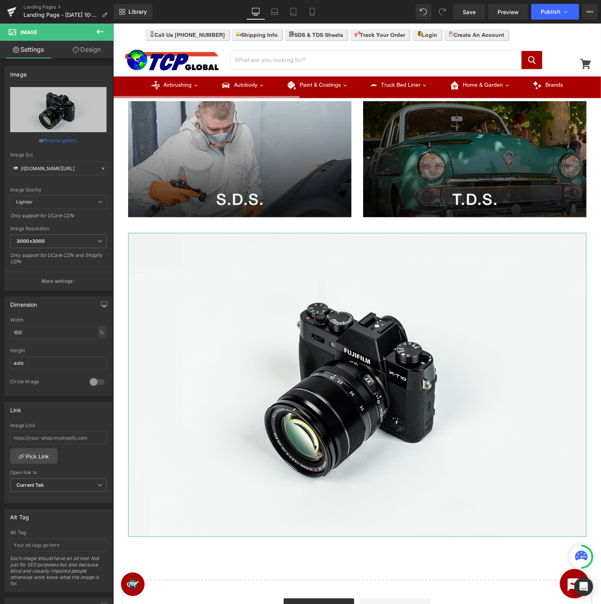
click at [59, 140] on link "Browse gallery" at bounding box center [60, 140] width 33 height 14
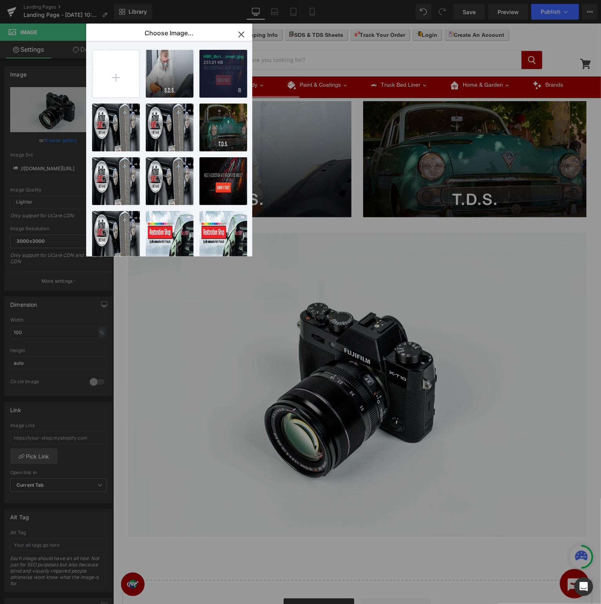
click at [230, 65] on div "HRF_Bot...nner.jpg 251.01 KB" at bounding box center [224, 74] width 48 height 48
type input "https://ucarecdn.com/3f487d0b-034b-4c4e-a4fb-b840ae8b89f2/-/format/auto/-/previ…"
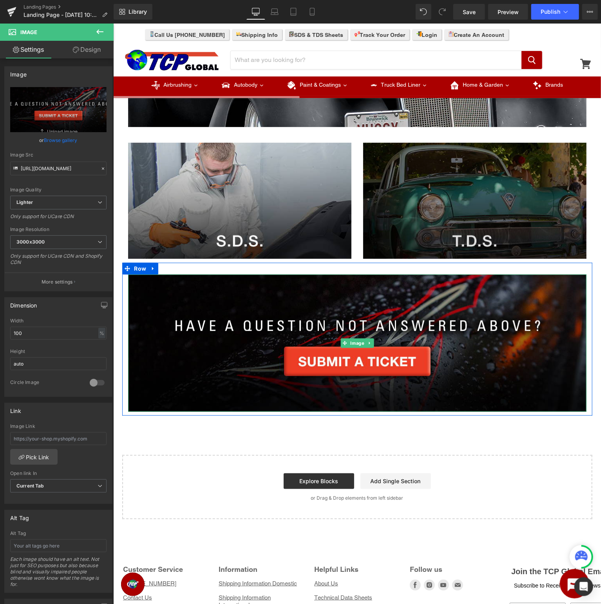
scroll to position [0, 0]
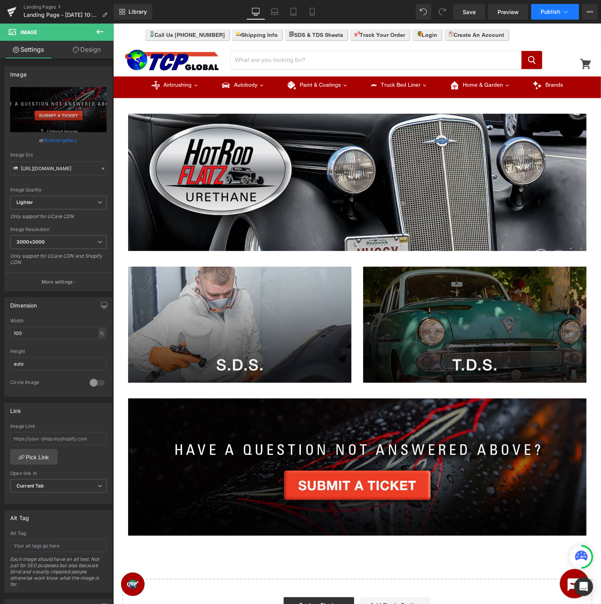
click at [554, 14] on span "Publish" at bounding box center [551, 12] width 20 height 6
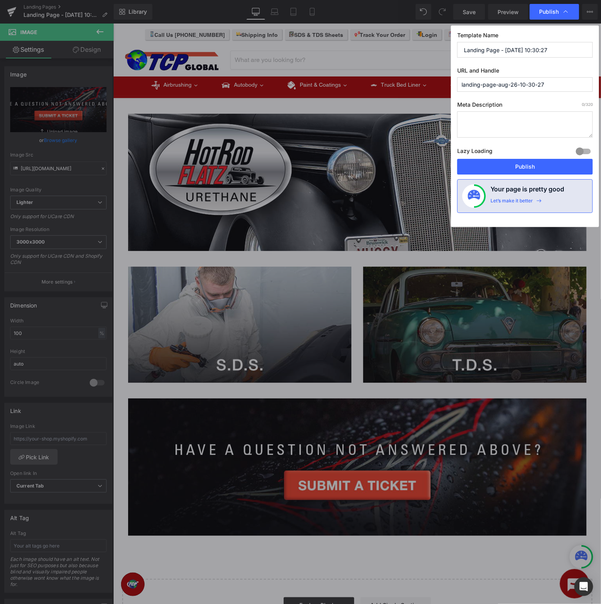
click at [551, 51] on input "Landing Page - Aug 26, 10:30:27" at bounding box center [525, 50] width 136 height 16
drag, startPoint x: 581, startPoint y: 49, endPoint x: 130, endPoint y: 18, distance: 452.3
click at [457, 42] on input "Landing Page - Aug 26, 10:30:27" at bounding box center [525, 50] width 136 height 16
type input "Hot Rod Flatz Support"
type input "hot-rod-flatz-support"
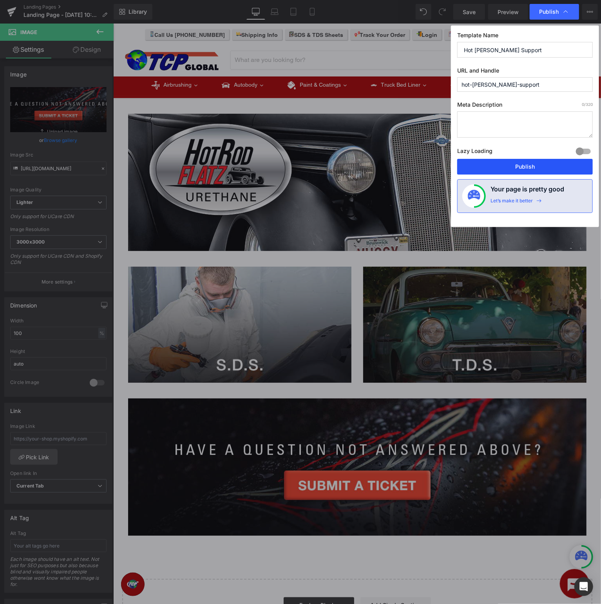
click at [532, 163] on button "Publish" at bounding box center [525, 167] width 136 height 16
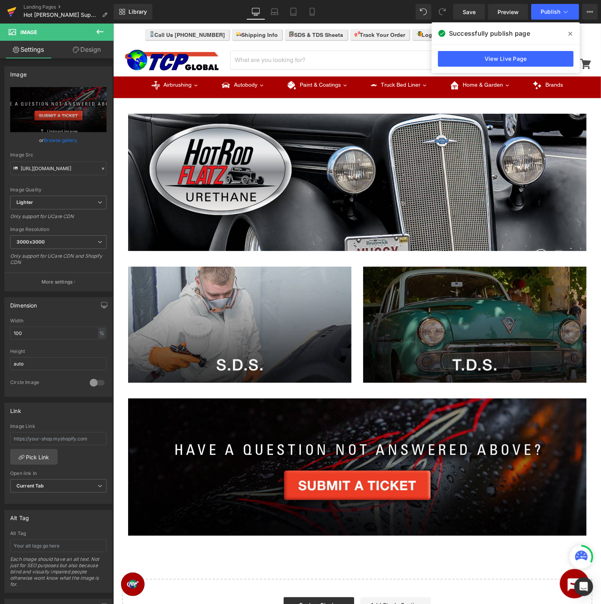
click at [8, 10] on icon at bounding box center [11, 9] width 9 height 5
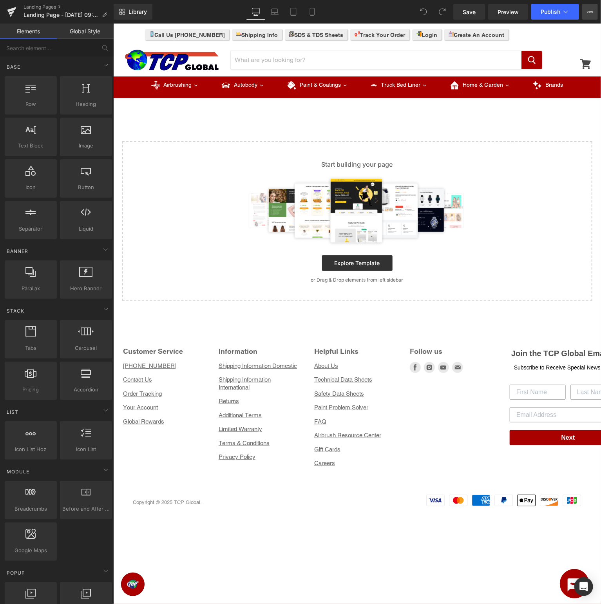
click at [589, 11] on icon at bounding box center [590, 12] width 6 height 6
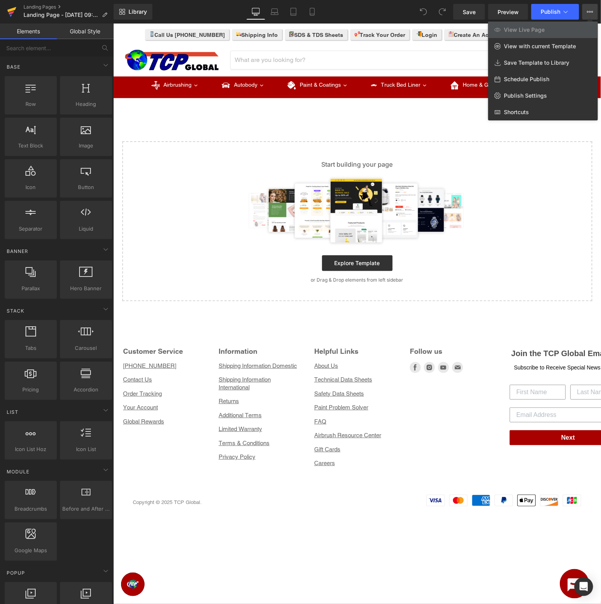
click at [9, 16] on icon at bounding box center [11, 12] width 9 height 20
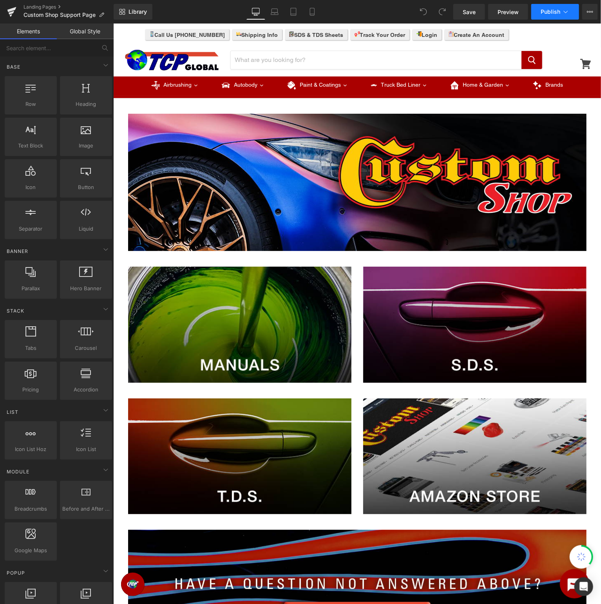
click at [571, 14] on button "Publish" at bounding box center [556, 12] width 48 height 16
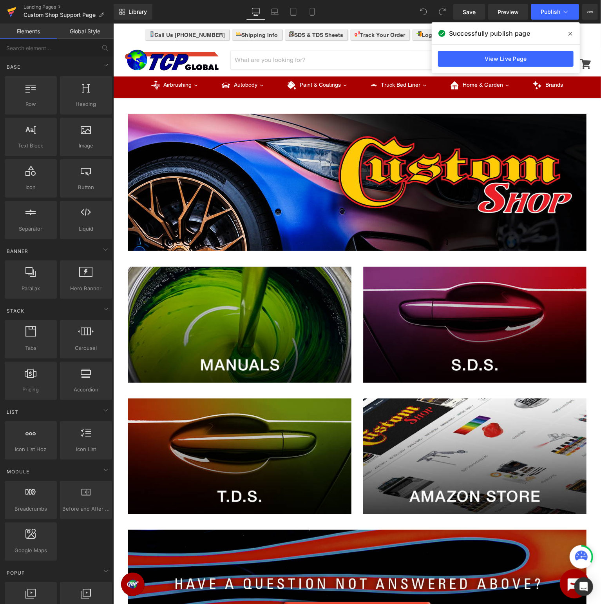
click at [16, 11] on icon at bounding box center [11, 12] width 9 height 20
